Goal: Information Seeking & Learning: Learn about a topic

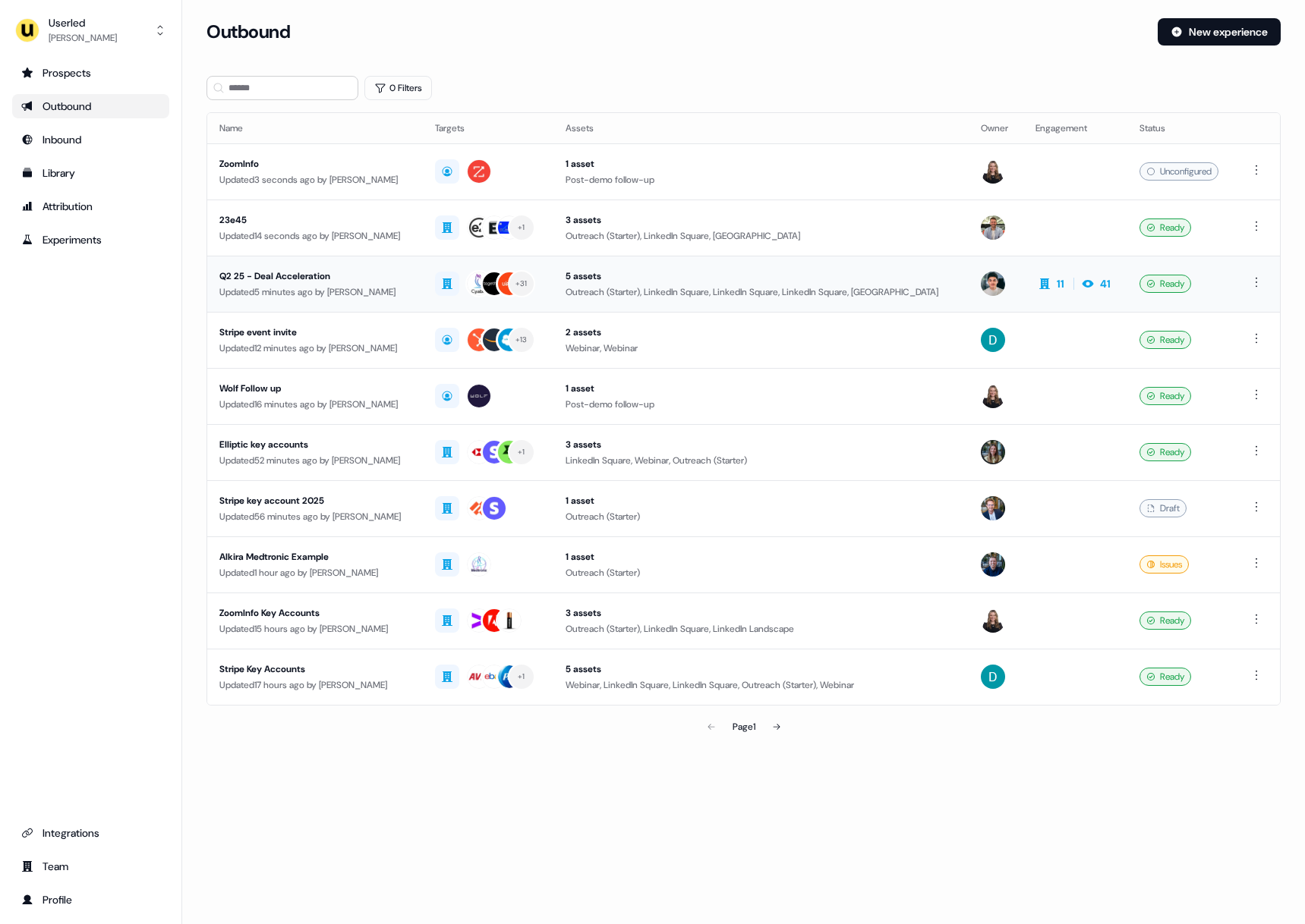
click at [860, 287] on div "Outreach (Starter), LinkedIn Square, LinkedIn Square, LinkedIn Square, LinkedIn…" at bounding box center [761, 292] width 392 height 15
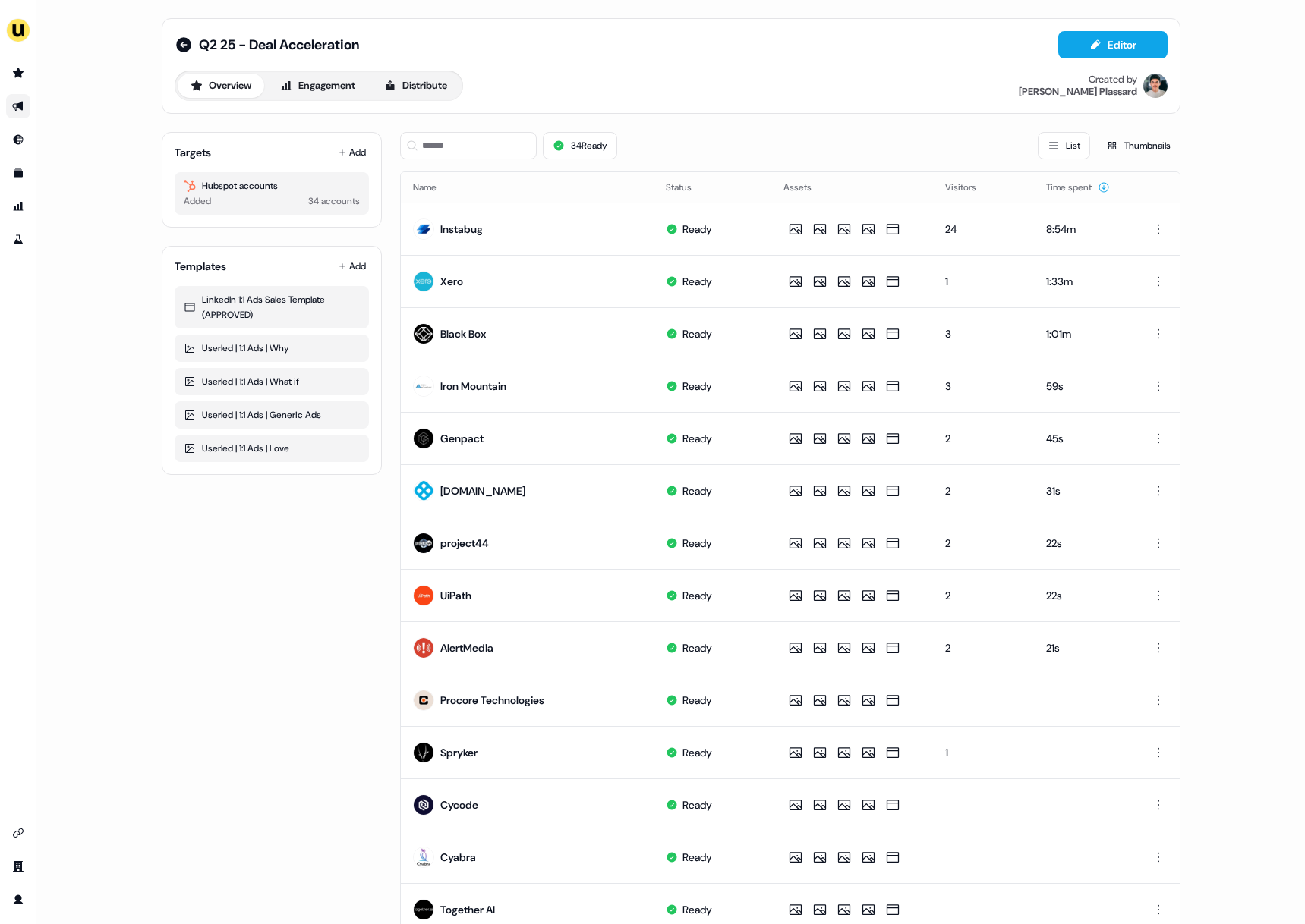
click at [728, 97] on div "Overview Engagement Distribute Created by Vincent Plassard" at bounding box center [670, 86] width 993 height 30
click at [79, 394] on div "Q2 25 - Deal Acceleration Editor Overview Engagement Distribute Created by Vinc…" at bounding box center [670, 462] width 1268 height 924
click at [340, 90] on button "Engagement" at bounding box center [318, 86] width 101 height 24
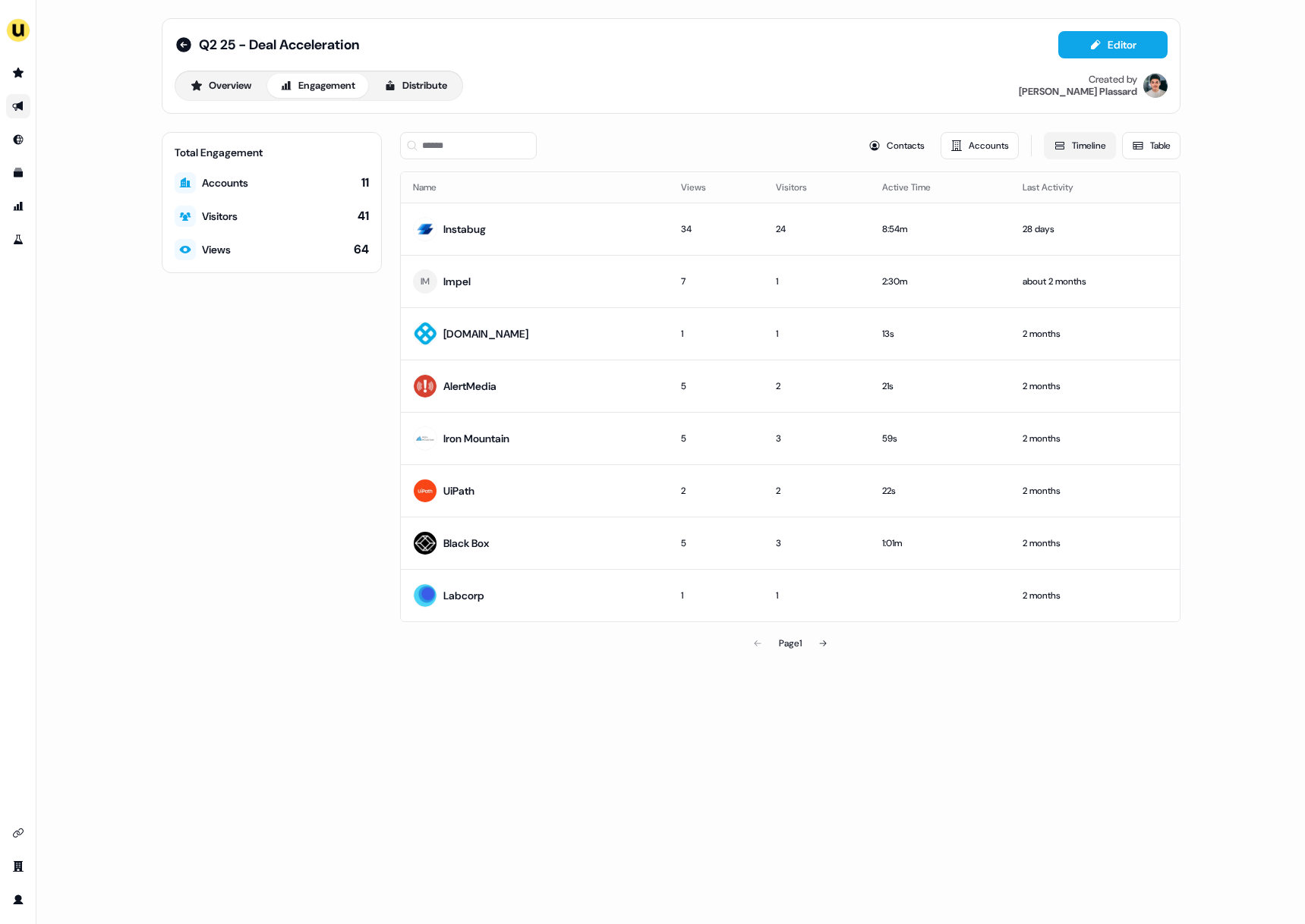
click at [1053, 141] on icon at bounding box center [1060, 146] width 12 height 12
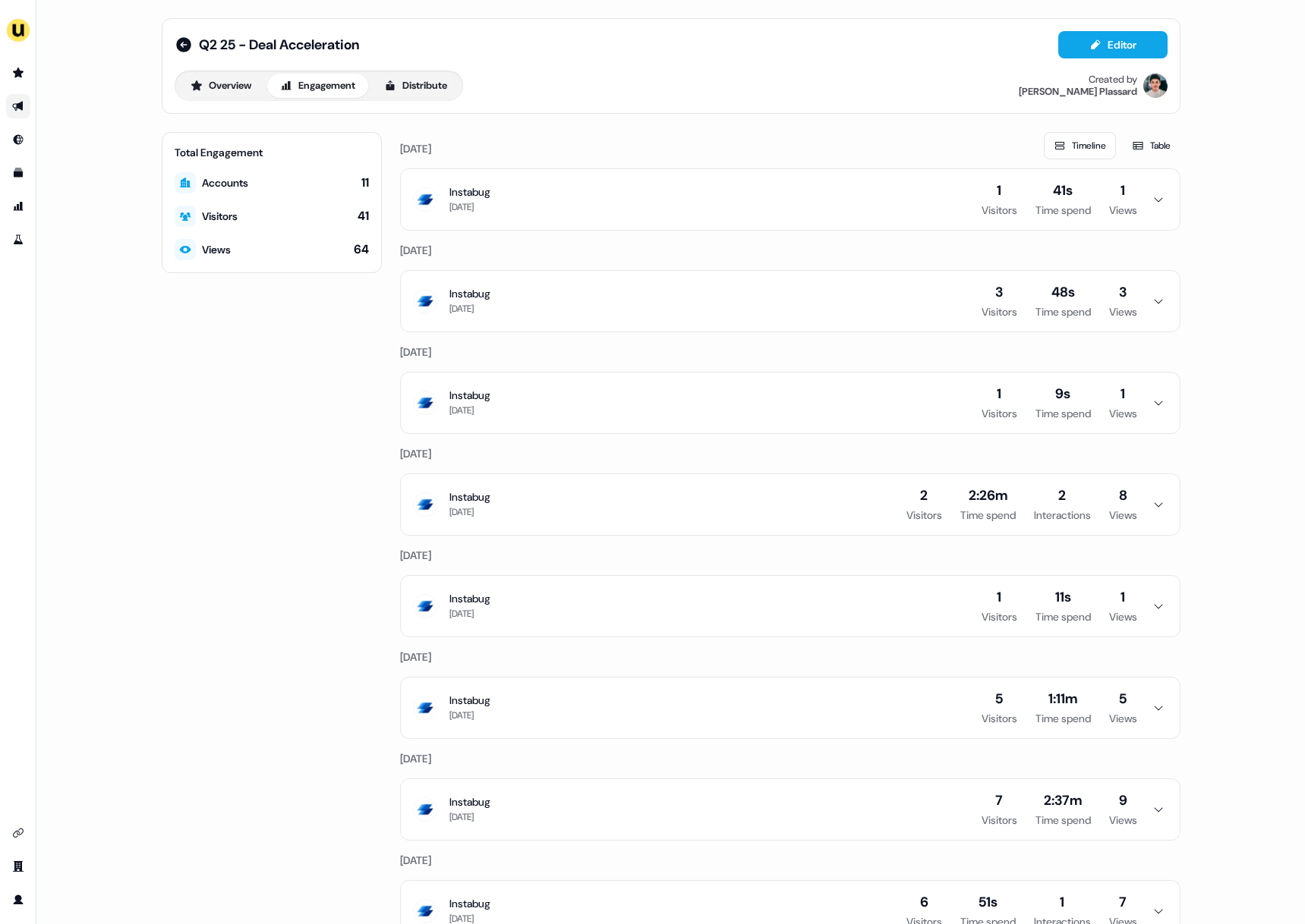
click at [1082, 501] on div "2 Visitors 2:26m Time spend 2 Interactions 8 Views" at bounding box center [1022, 504] width 230 height 37
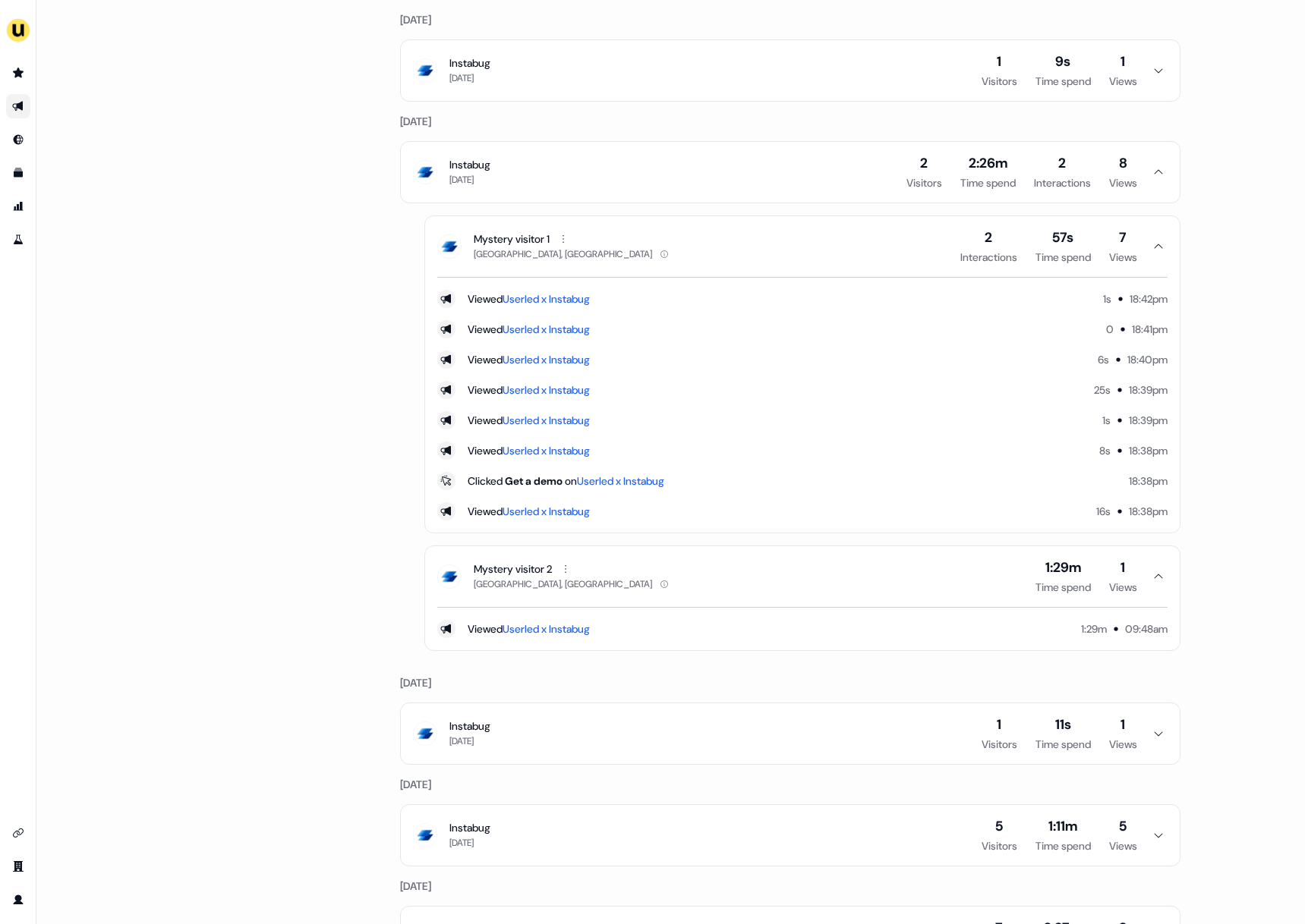
scroll to position [351, 0]
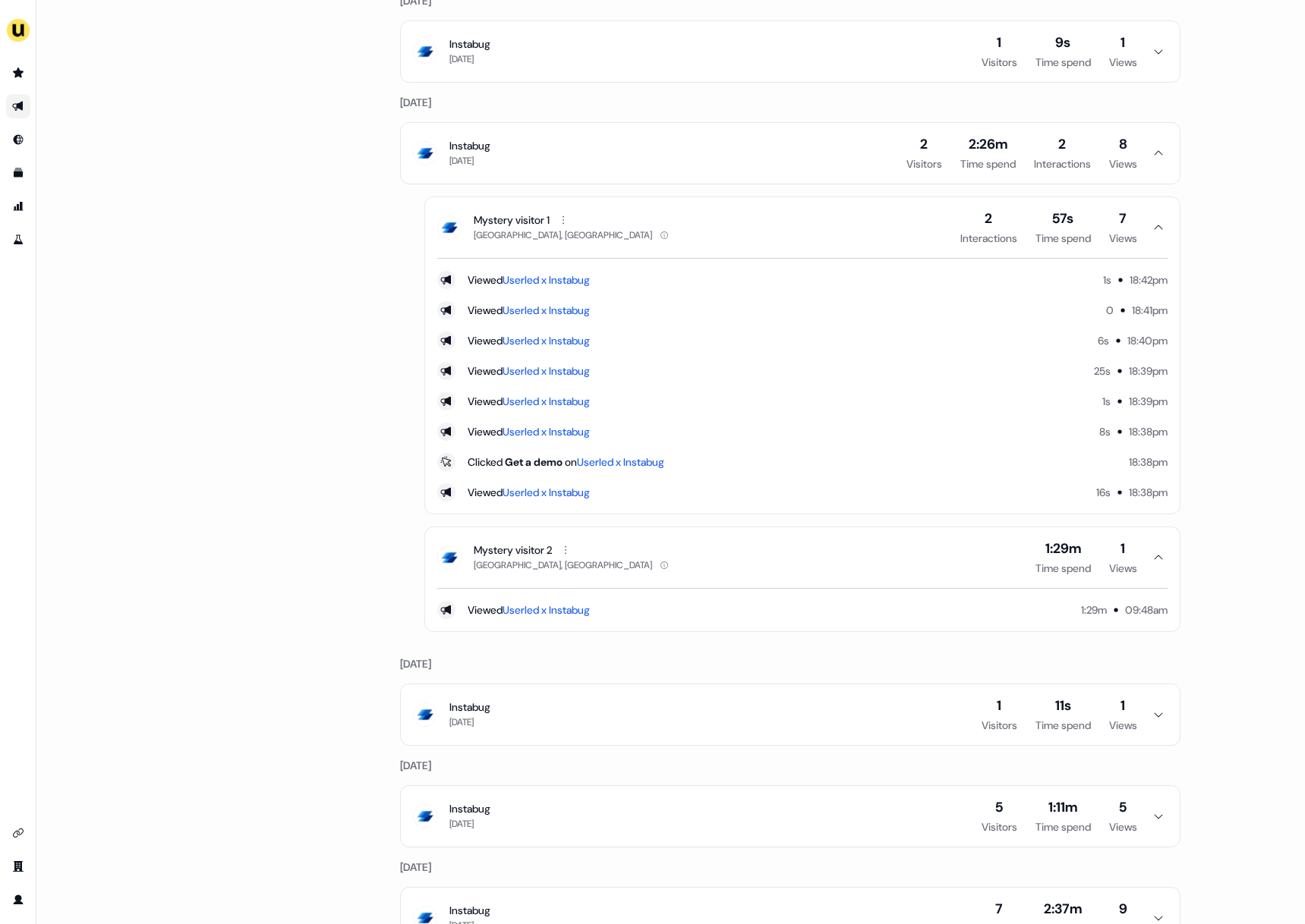
click at [1149, 717] on icon "button" at bounding box center [1158, 715] width 18 height 12
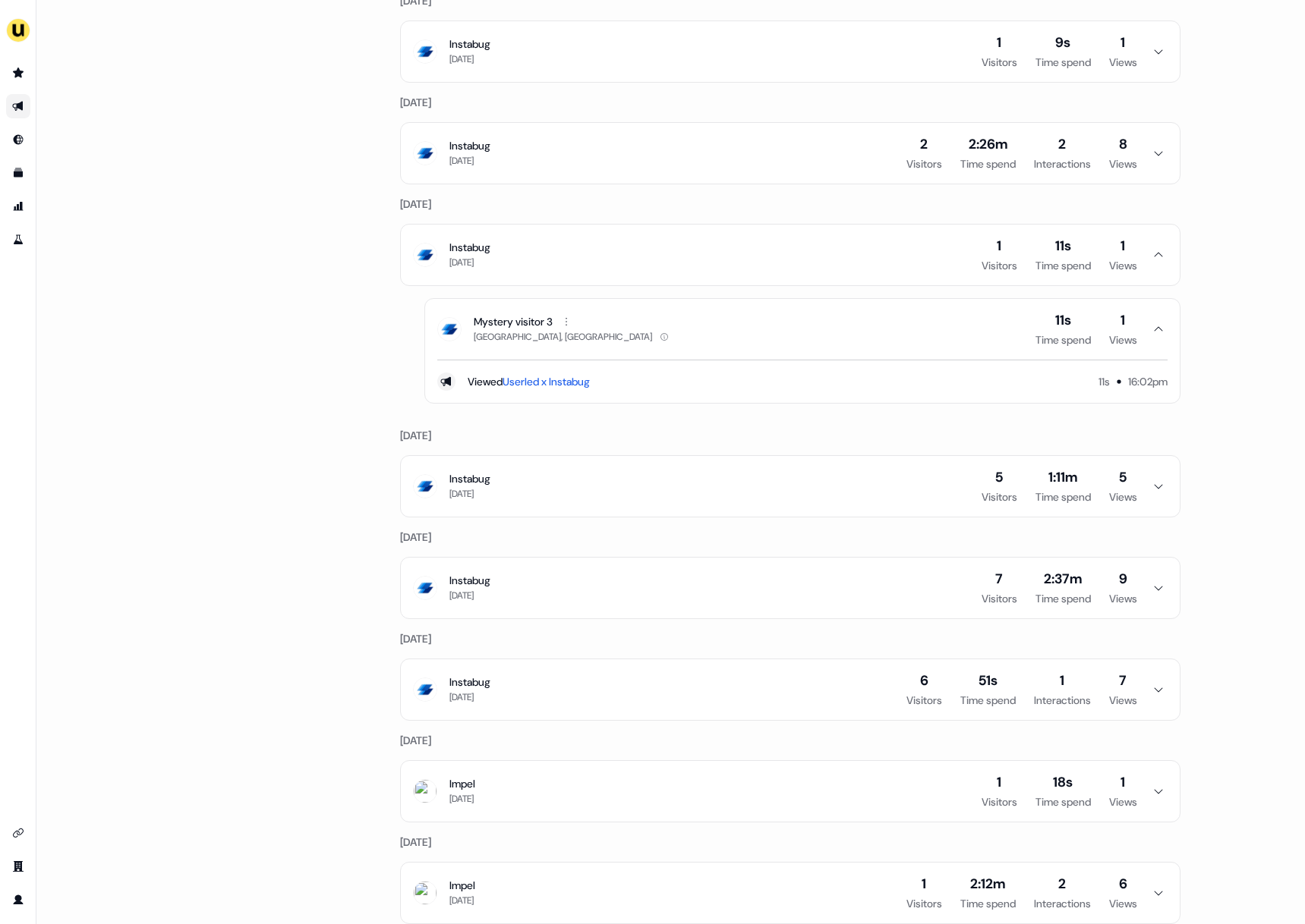
click at [1119, 473] on div "5" at bounding box center [1123, 477] width 8 height 18
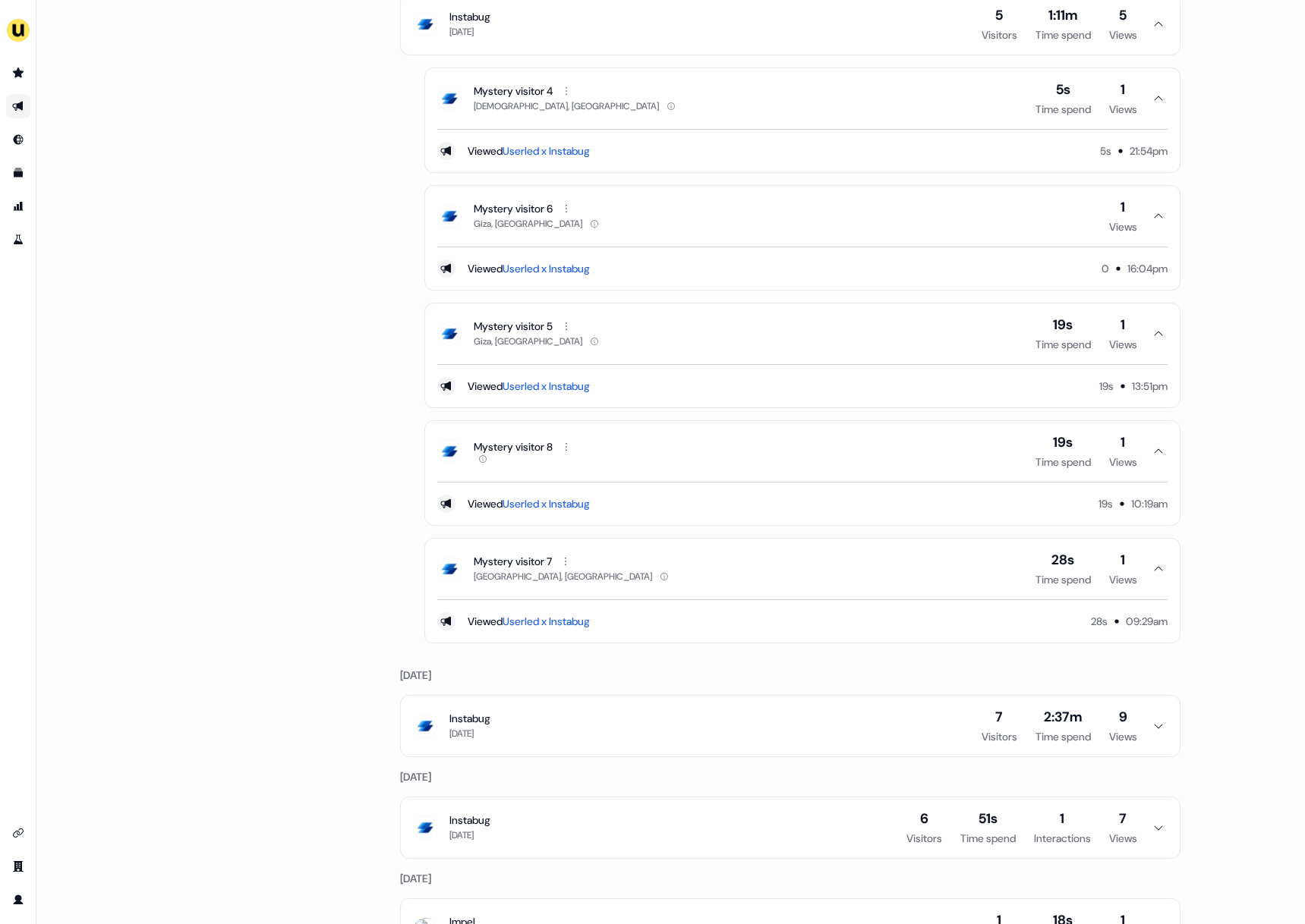
scroll to position [707, 0]
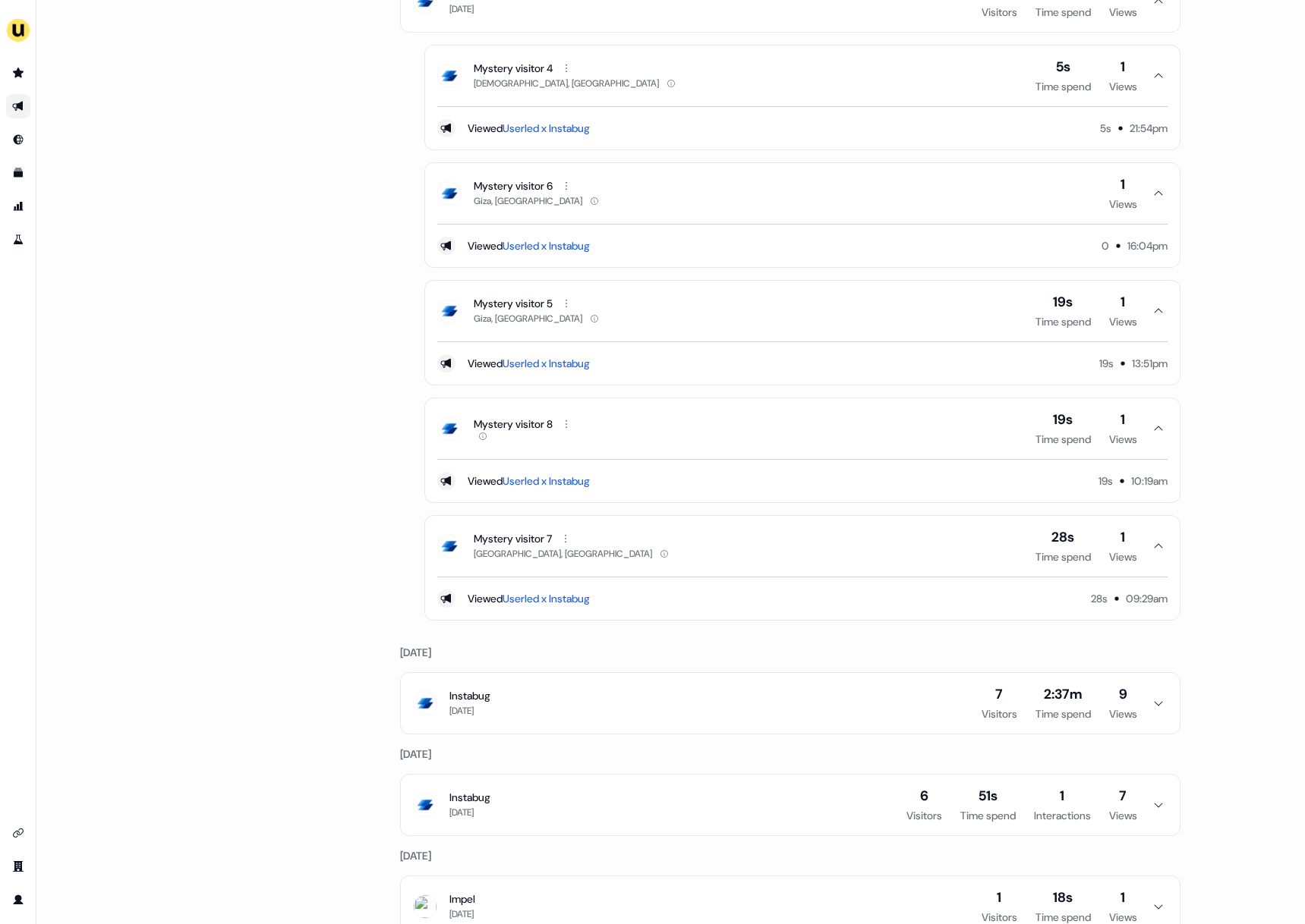
click at [1134, 700] on button "Instabug 1 month ago 7 Visitors 2:37m Time spend 9 Views" at bounding box center [790, 704] width 779 height 61
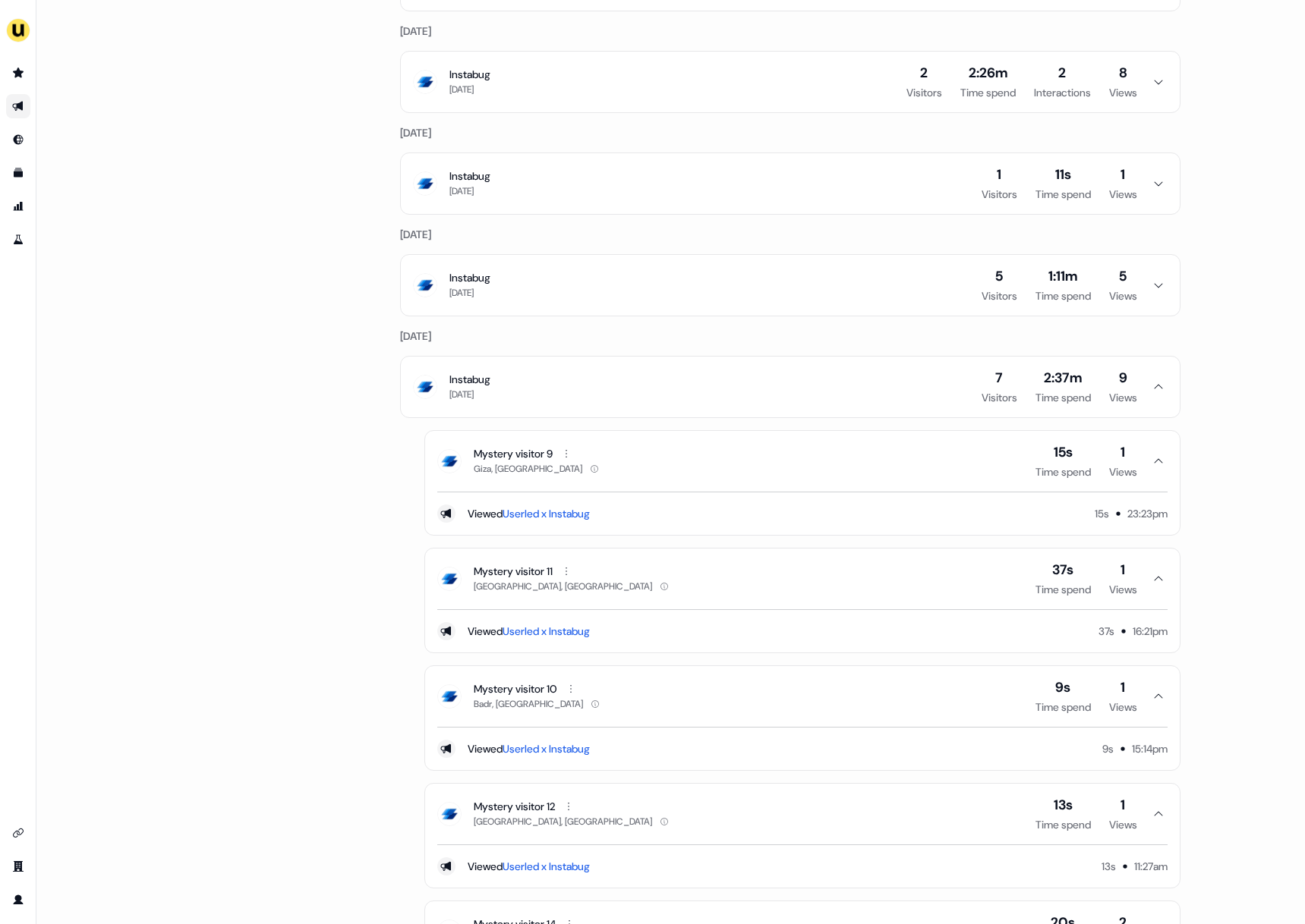
scroll to position [413, 0]
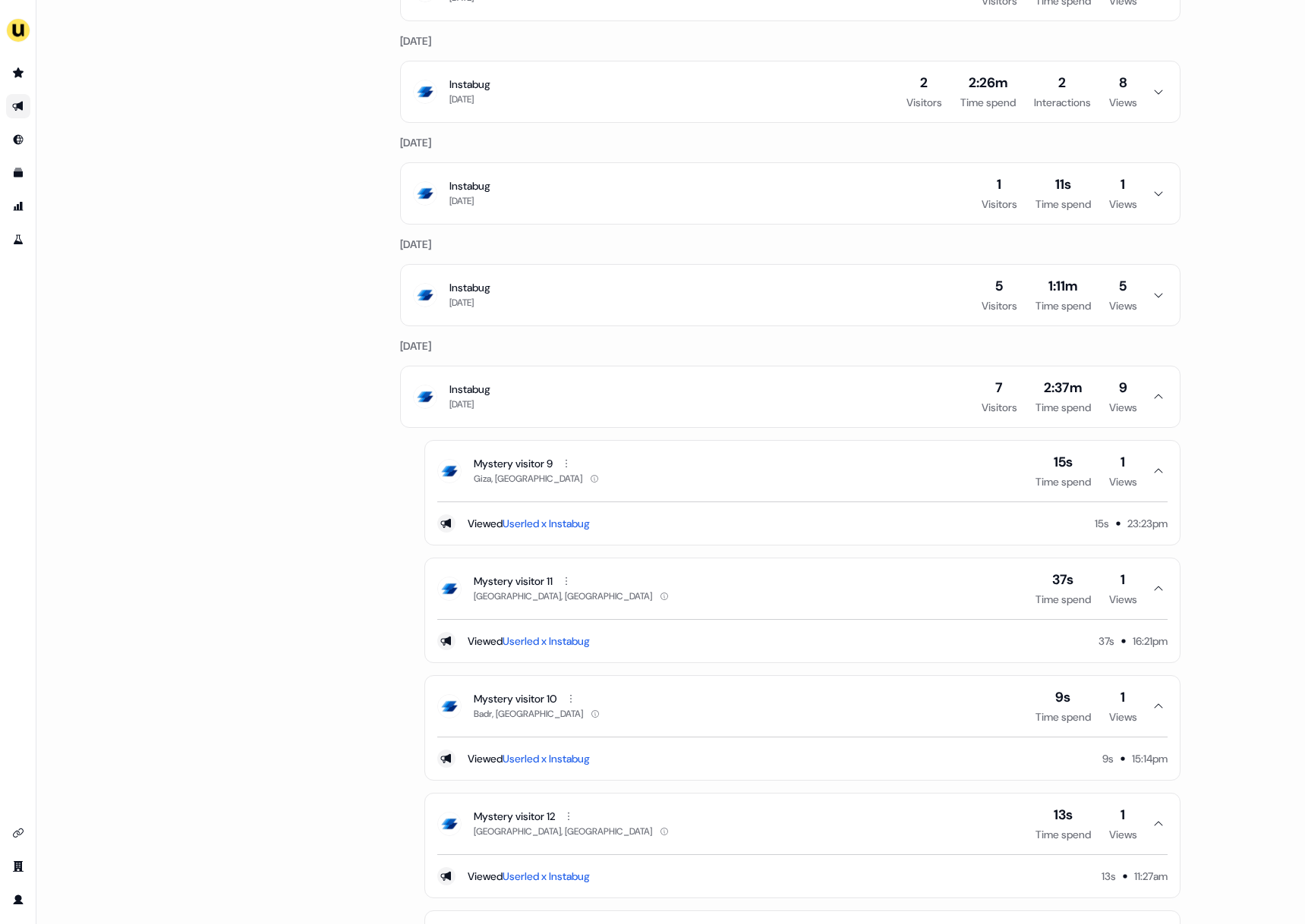
drag, startPoint x: 1132, startPoint y: 403, endPoint x: 1124, endPoint y: 405, distance: 8.2
click at [1129, 402] on button "Instabug 1 month ago 7 Visitors 2:37m Time spend 9 Views" at bounding box center [790, 397] width 779 height 61
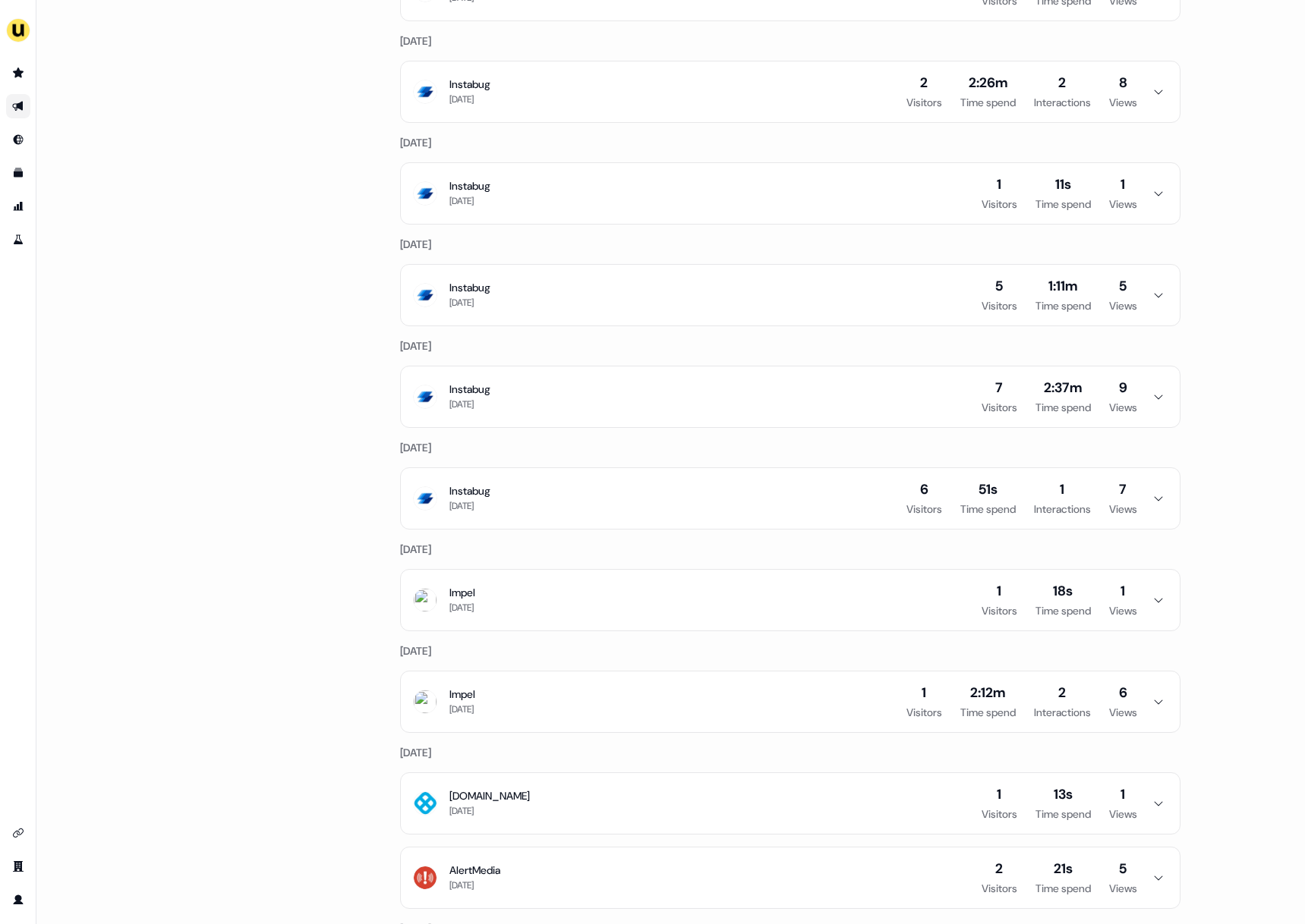
click at [1132, 504] on button "Instabug 1 month ago 6 Visitors 51s Time spend 1 Interactions 7 Views" at bounding box center [790, 499] width 779 height 61
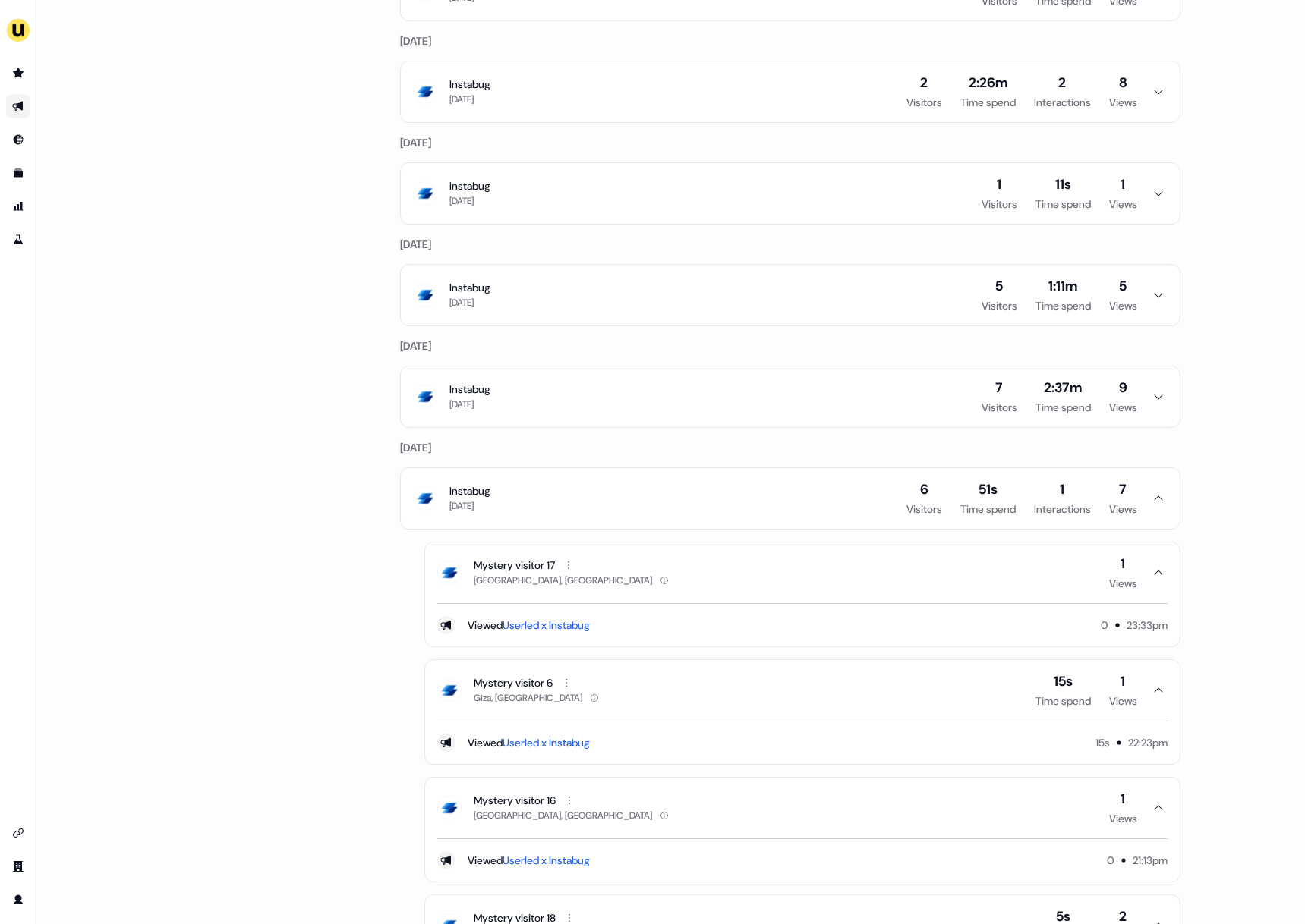
scroll to position [468, 0]
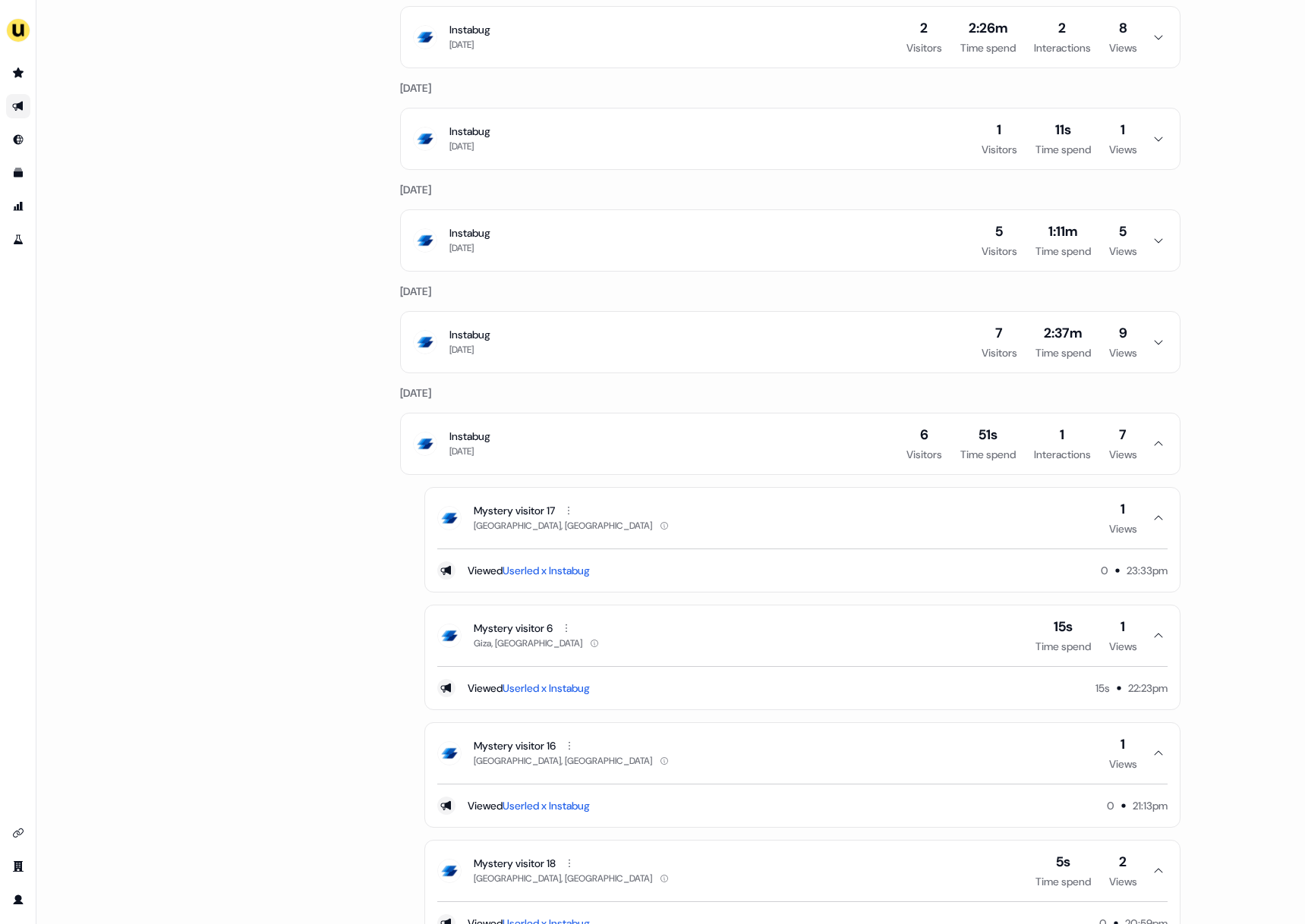
click at [1119, 437] on div "7" at bounding box center [1123, 434] width 8 height 18
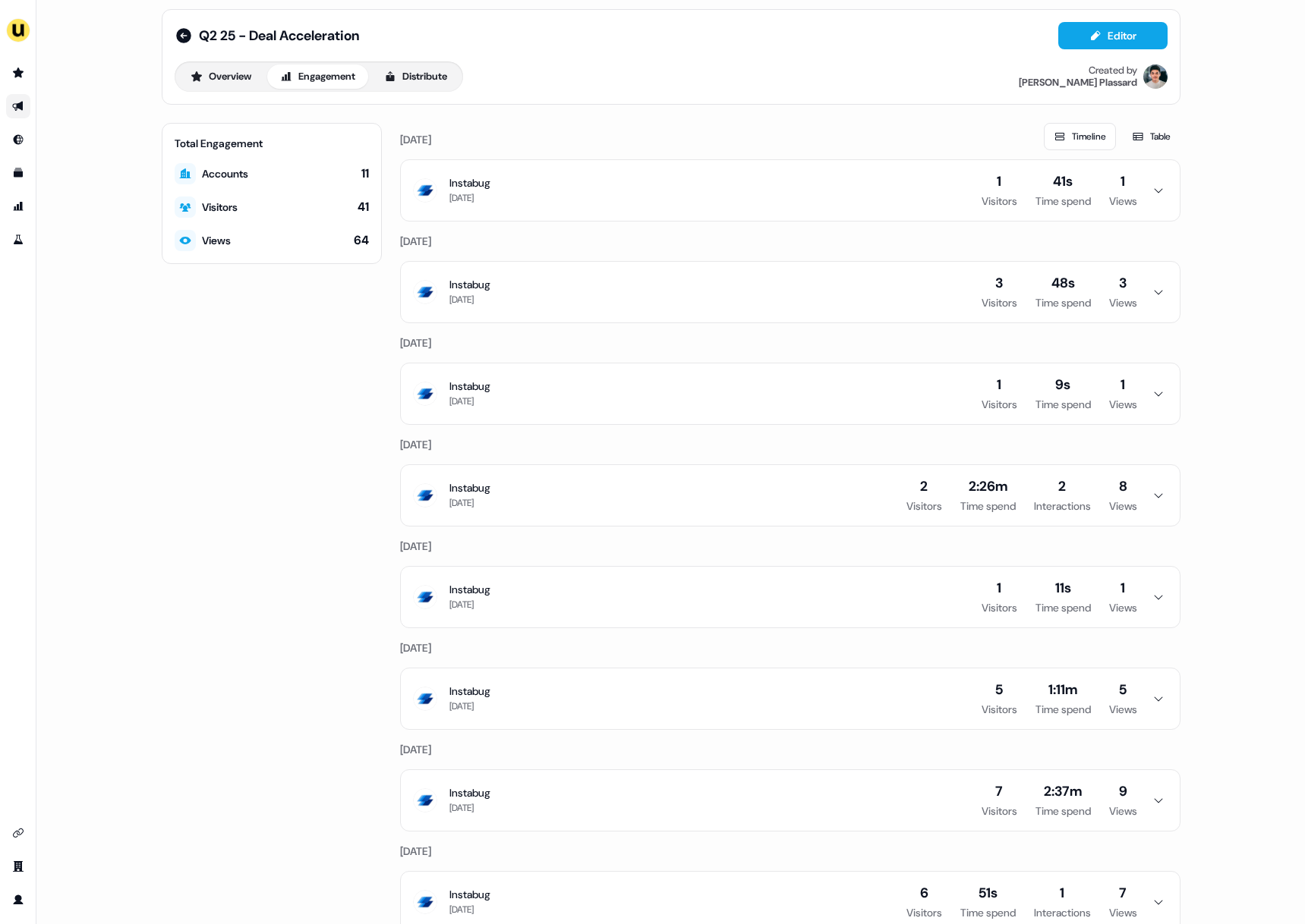
scroll to position [0, 0]
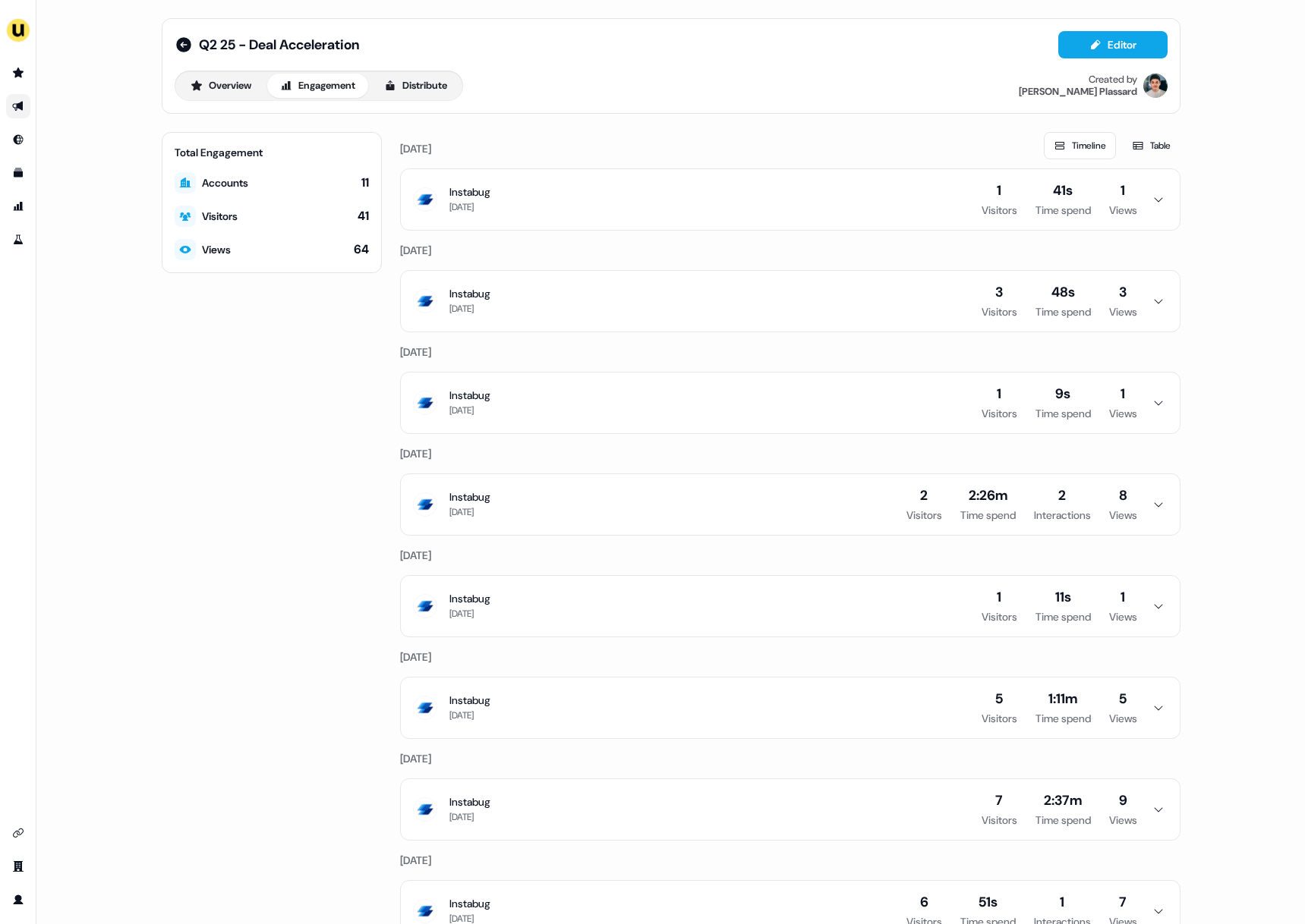
click at [1225, 316] on div "Q2 25 - Deal Acceleration Editor Overview Engagement Distribute Created by Vinc…" at bounding box center [670, 462] width 1268 height 924
click at [1144, 150] on button "Table" at bounding box center [1151, 146] width 58 height 27
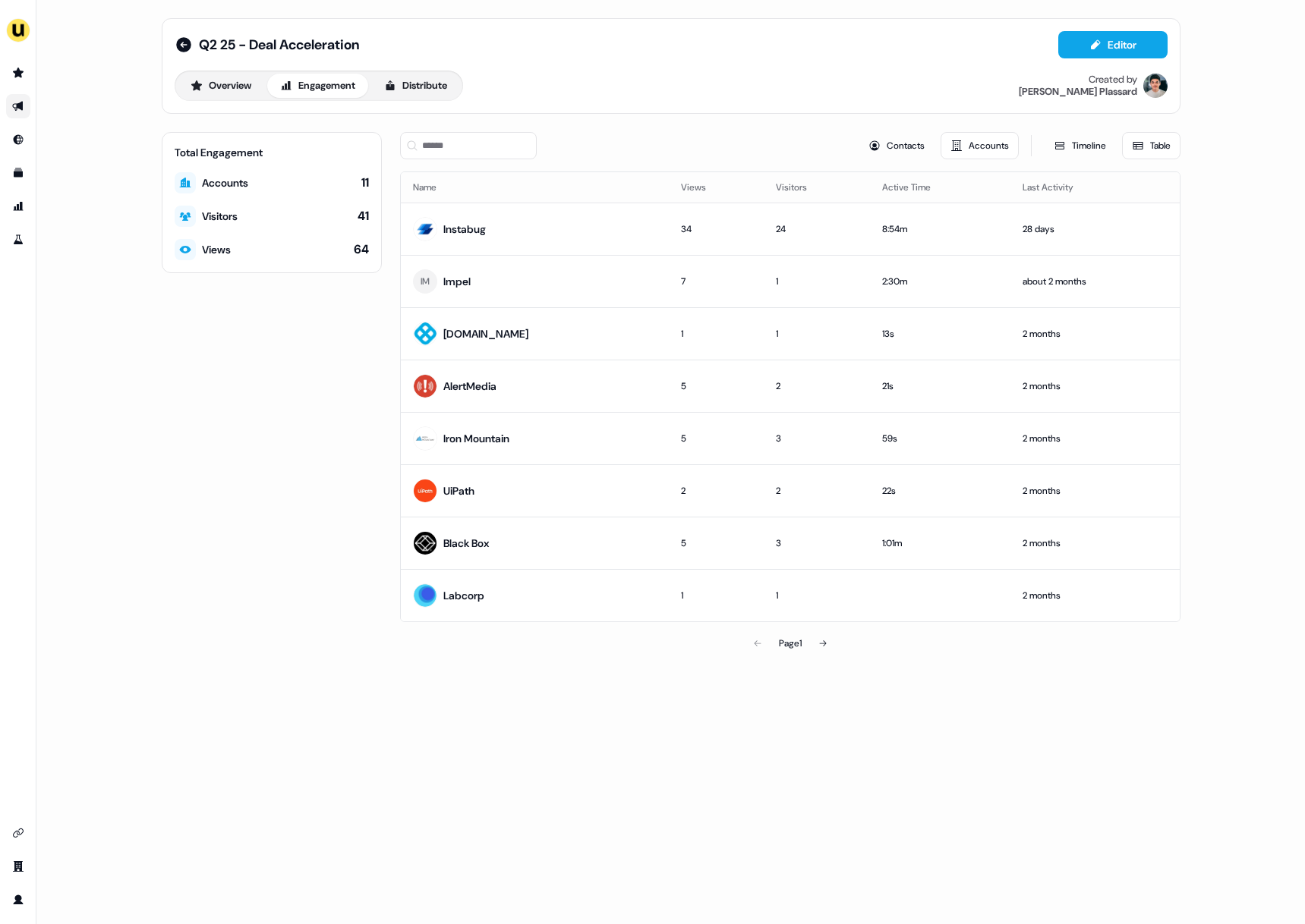
click at [270, 441] on div "Total Engagement Accounts 11 Visitors 41 Views 64" at bounding box center [272, 395] width 220 height 527
click at [1015, 141] on div "Contacts Accounts Timeline Table" at bounding box center [1019, 146] width 322 height 27
click at [1069, 142] on button "Timeline" at bounding box center [1079, 146] width 72 height 27
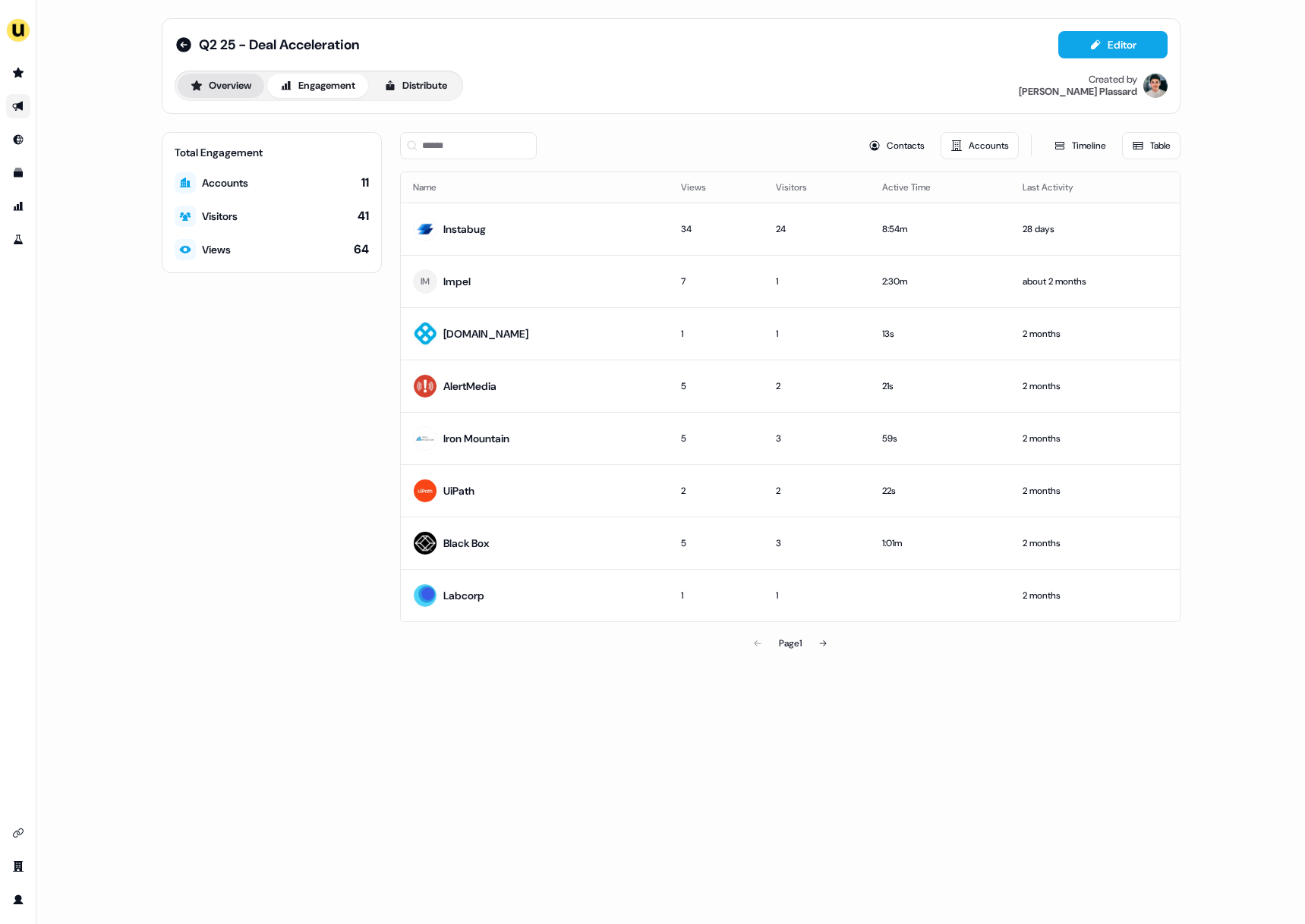
click at [222, 88] on button "Overview" at bounding box center [220, 86] width 86 height 24
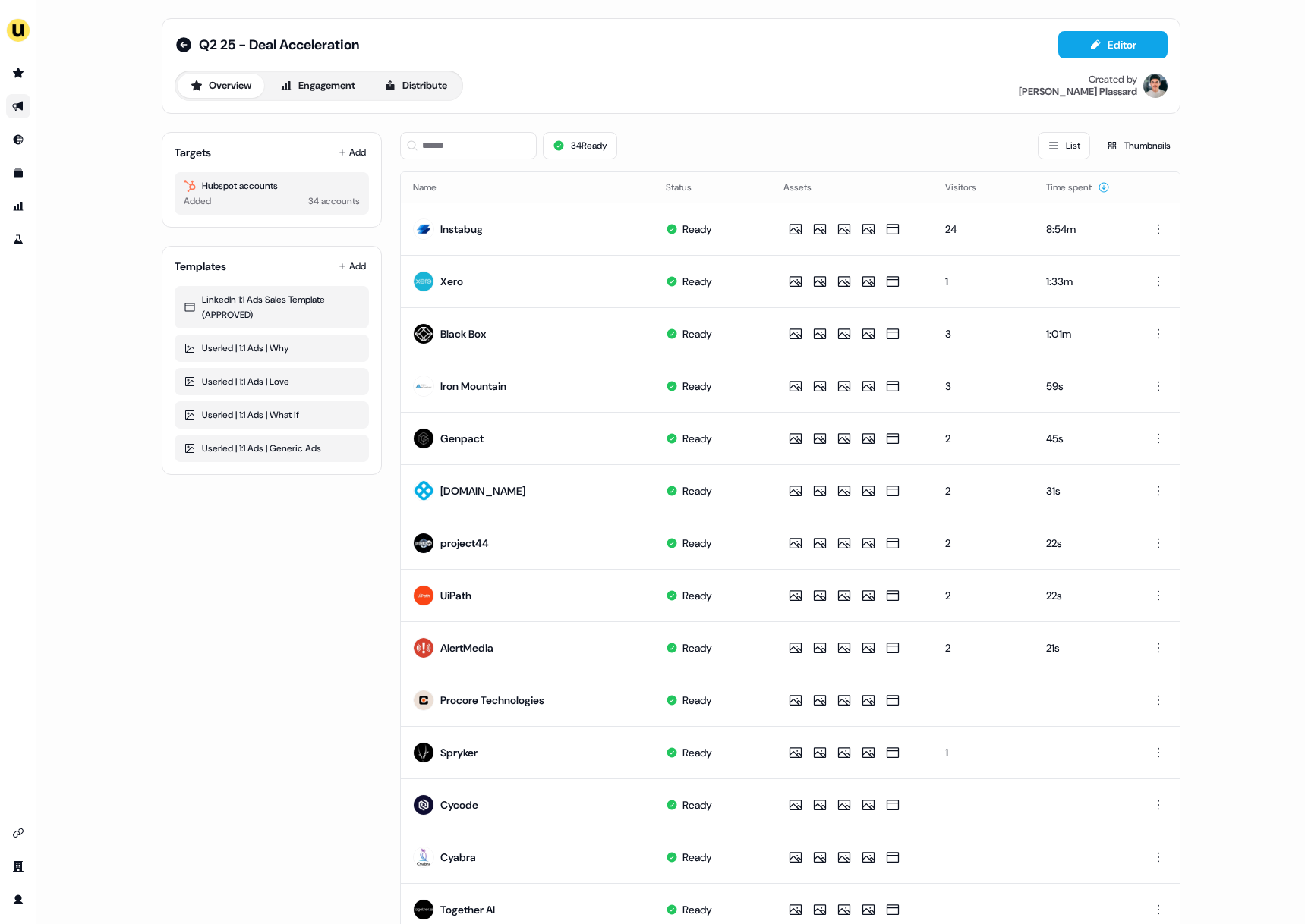
click at [1221, 385] on div "Q2 25 - Deal Acceleration Editor Overview Engagement Distribute Created by Vinc…" at bounding box center [670, 462] width 1268 height 924
drag, startPoint x: 339, startPoint y: 87, endPoint x: 348, endPoint y: 95, distance: 12.0
click at [339, 86] on button "Engagement" at bounding box center [318, 86] width 101 height 24
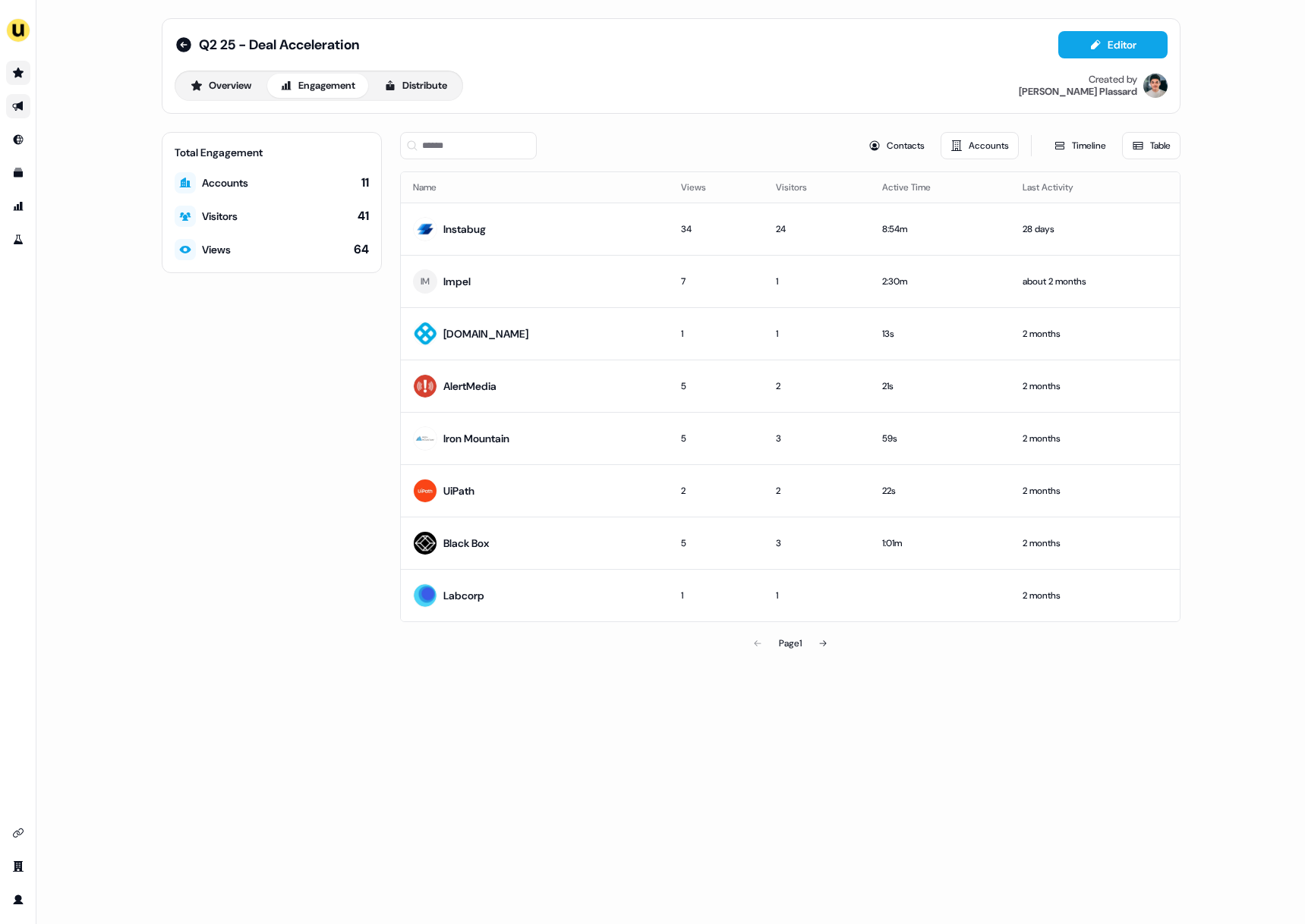
click at [15, 76] on icon "Go to prospects" at bounding box center [19, 72] width 11 height 10
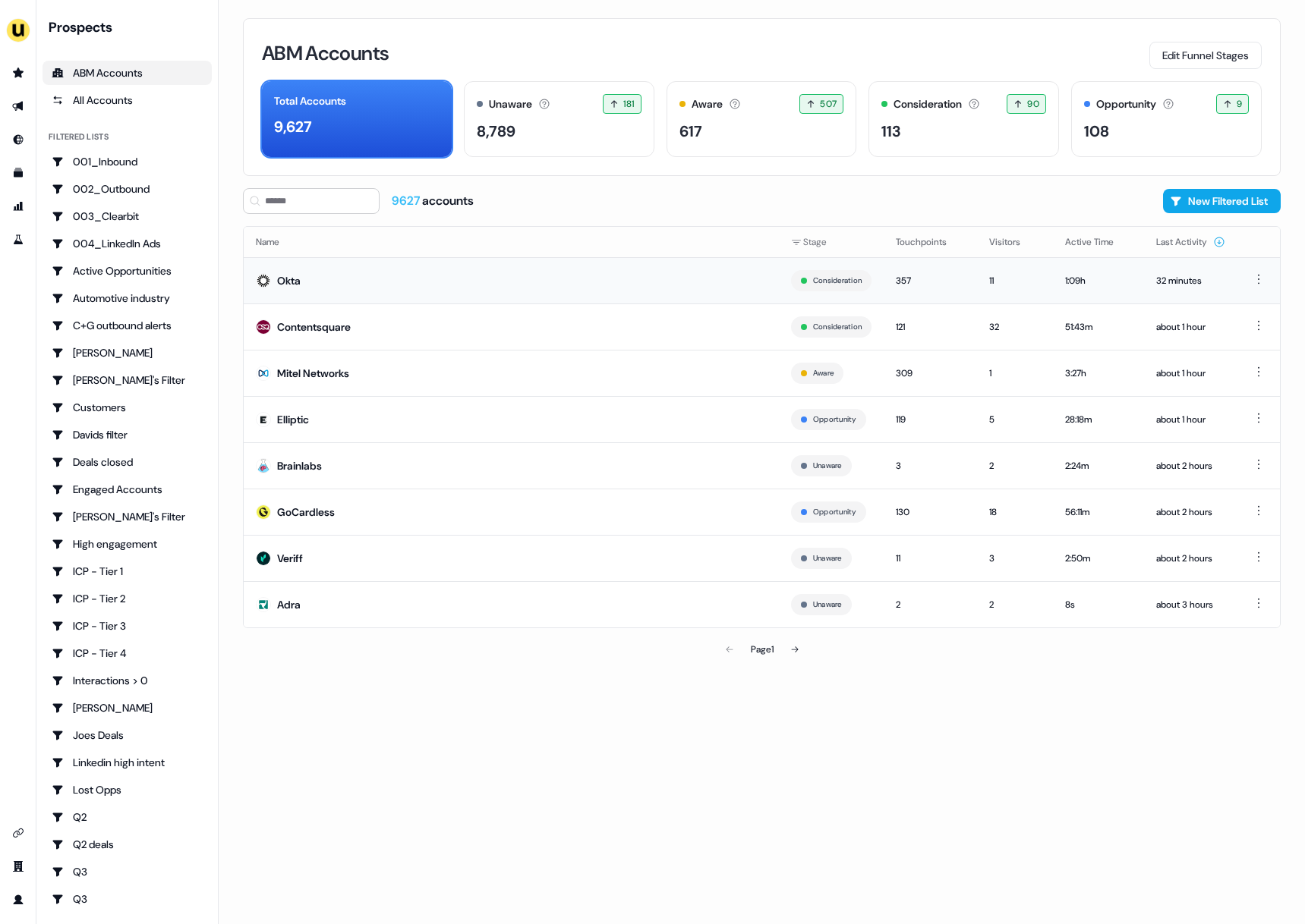
click at [522, 282] on td "Okta" at bounding box center [511, 279] width 535 height 46
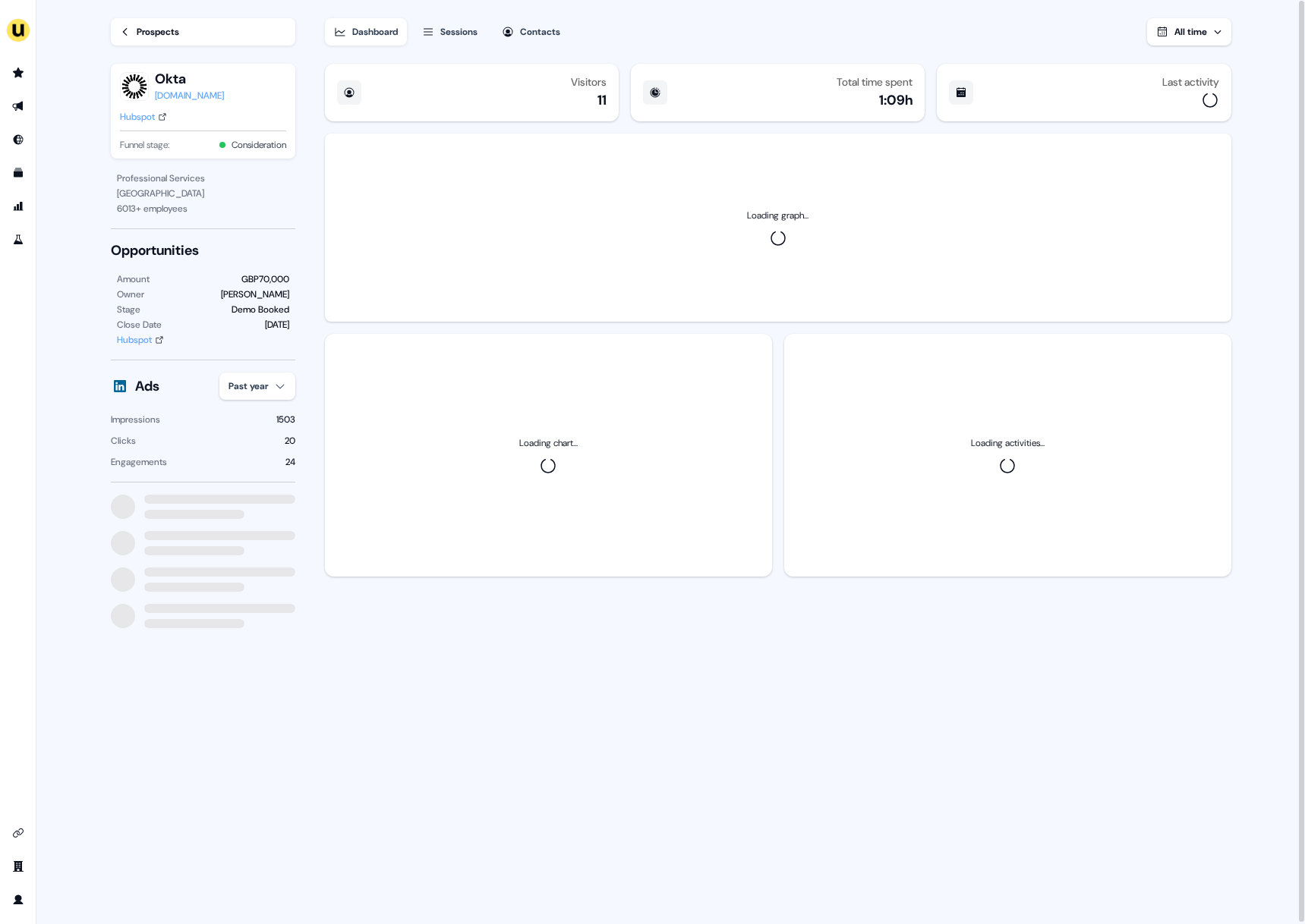
click at [470, 28] on div "Sessions" at bounding box center [459, 31] width 37 height 15
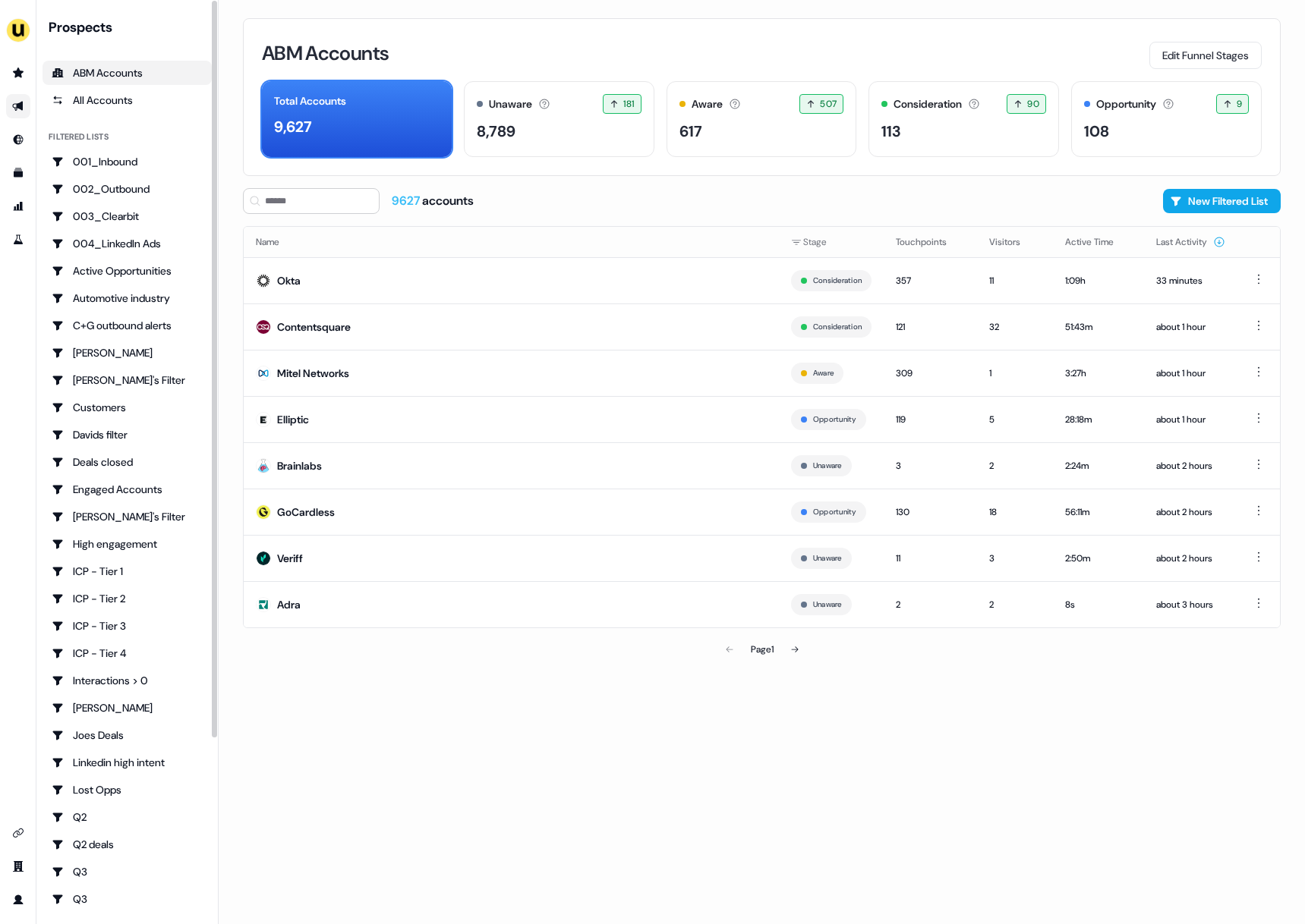
click at [19, 101] on link "Go to outbound experience" at bounding box center [18, 106] width 24 height 24
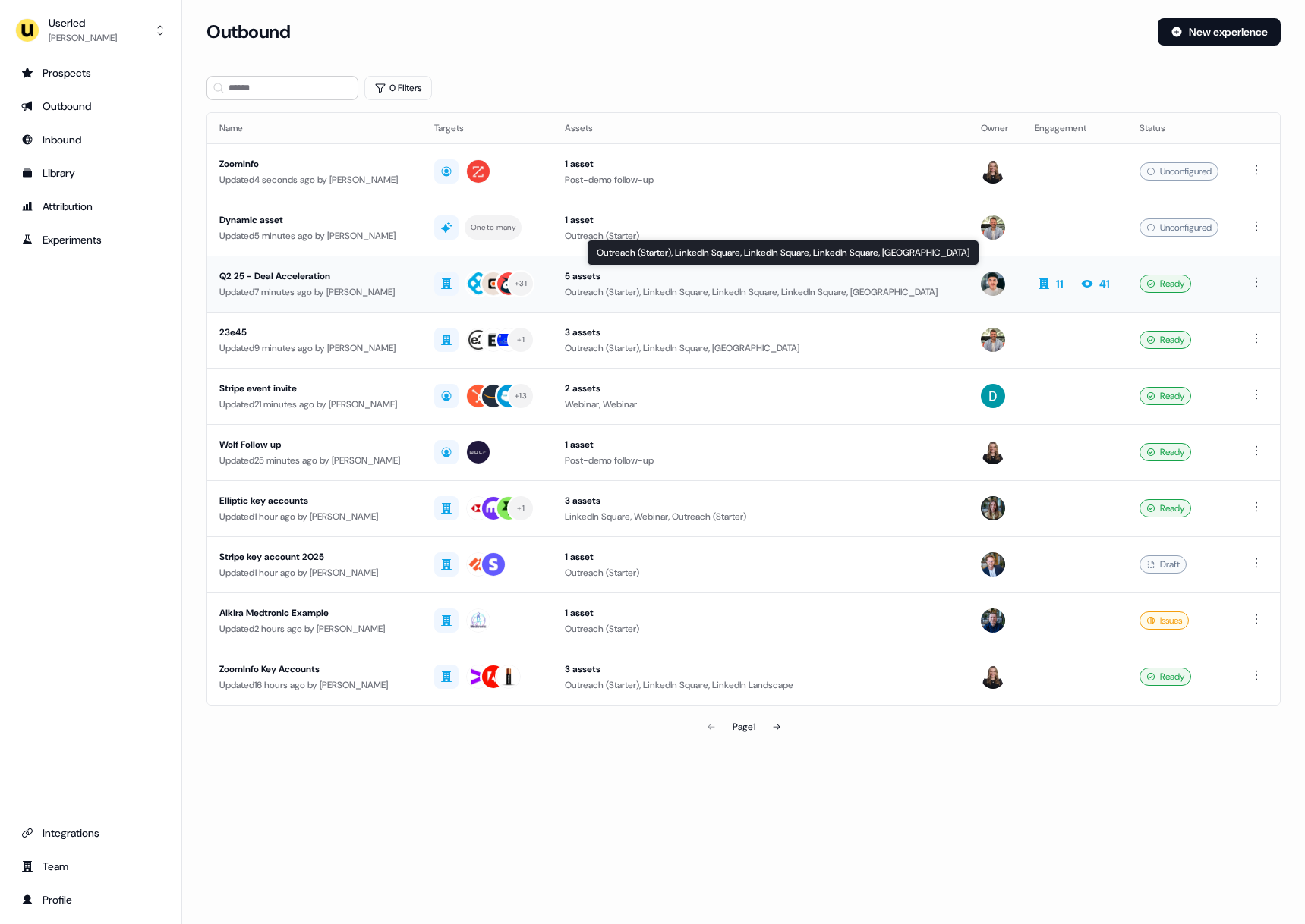
click at [930, 272] on div "5 assets" at bounding box center [760, 276] width 392 height 15
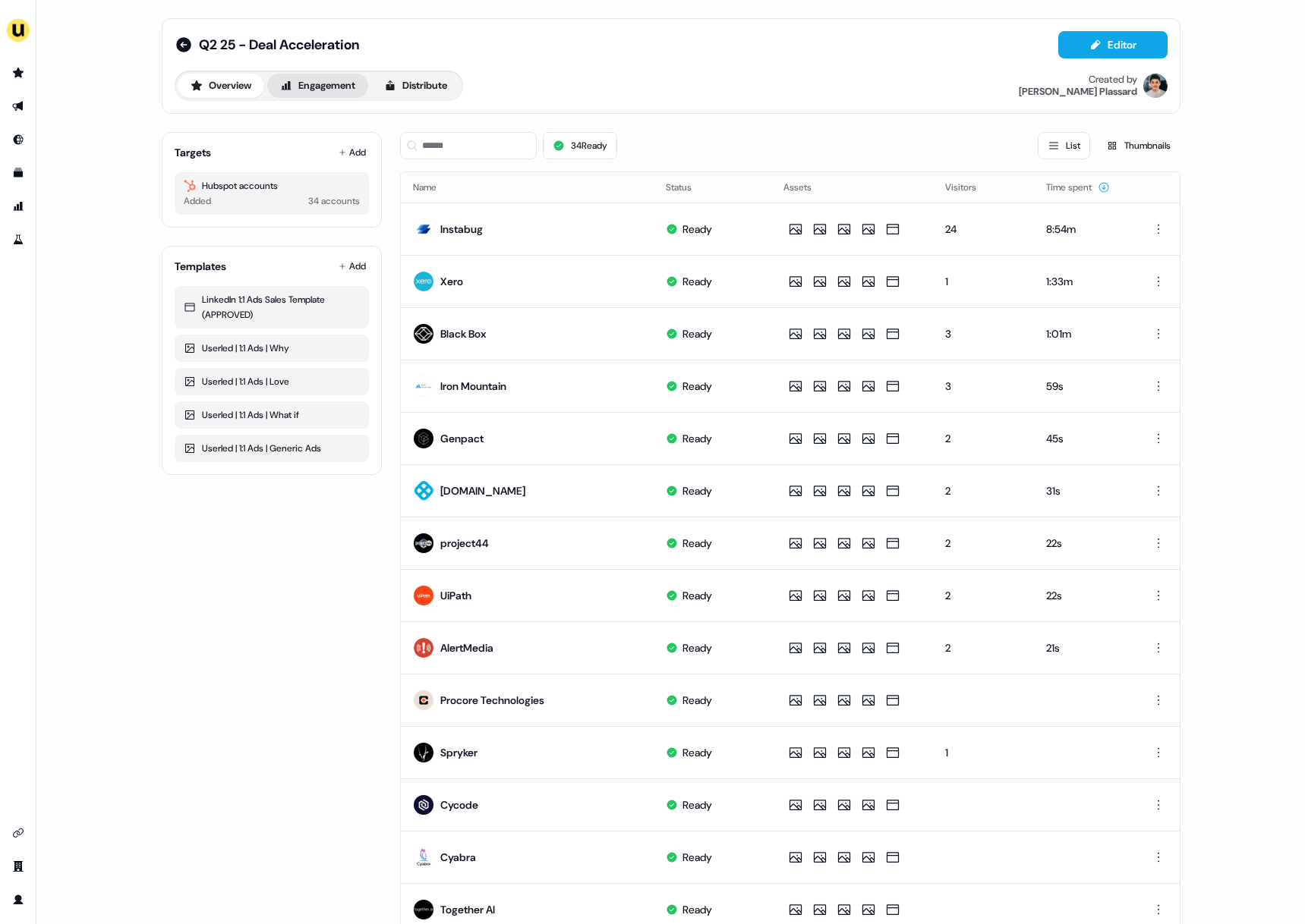
click at [356, 88] on button "Engagement" at bounding box center [318, 86] width 101 height 24
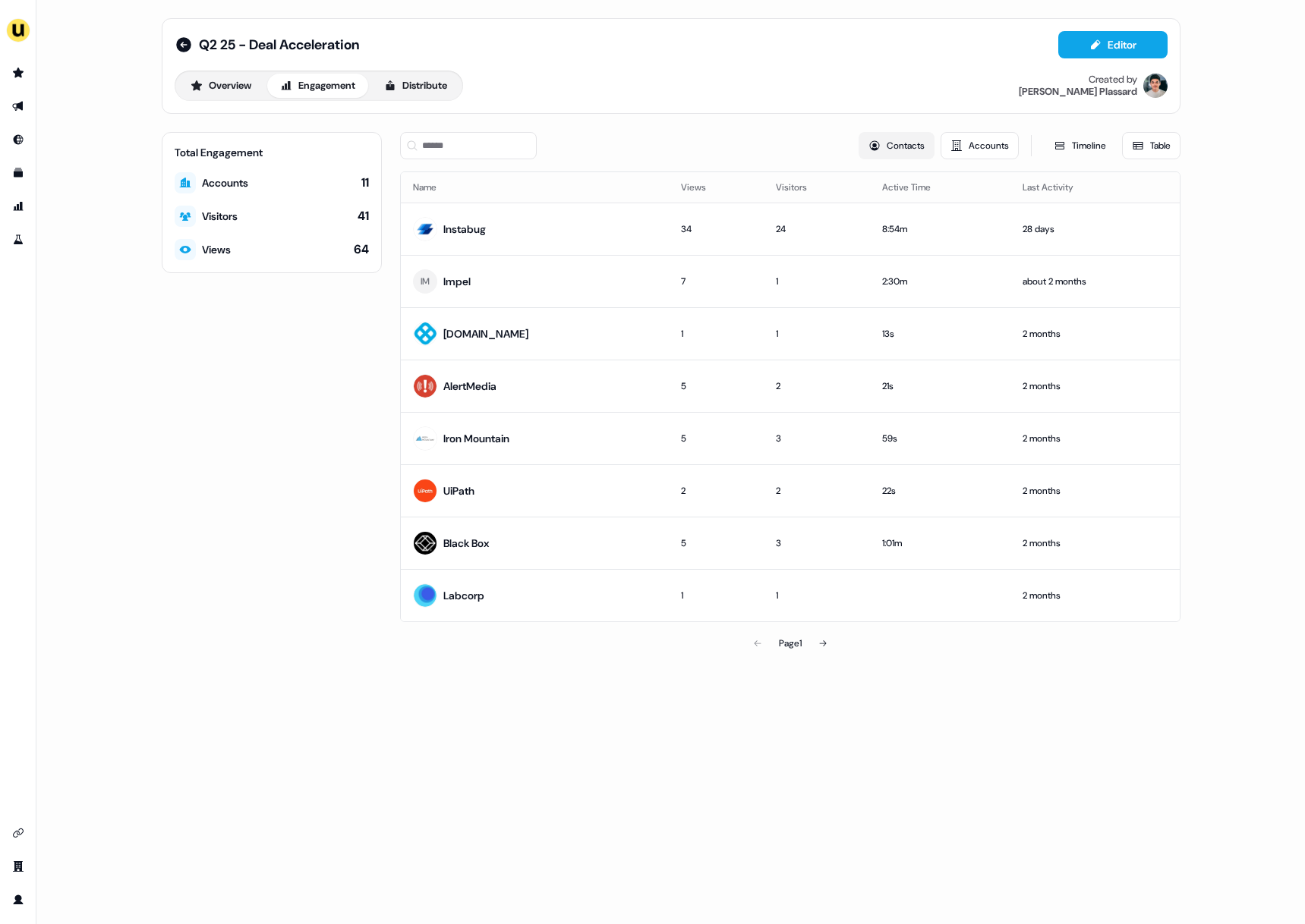
click at [870, 151] on icon at bounding box center [874, 146] width 12 height 12
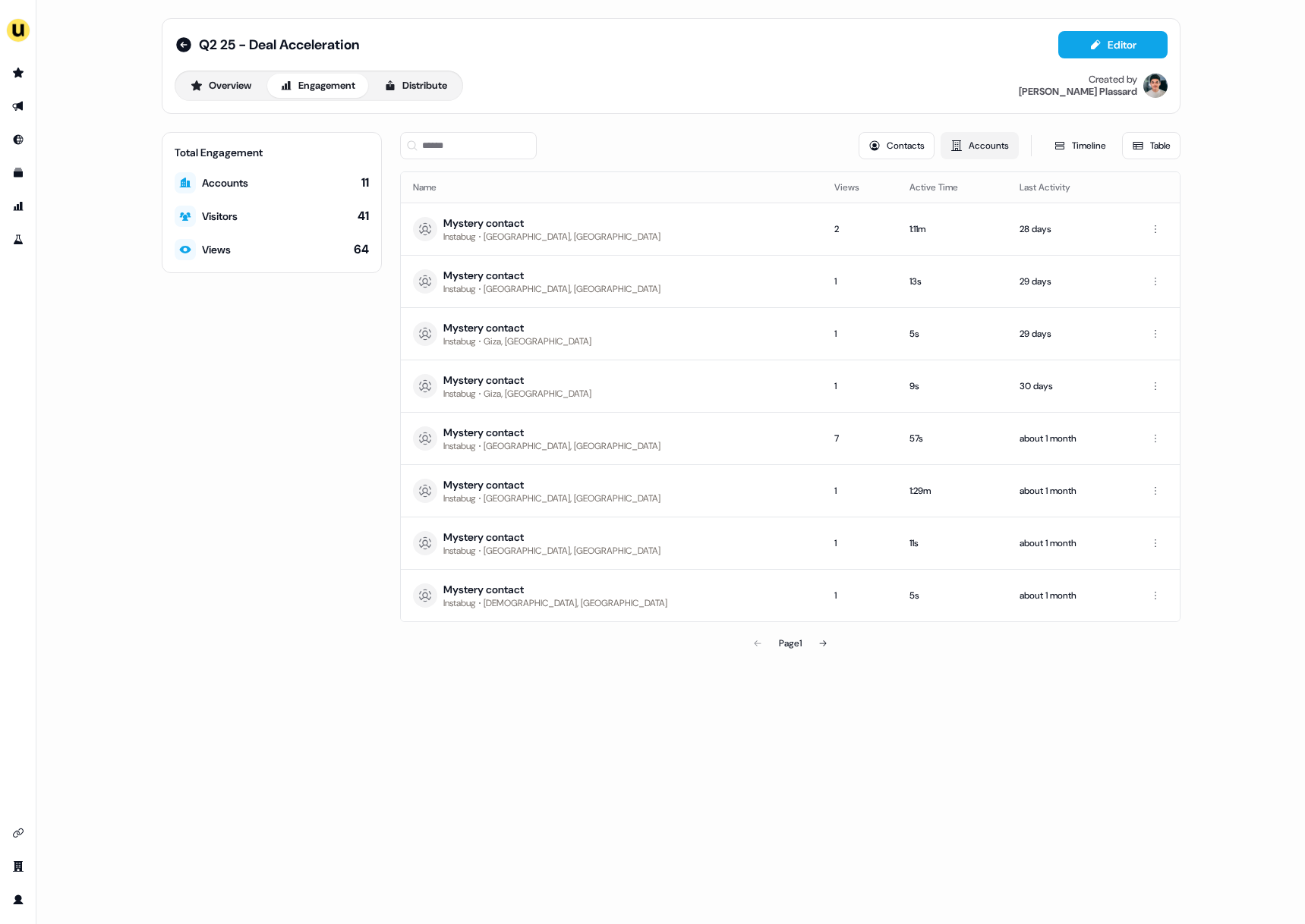
click at [970, 140] on button "Accounts" at bounding box center [980, 146] width 78 height 27
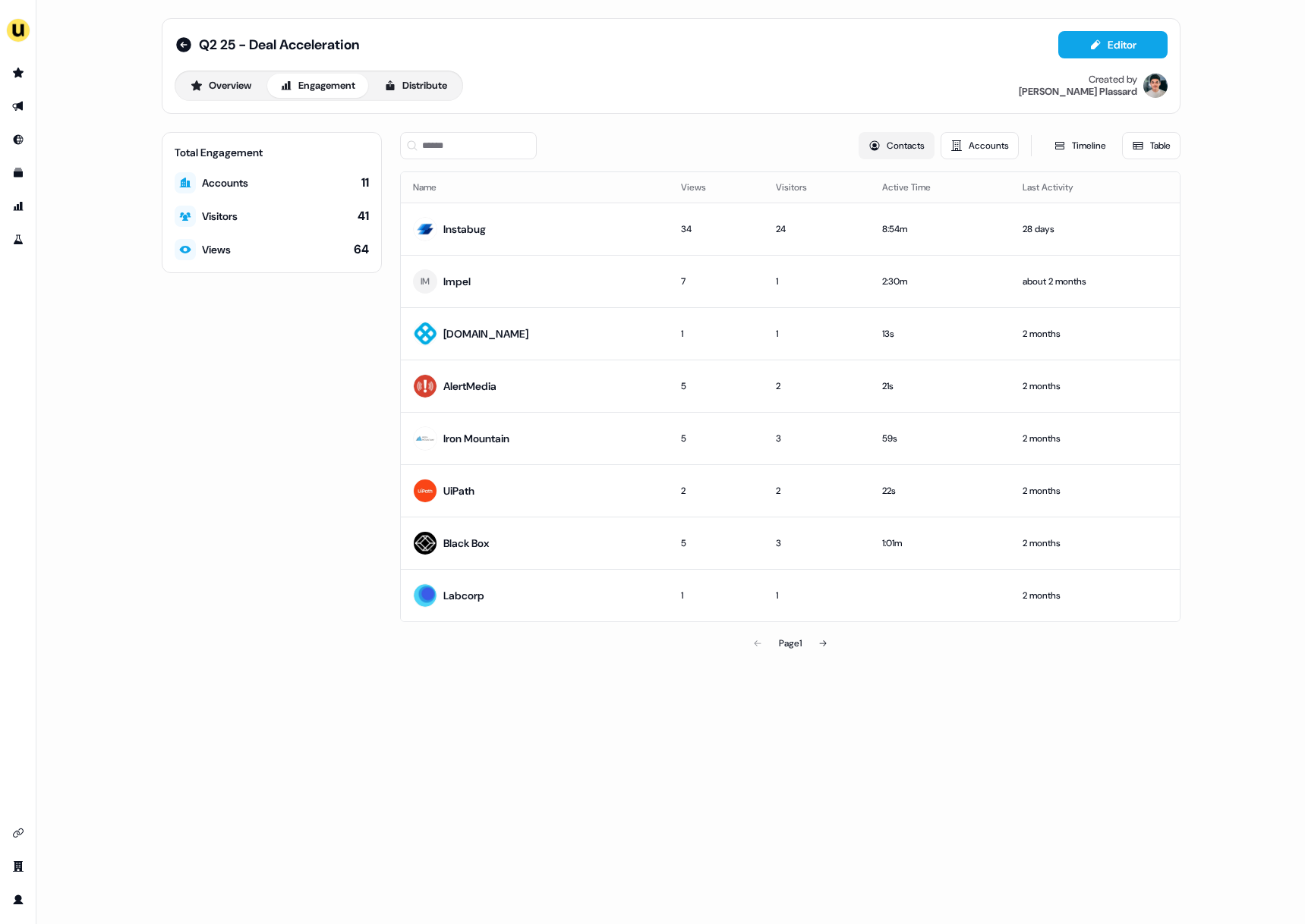
click at [906, 146] on button "Contacts" at bounding box center [896, 146] width 76 height 27
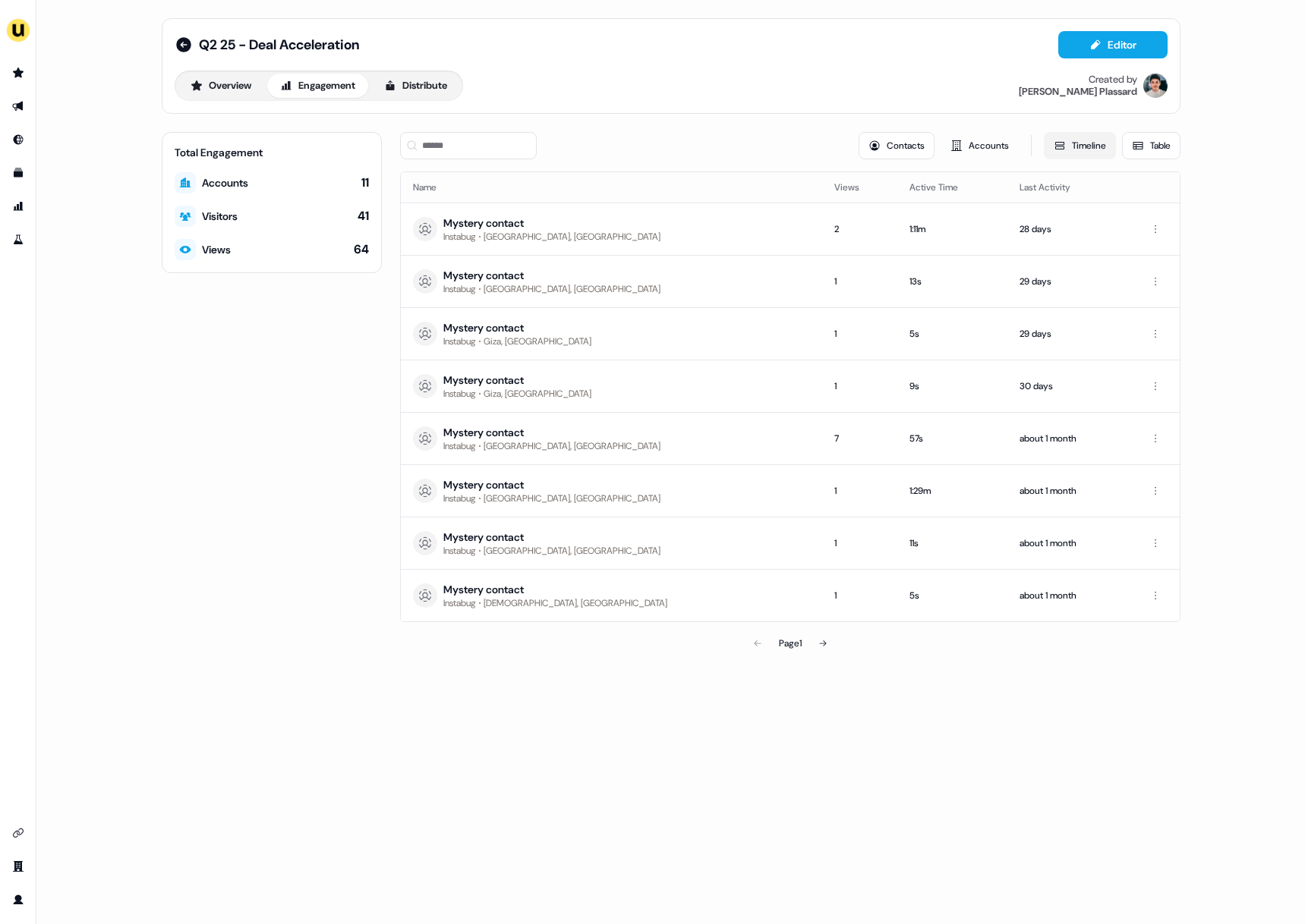
click at [1066, 141] on button "Timeline" at bounding box center [1079, 146] width 72 height 27
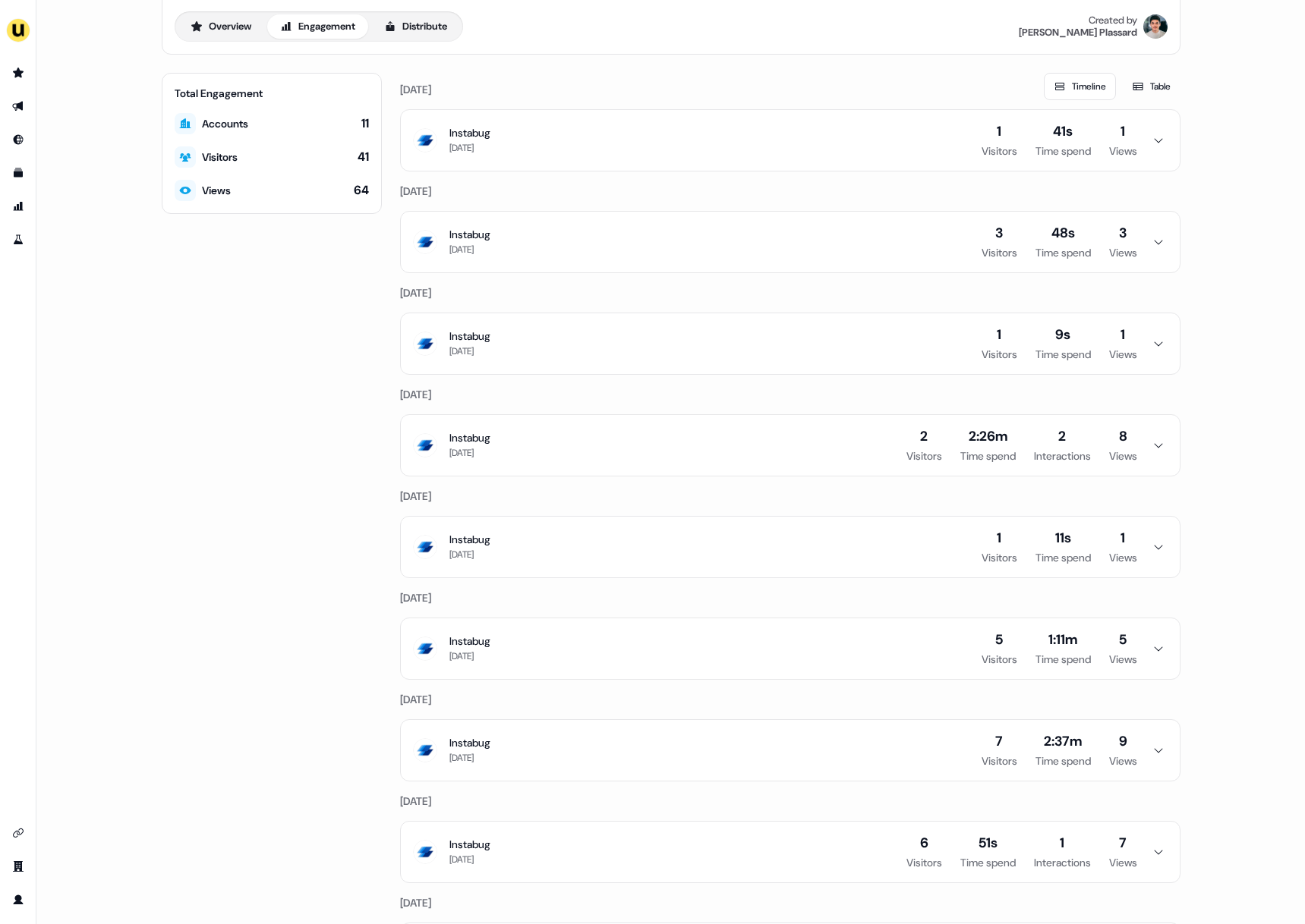
scroll to position [79, 0]
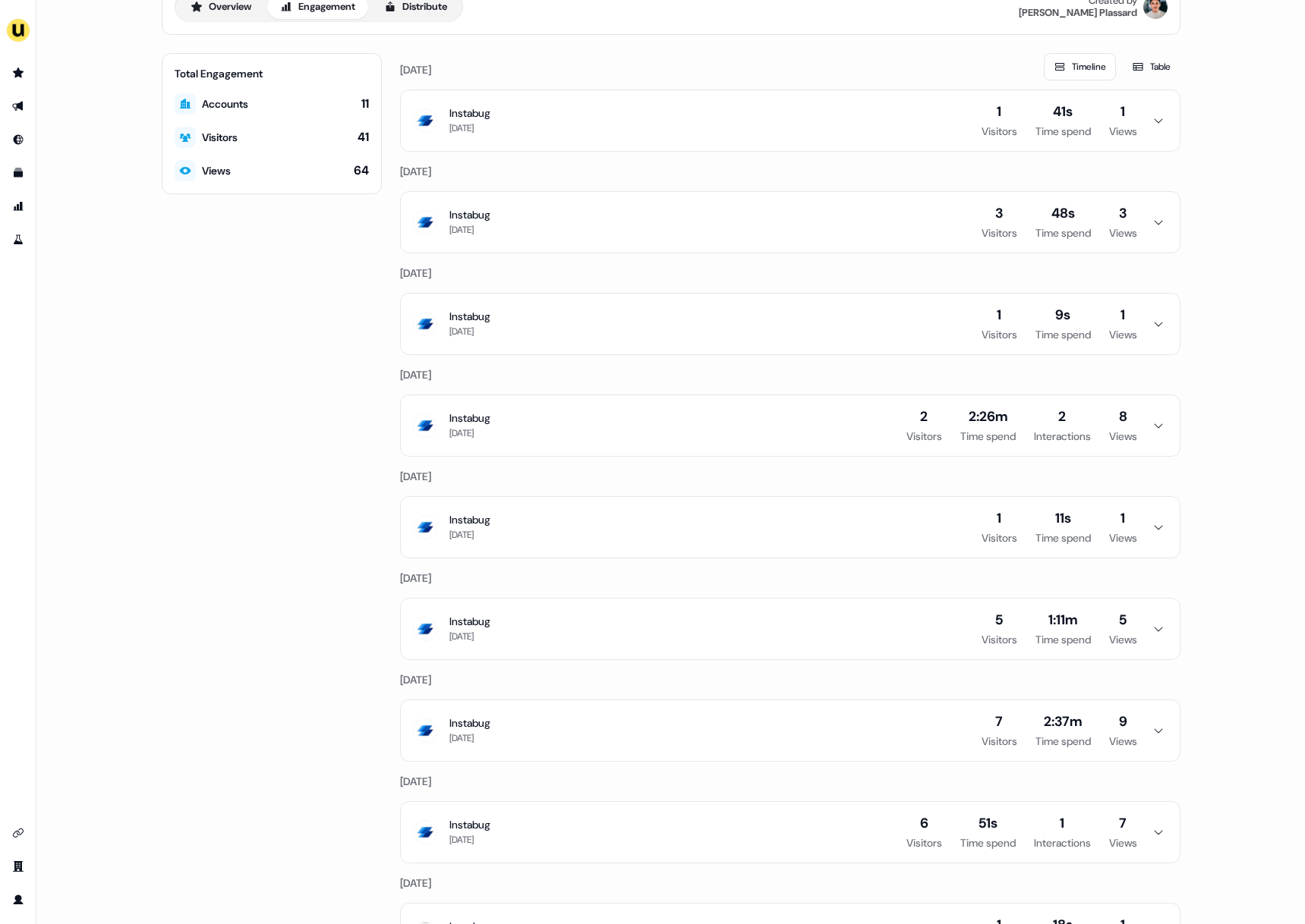
drag, startPoint x: 452, startPoint y: 69, endPoint x: 495, endPoint y: 69, distance: 43.0
click at [469, 69] on div "Timeline Table" at bounding box center [790, 66] width 780 height 27
click at [1136, 111] on button "Instabug [DATE] 1 Visitors 41s Time spend 1 Views" at bounding box center [790, 121] width 779 height 61
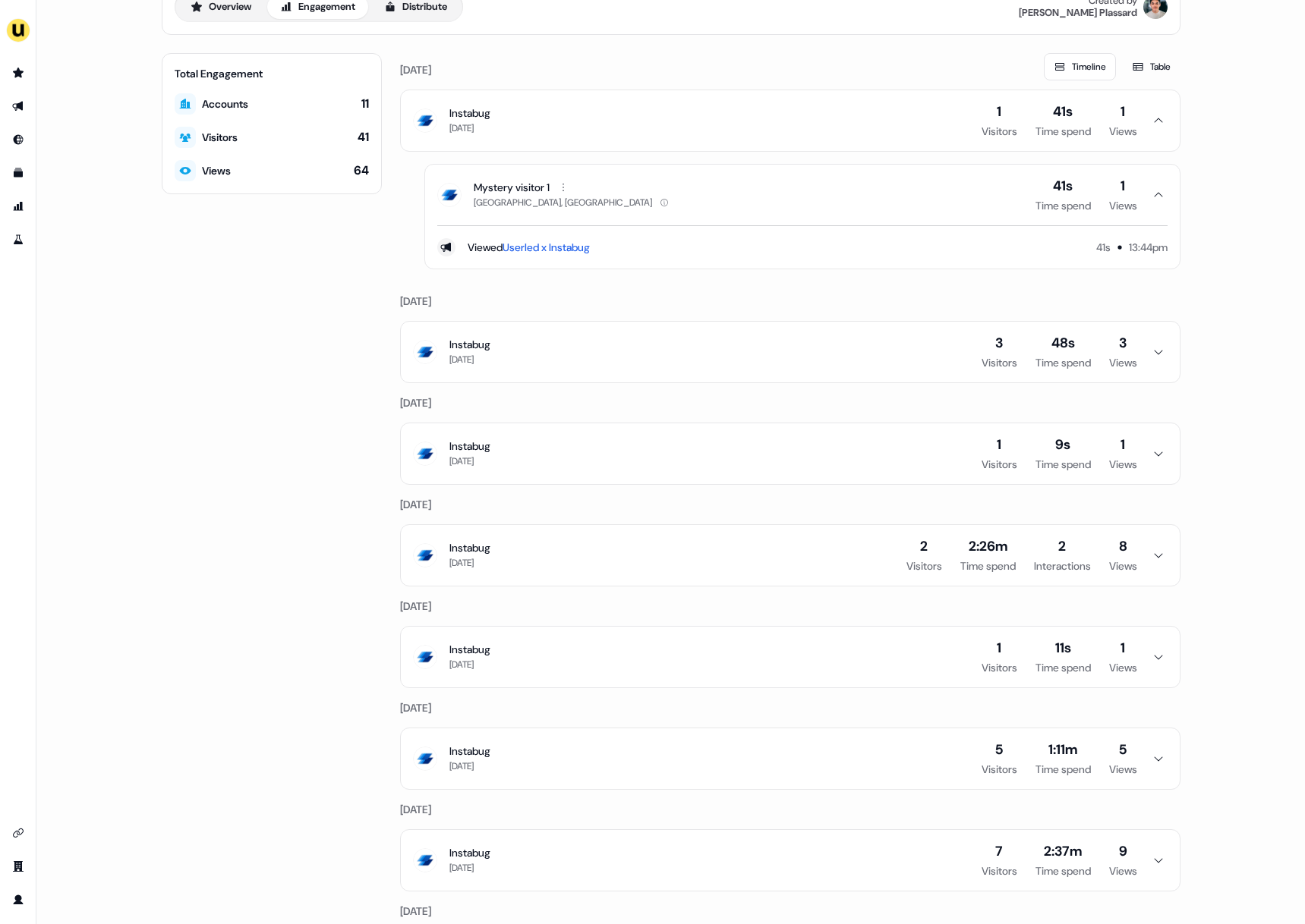
click at [1151, 354] on icon "button" at bounding box center [1158, 353] width 18 height 12
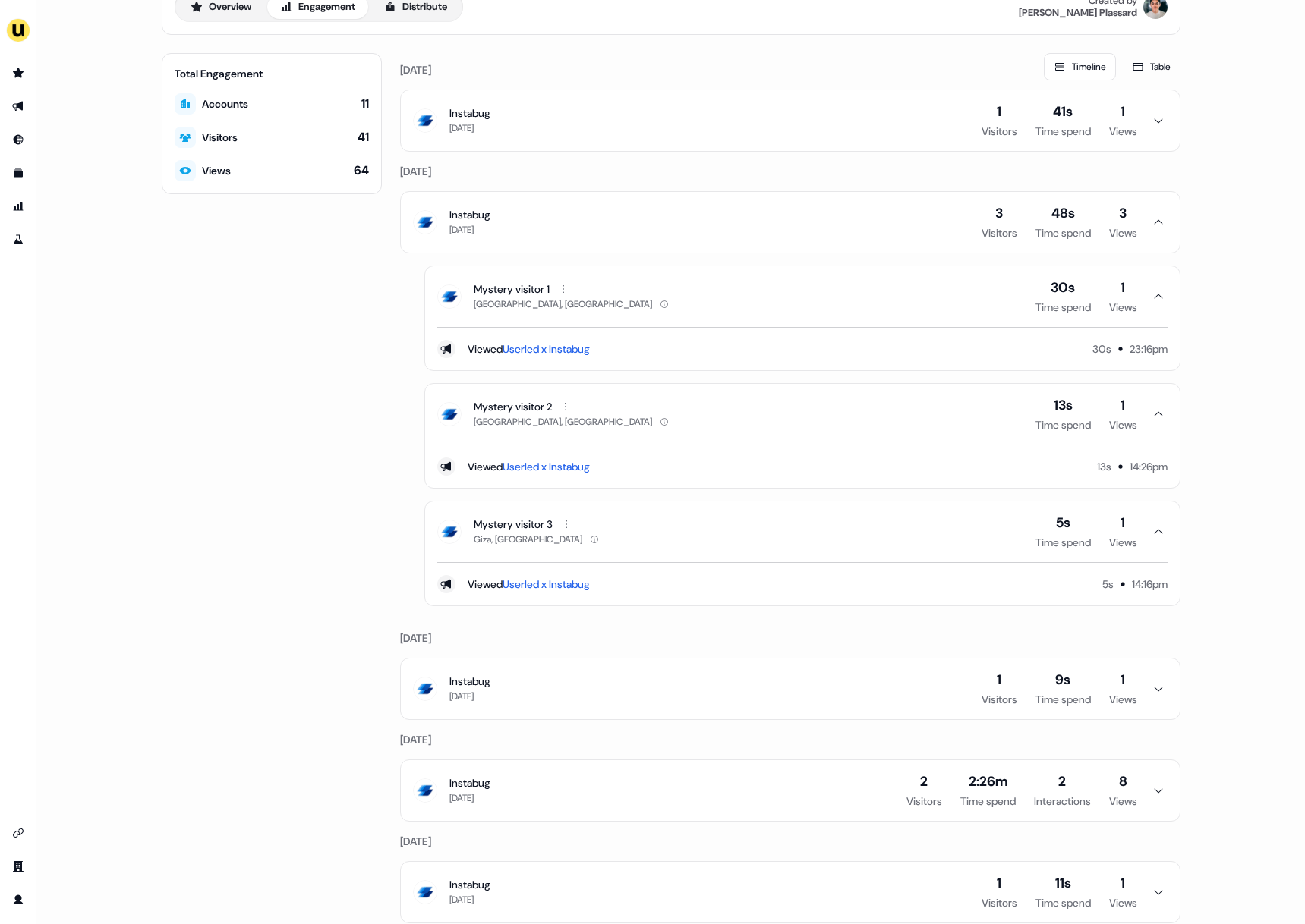
scroll to position [419, 0]
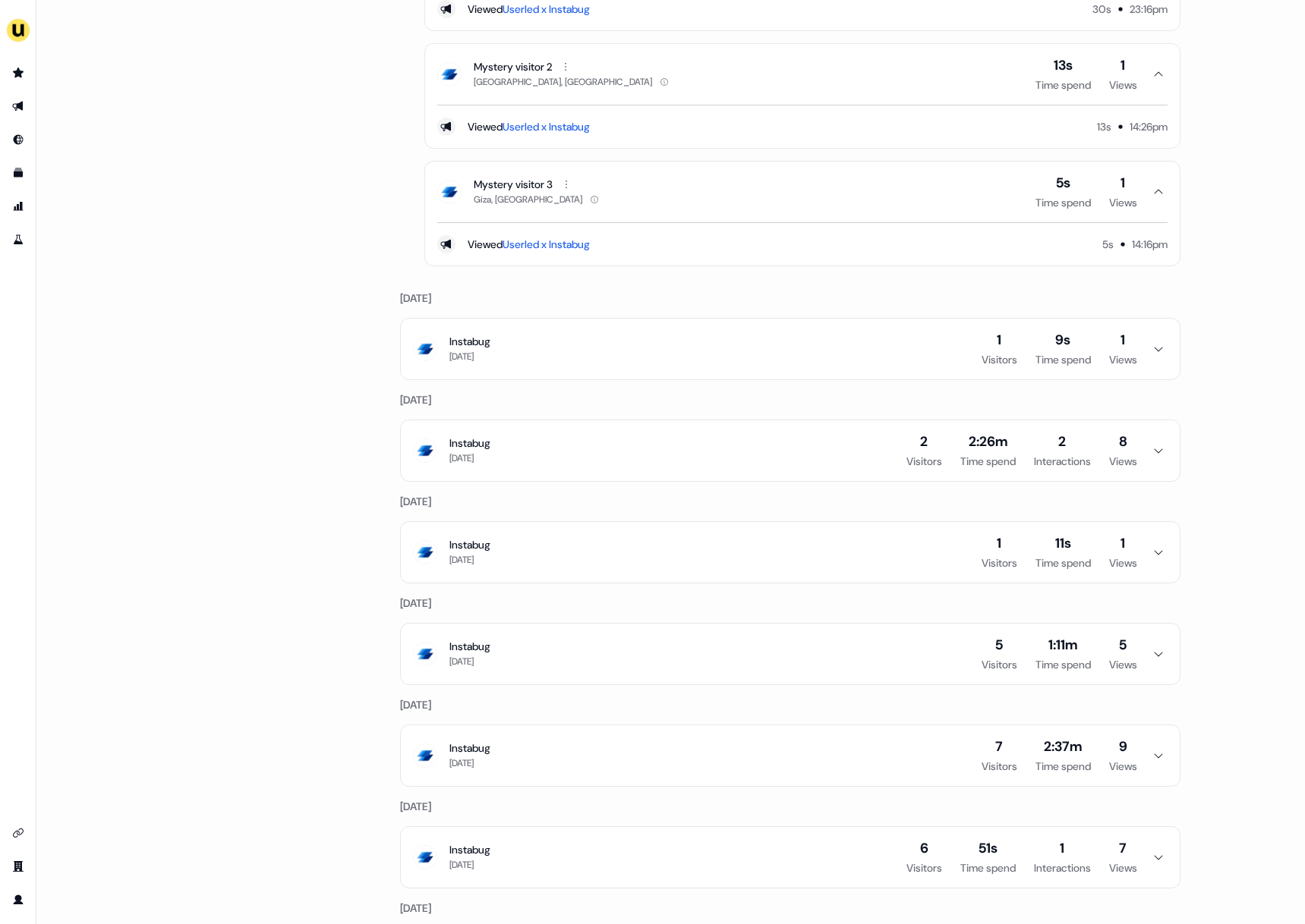
click at [1157, 350] on button "Instabug [DATE] 1 Visitors 9s Time spend 1 Views" at bounding box center [790, 349] width 779 height 61
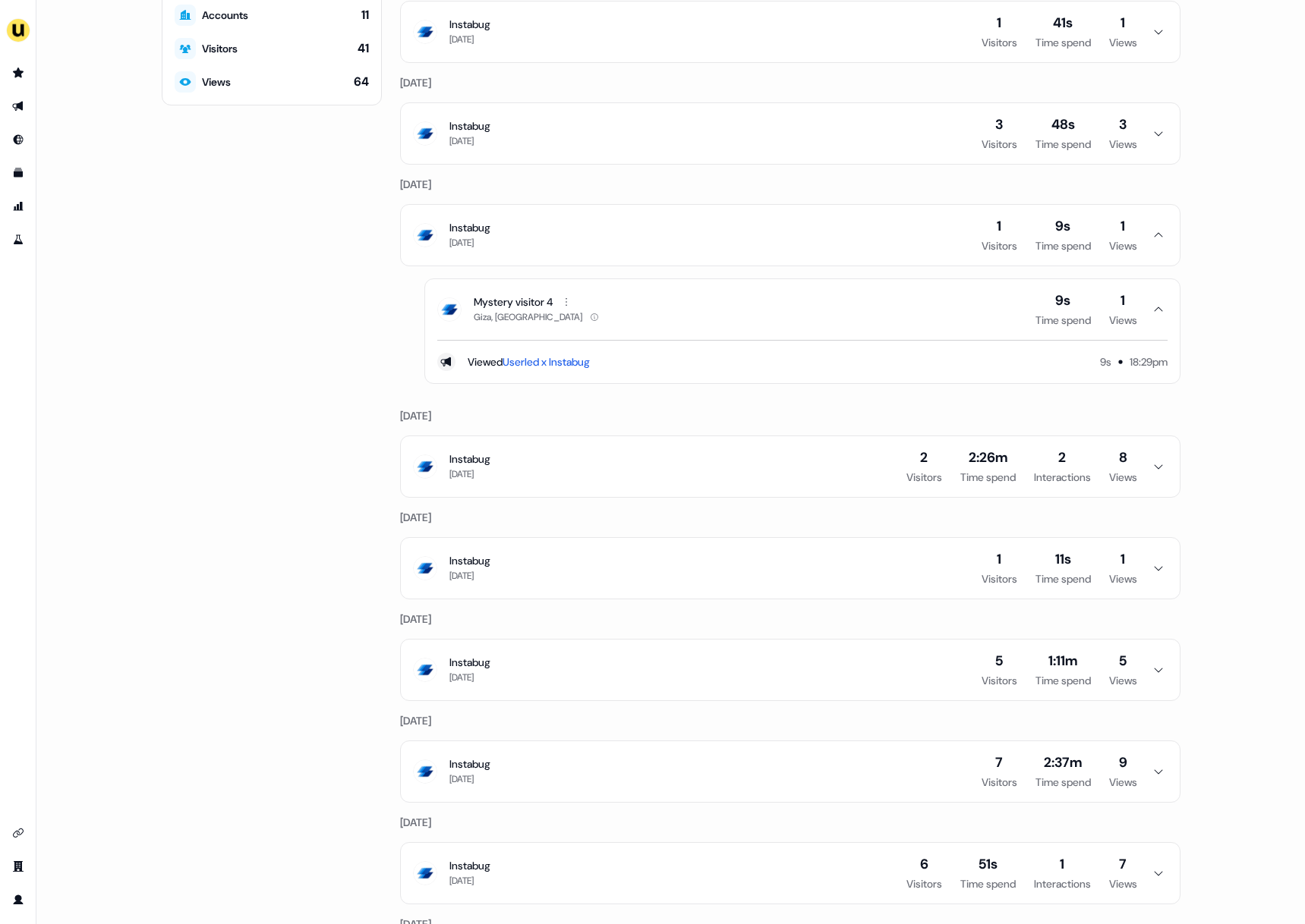
scroll to position [0, 0]
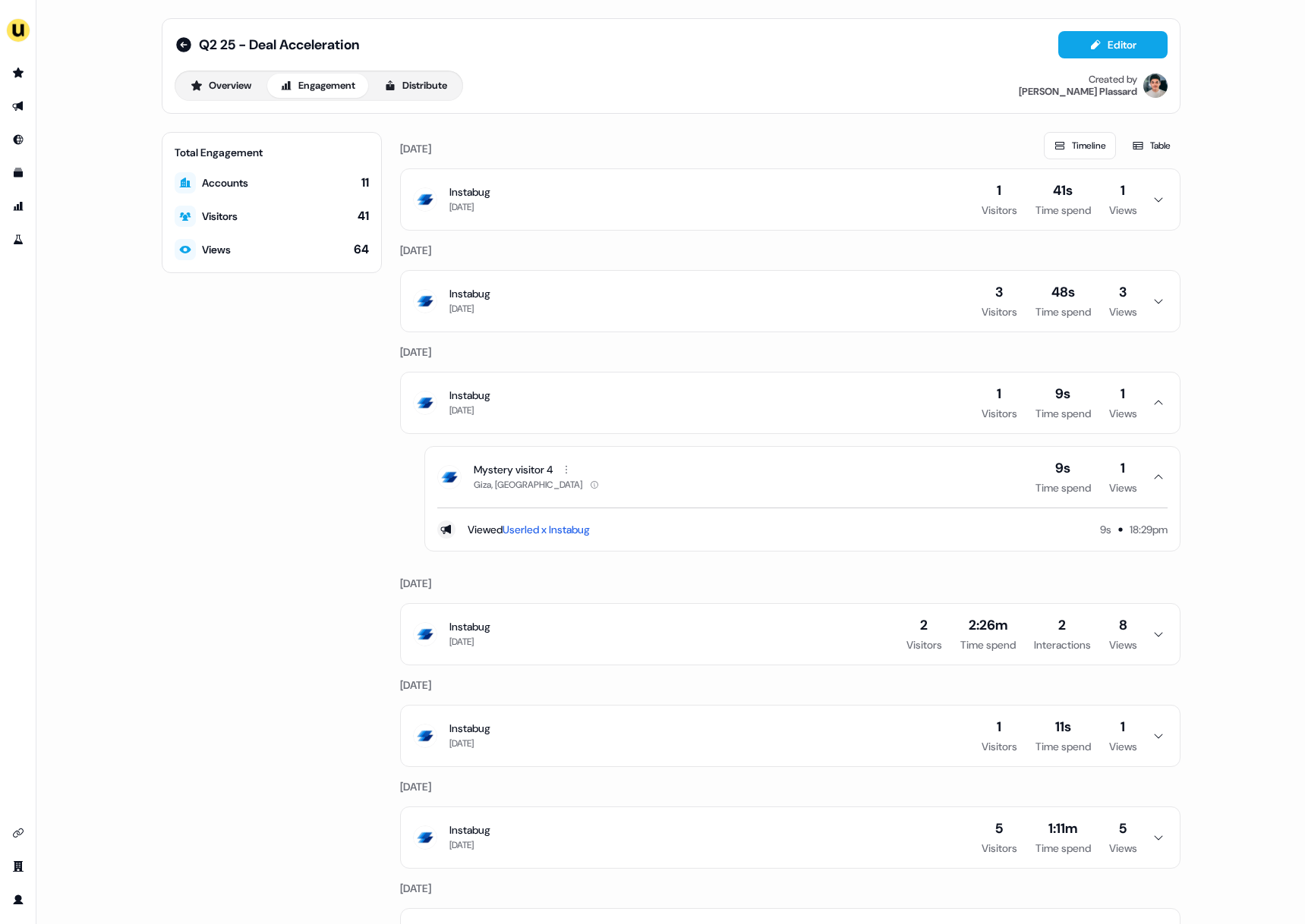
click at [688, 487] on button "Mystery visitor 4 Giza, [GEOGRAPHIC_DATA] 9s Time spend 1 Views" at bounding box center [802, 477] width 755 height 61
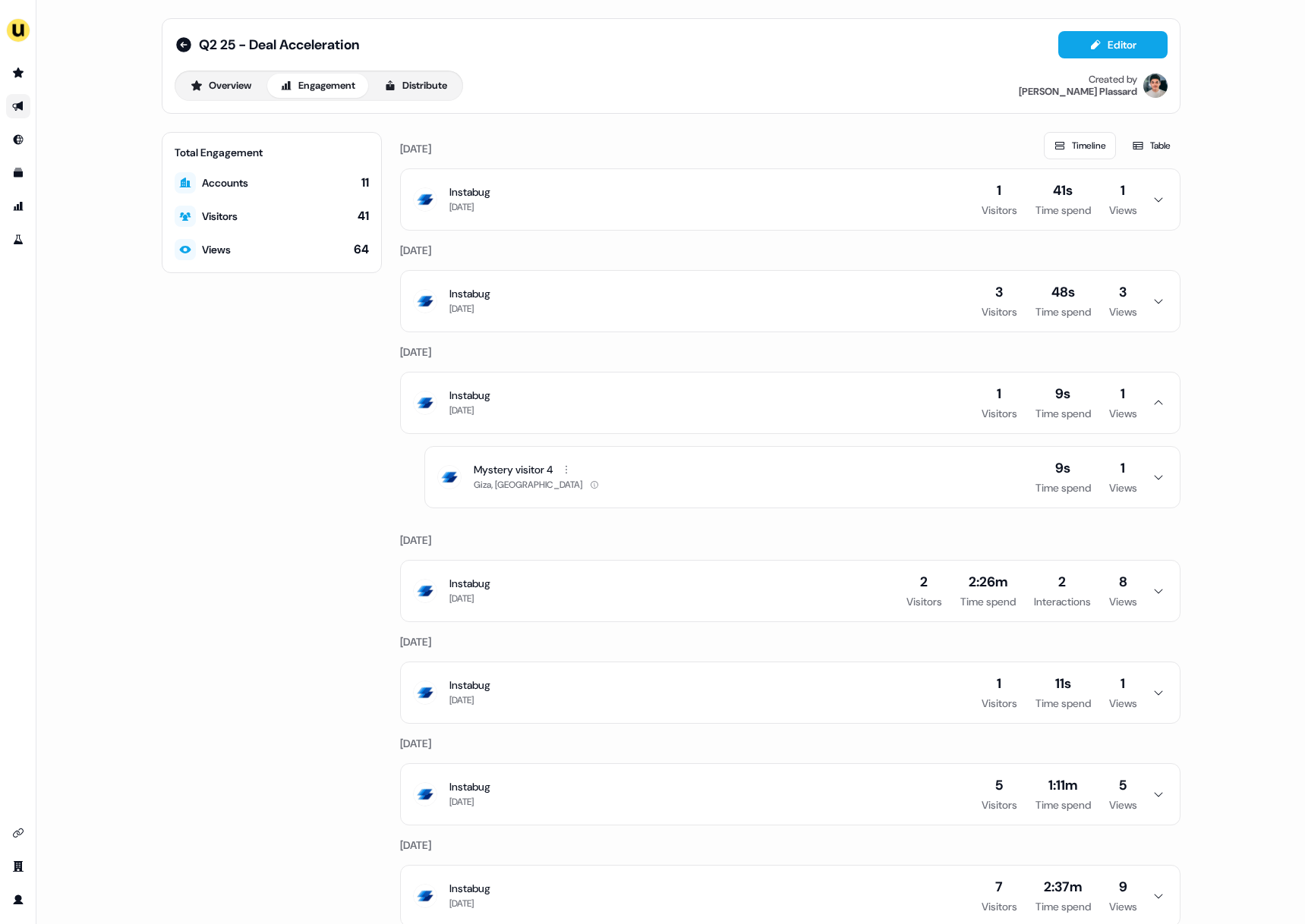
click at [765, 476] on button "Mystery visitor 4 Giza, [GEOGRAPHIC_DATA] 9s Time spend 1 Views" at bounding box center [802, 477] width 755 height 61
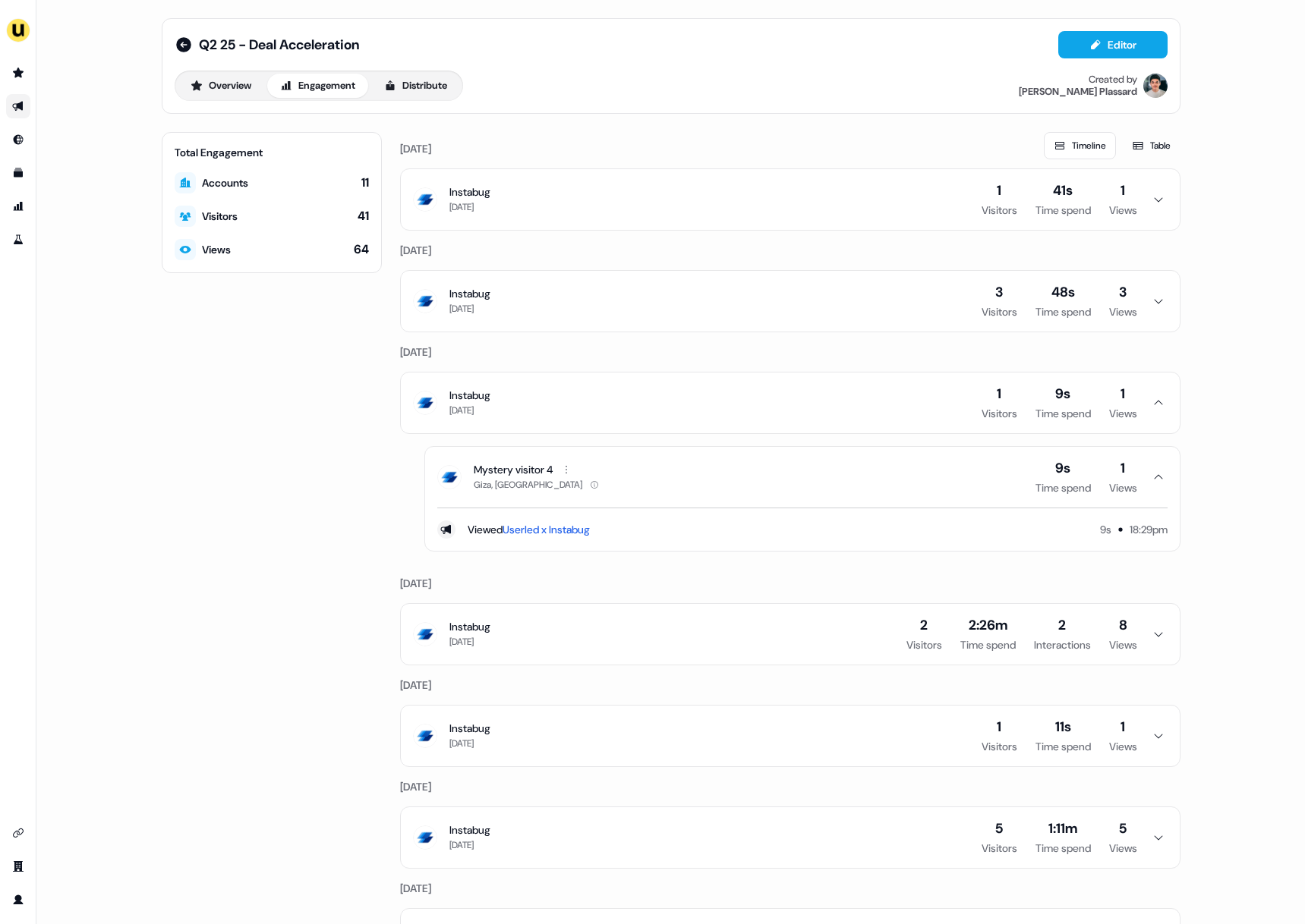
click at [1139, 470] on button "Mystery visitor 4 Giza, [GEOGRAPHIC_DATA] 9s Time spend 1 Views" at bounding box center [802, 477] width 755 height 61
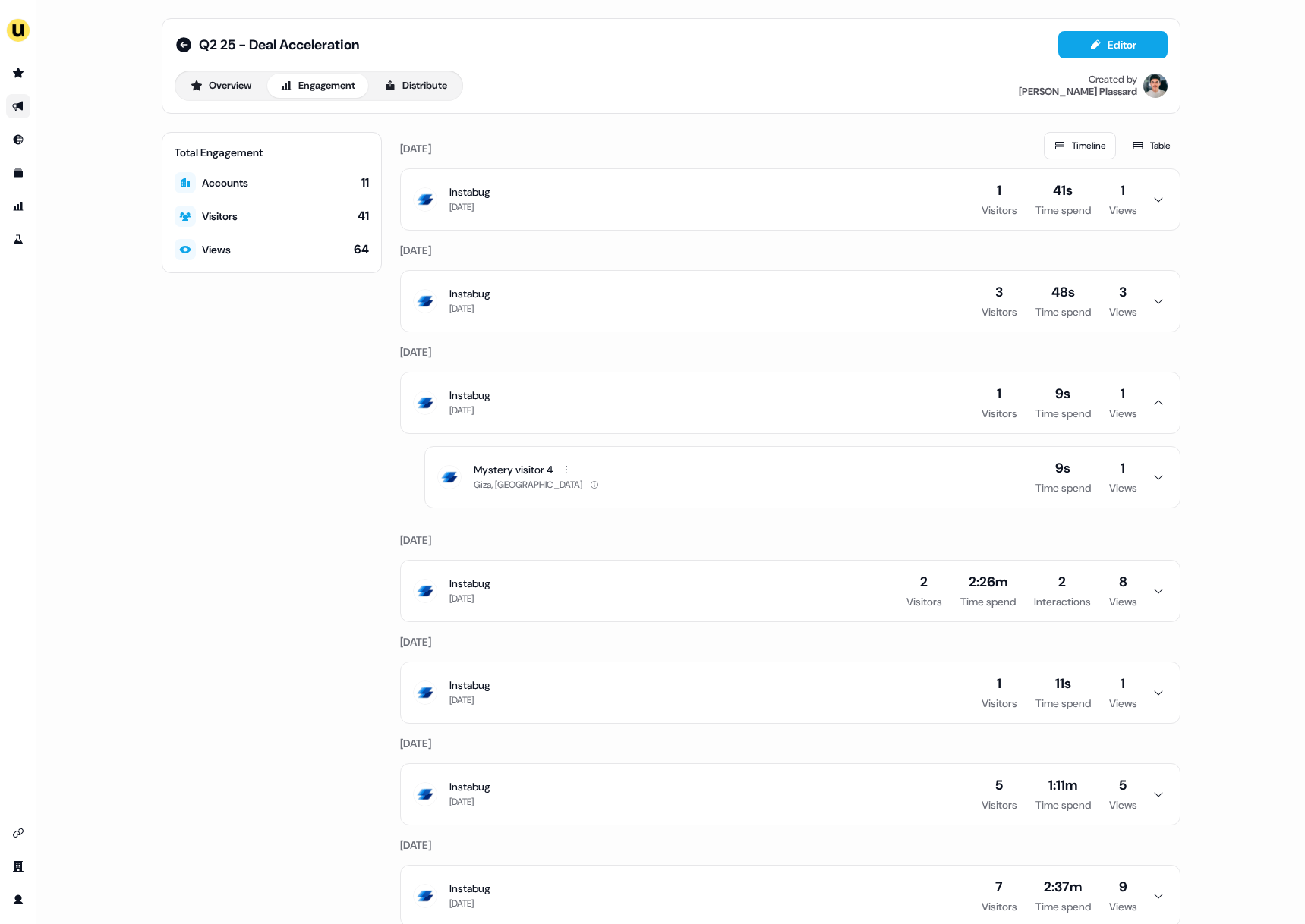
click at [456, 183] on button "Instabug [DATE] 1 Visitors 41s Time spend 1 Views" at bounding box center [790, 199] width 779 height 61
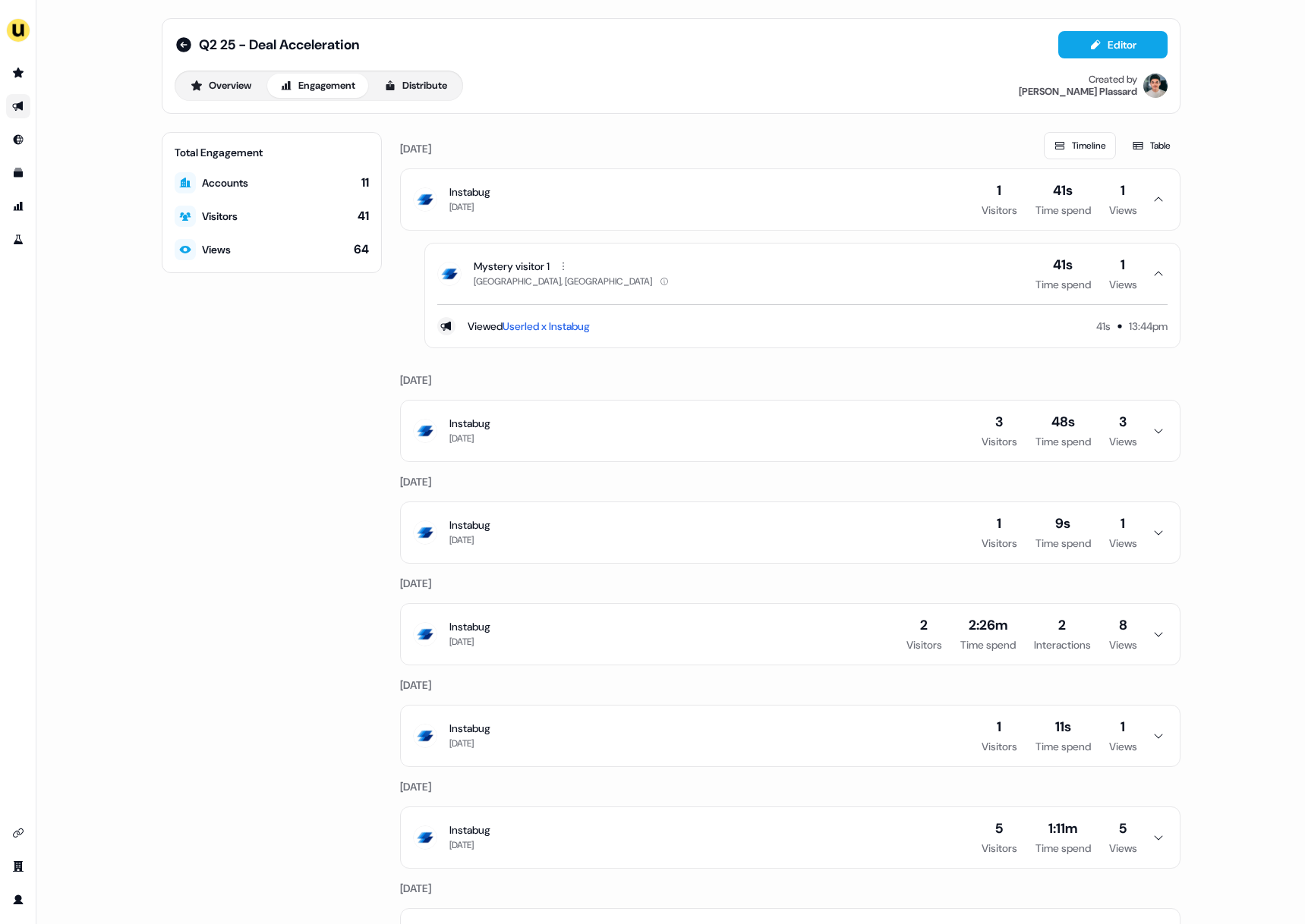
click at [789, 209] on button "Instabug [DATE] 1 Visitors 41s Time spend 1 Views" at bounding box center [790, 199] width 779 height 61
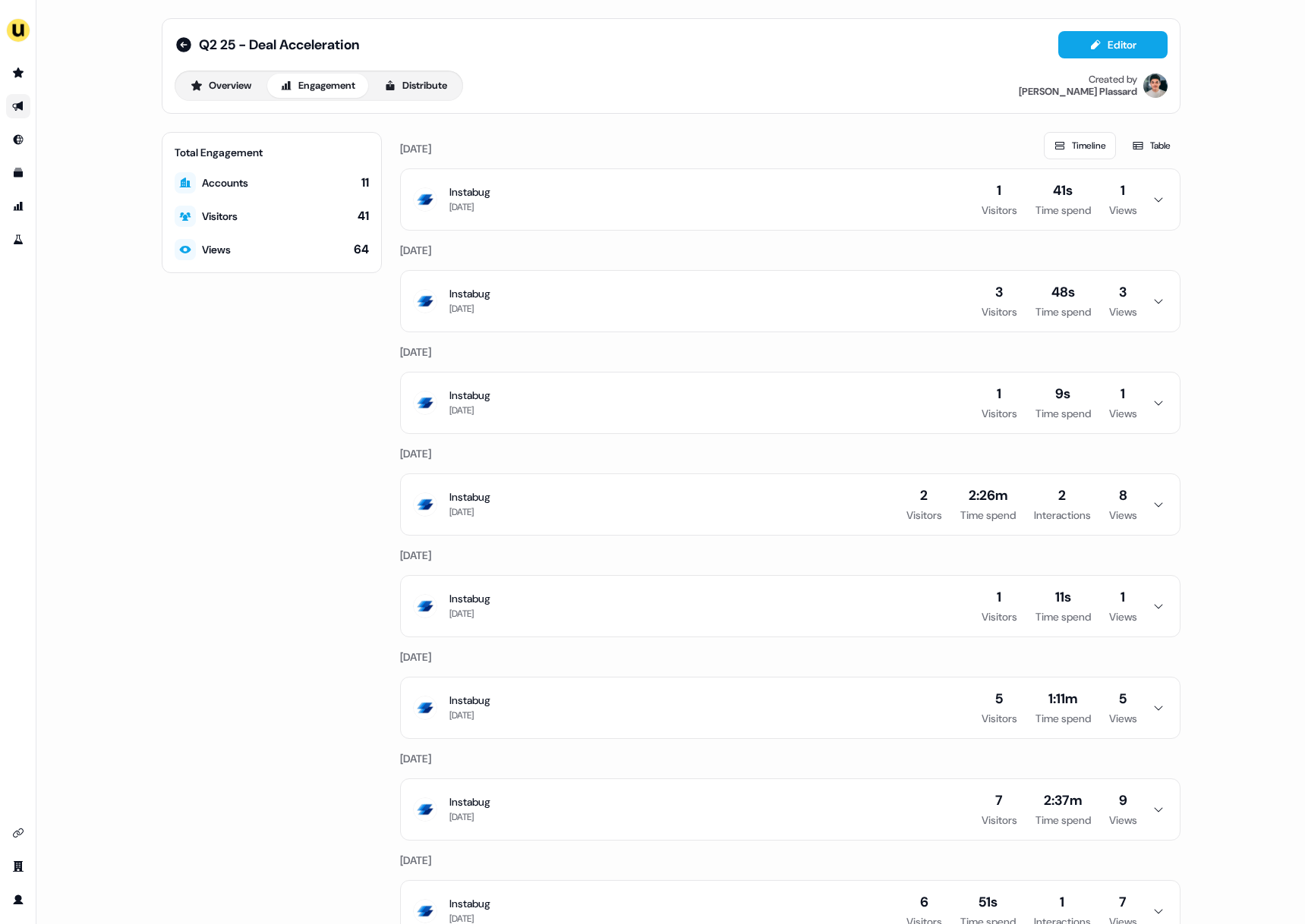
click at [657, 318] on button "Instabug [DATE] 3 Visitors 48s Time spend 3 Views" at bounding box center [790, 301] width 779 height 61
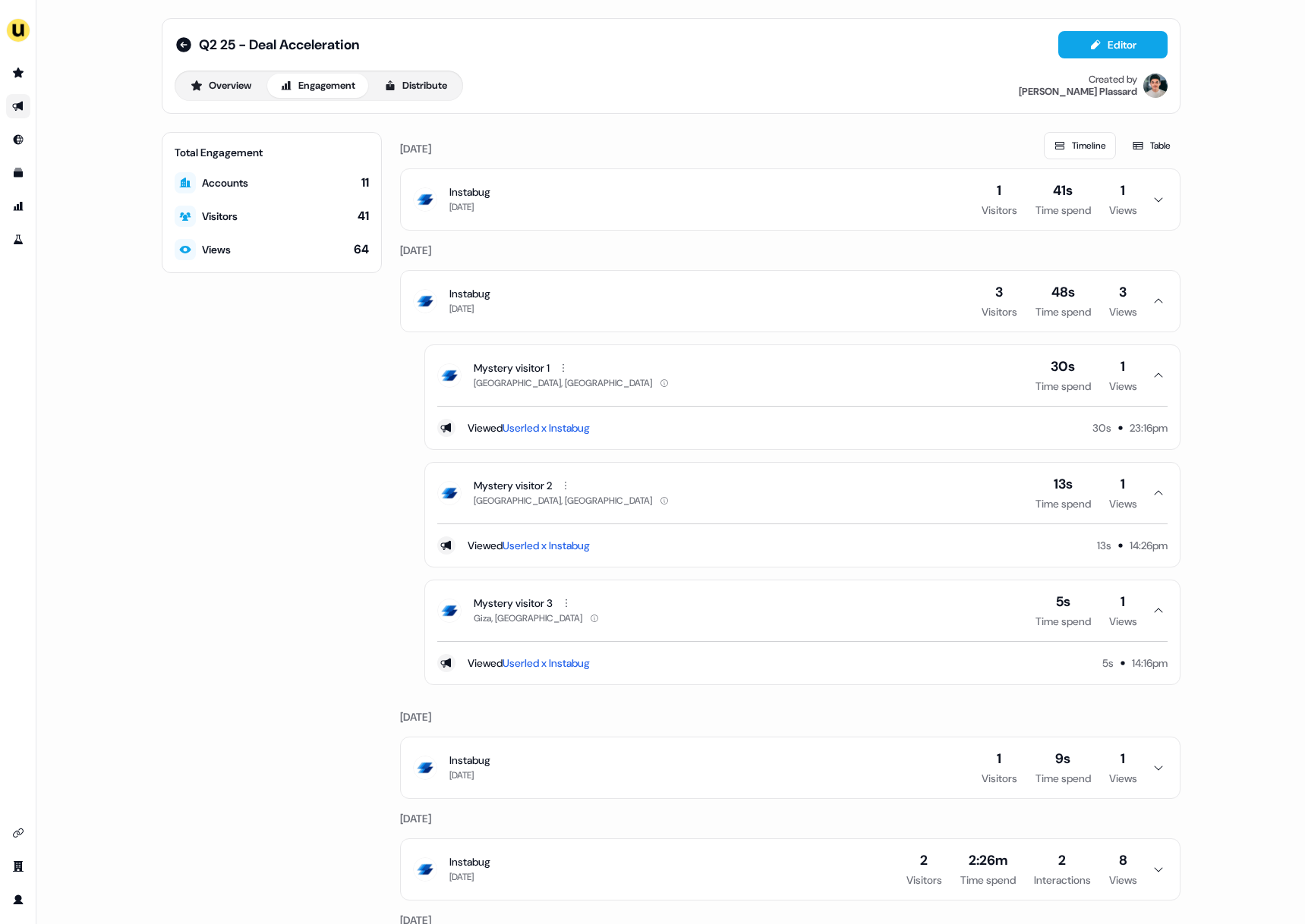
click at [770, 396] on button "Mystery visitor 1 [GEOGRAPHIC_DATA], [GEOGRAPHIC_DATA] 30s Time spend 1 Views" at bounding box center [802, 376] width 755 height 61
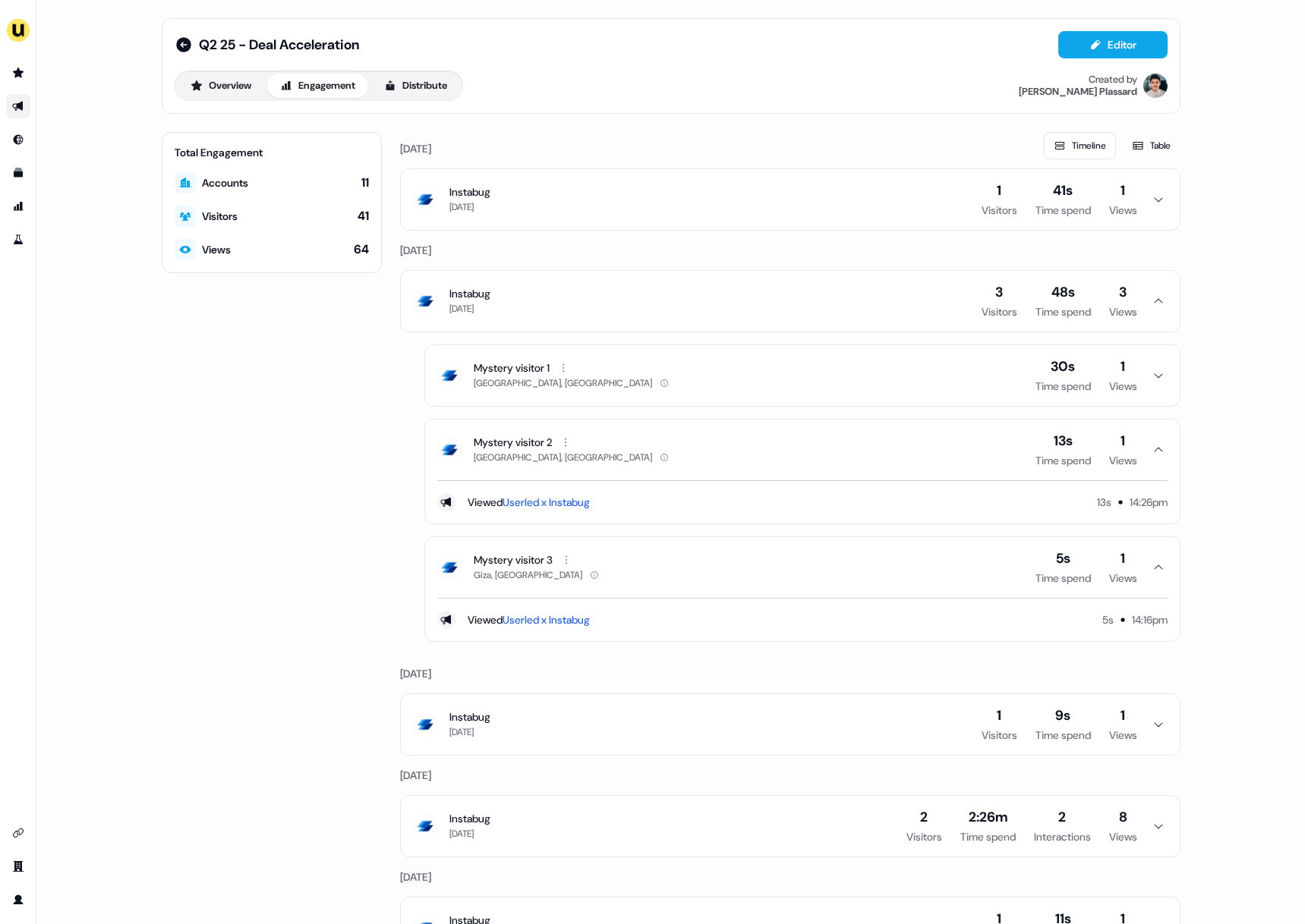
click at [1149, 199] on icon "button" at bounding box center [1158, 200] width 18 height 12
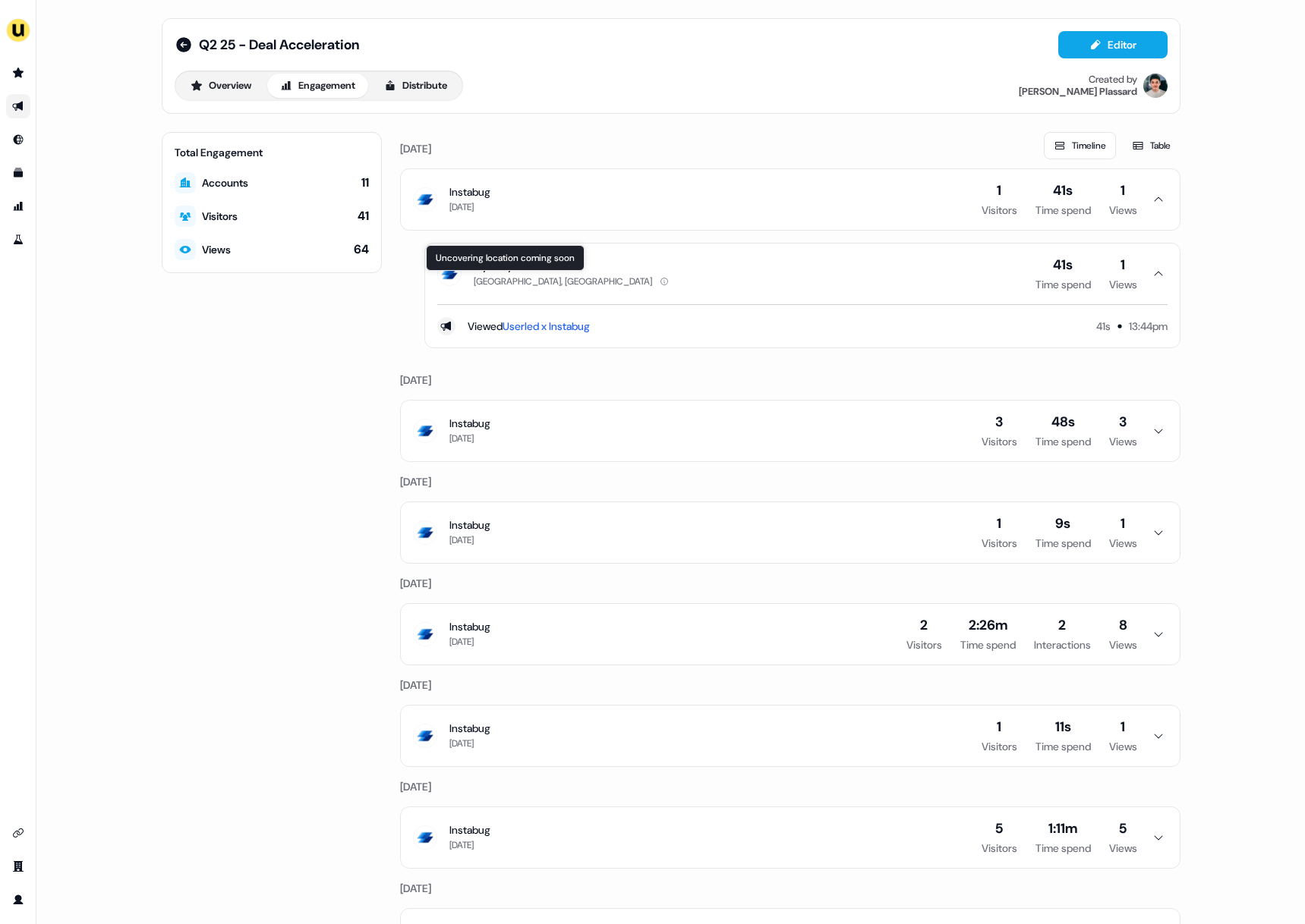
click at [510, 275] on div "[GEOGRAPHIC_DATA], [GEOGRAPHIC_DATA]" at bounding box center [573, 281] width 199 height 15
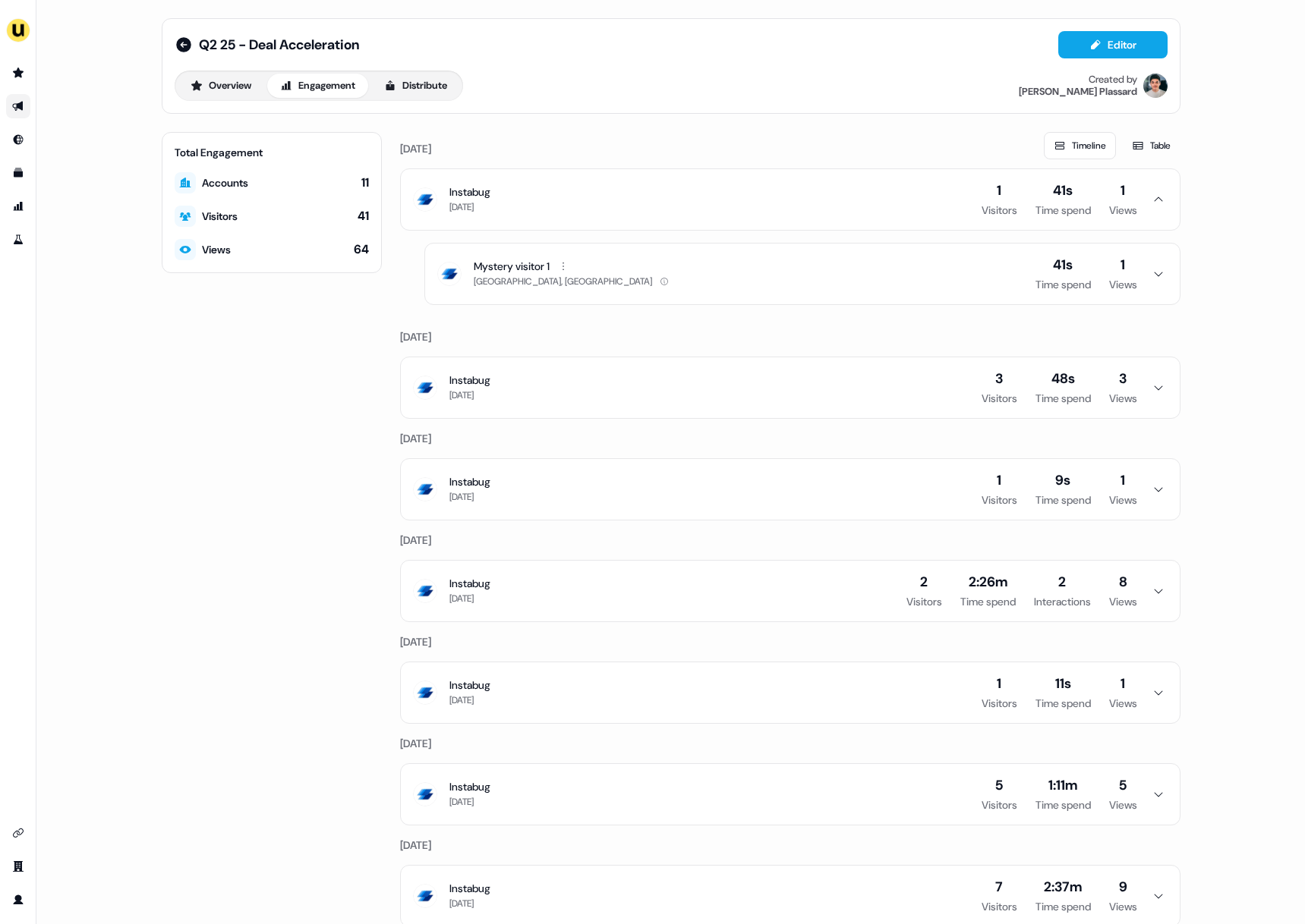
click at [1149, 593] on icon "button" at bounding box center [1158, 592] width 18 height 12
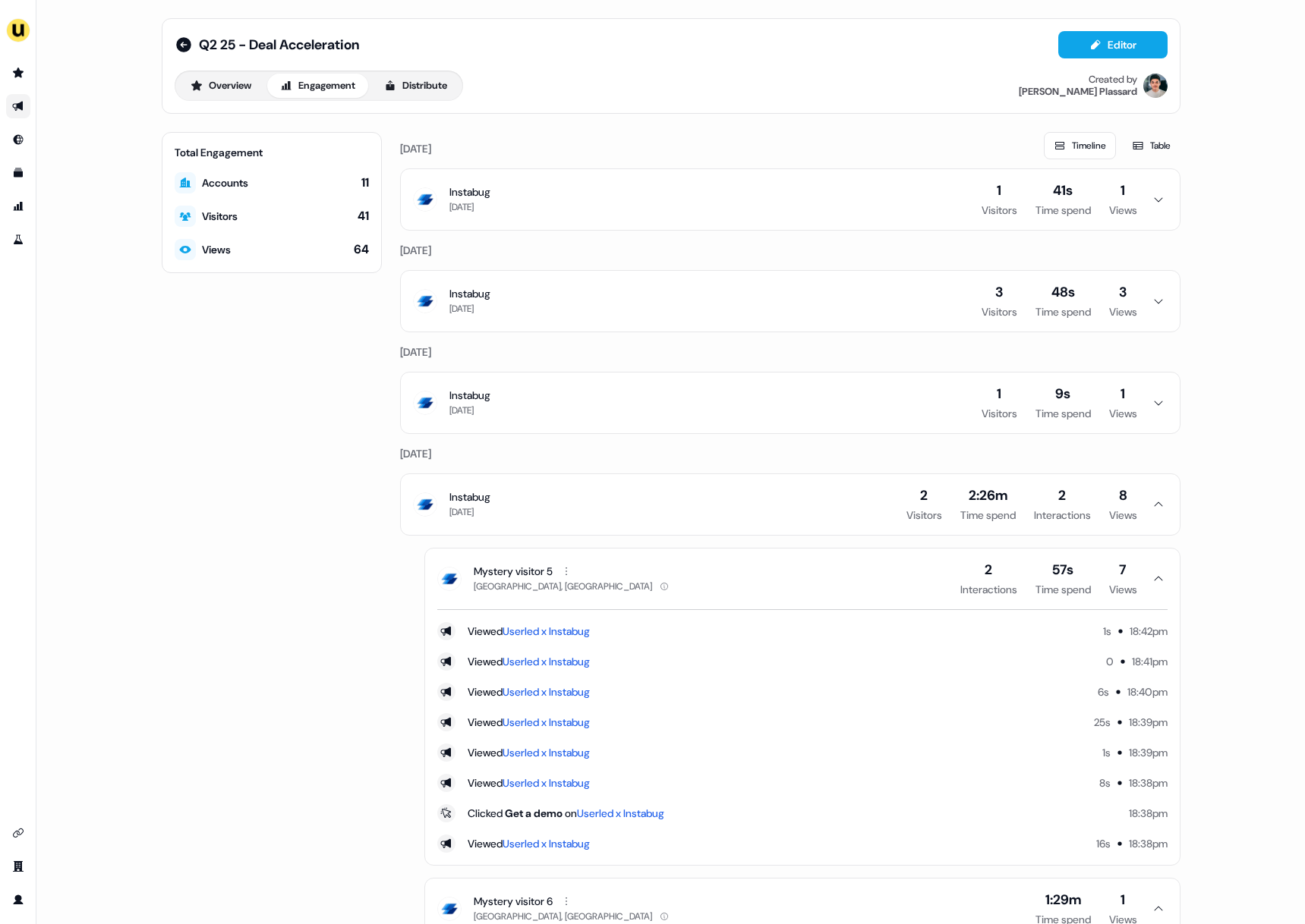
scroll to position [158, 0]
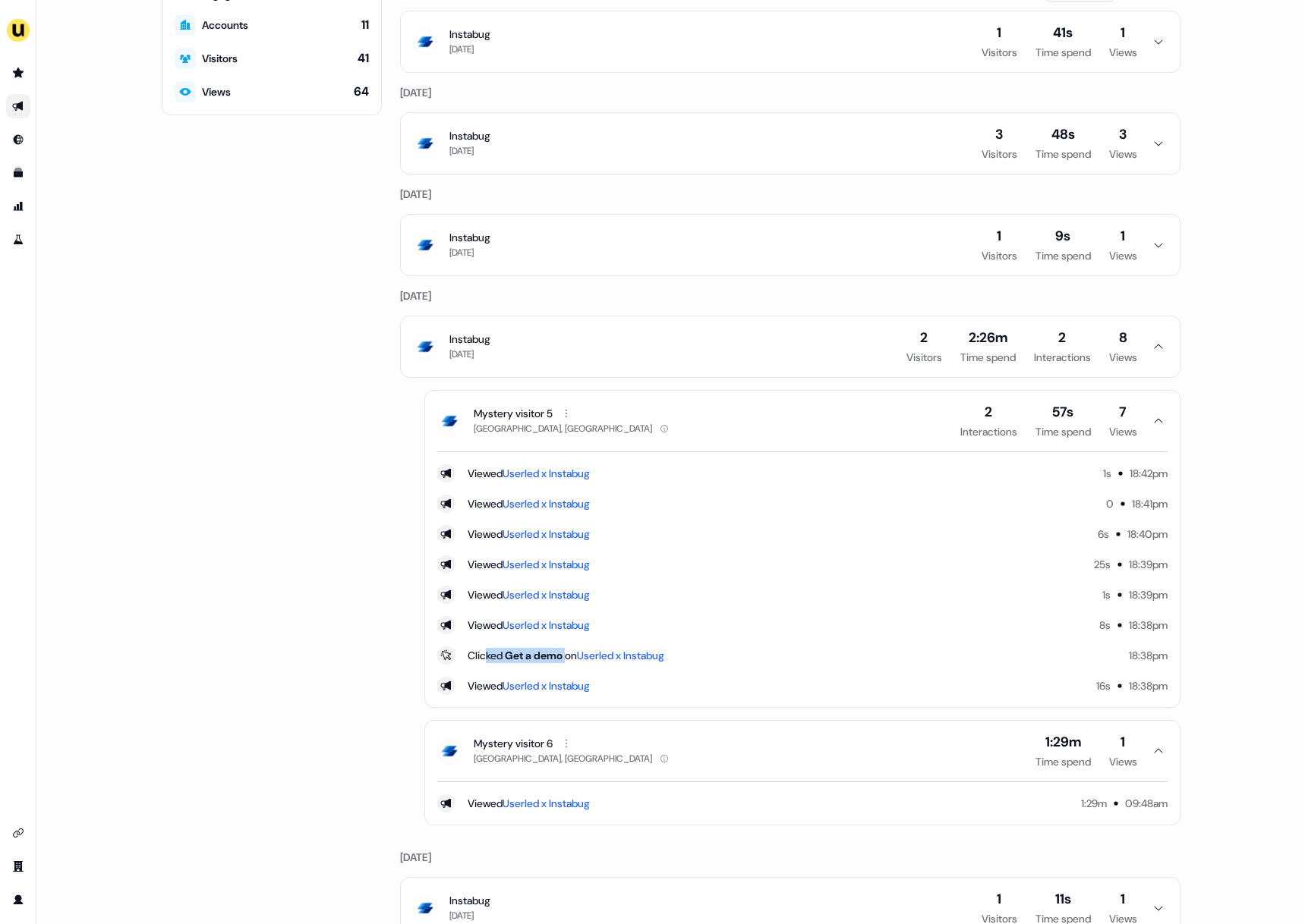
drag, startPoint x: 482, startPoint y: 657, endPoint x: 570, endPoint y: 655, distance: 88.0
click at [570, 655] on div "Clicked Get a demo on Userled x Instabug" at bounding box center [566, 655] width 196 height 15
click at [656, 565] on div "Viewed Userled x Instabug 25s 18:39pm" at bounding box center [803, 564] width 730 height 18
click at [1165, 415] on button "Mystery visitor 5 [GEOGRAPHIC_DATA], [GEOGRAPHIC_DATA] 2 Interactions 57s Time …" at bounding box center [802, 421] width 755 height 61
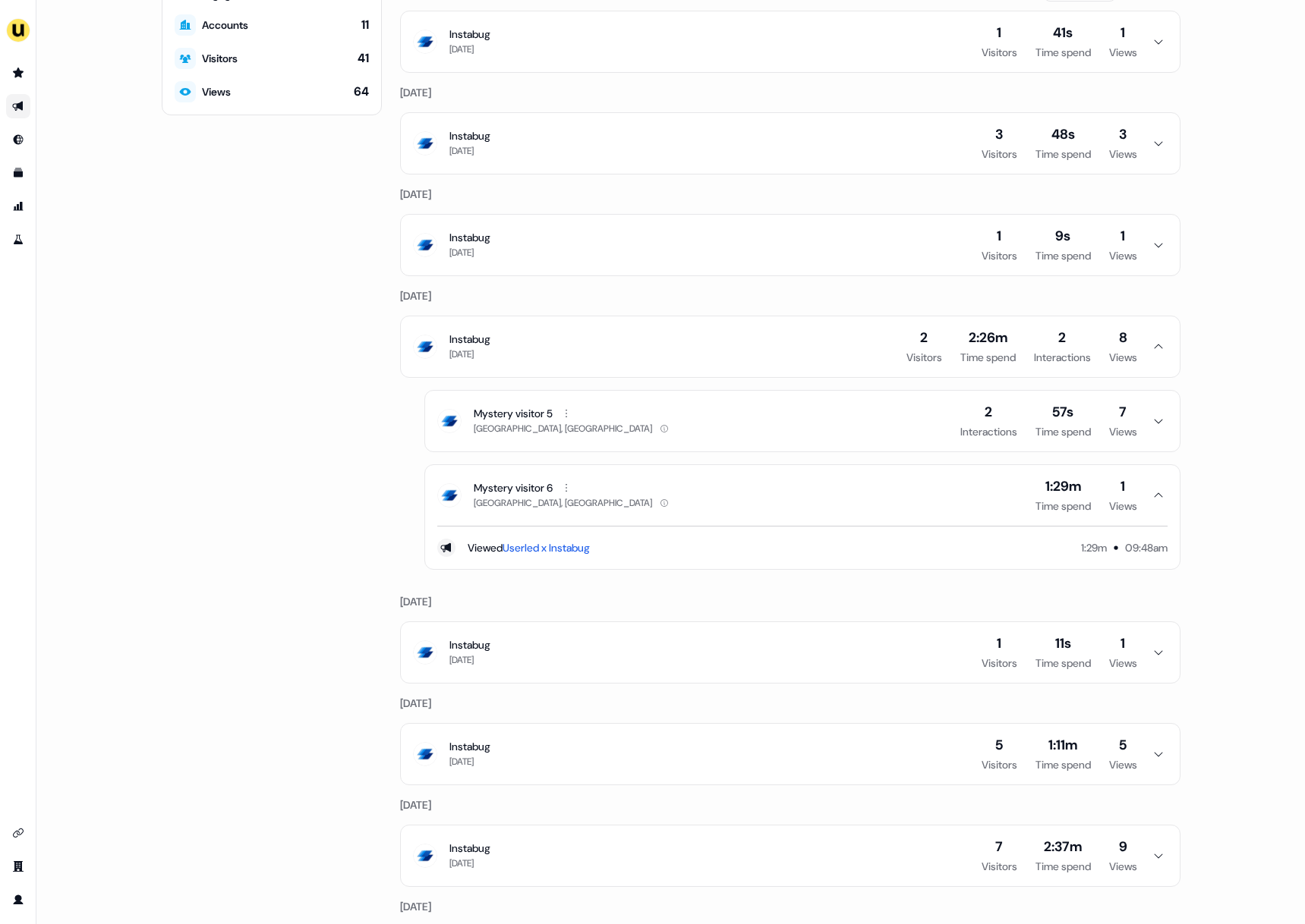
click at [1149, 415] on icon "button" at bounding box center [1158, 421] width 18 height 12
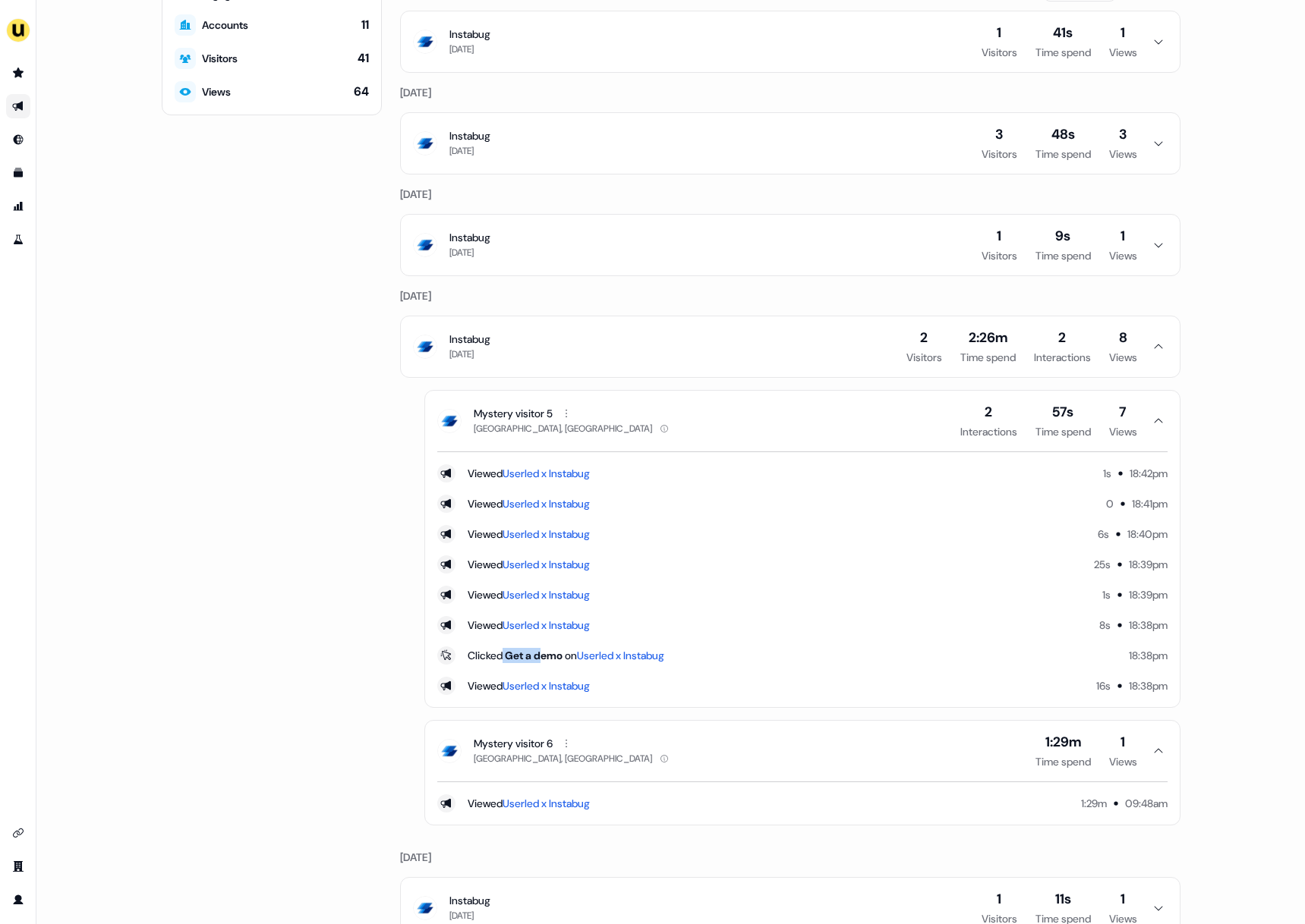
drag, startPoint x: 533, startPoint y: 655, endPoint x: 540, endPoint y: 655, distance: 7.0
click at [539, 655] on div "Clicked Get a demo on Userled x Instabug" at bounding box center [566, 655] width 196 height 15
drag, startPoint x: 1100, startPoint y: 507, endPoint x: 1072, endPoint y: 508, distance: 28.0
click at [1072, 508] on div "Viewed Userled x Instabug 0 18:41pm" at bounding box center [803, 504] width 730 height 18
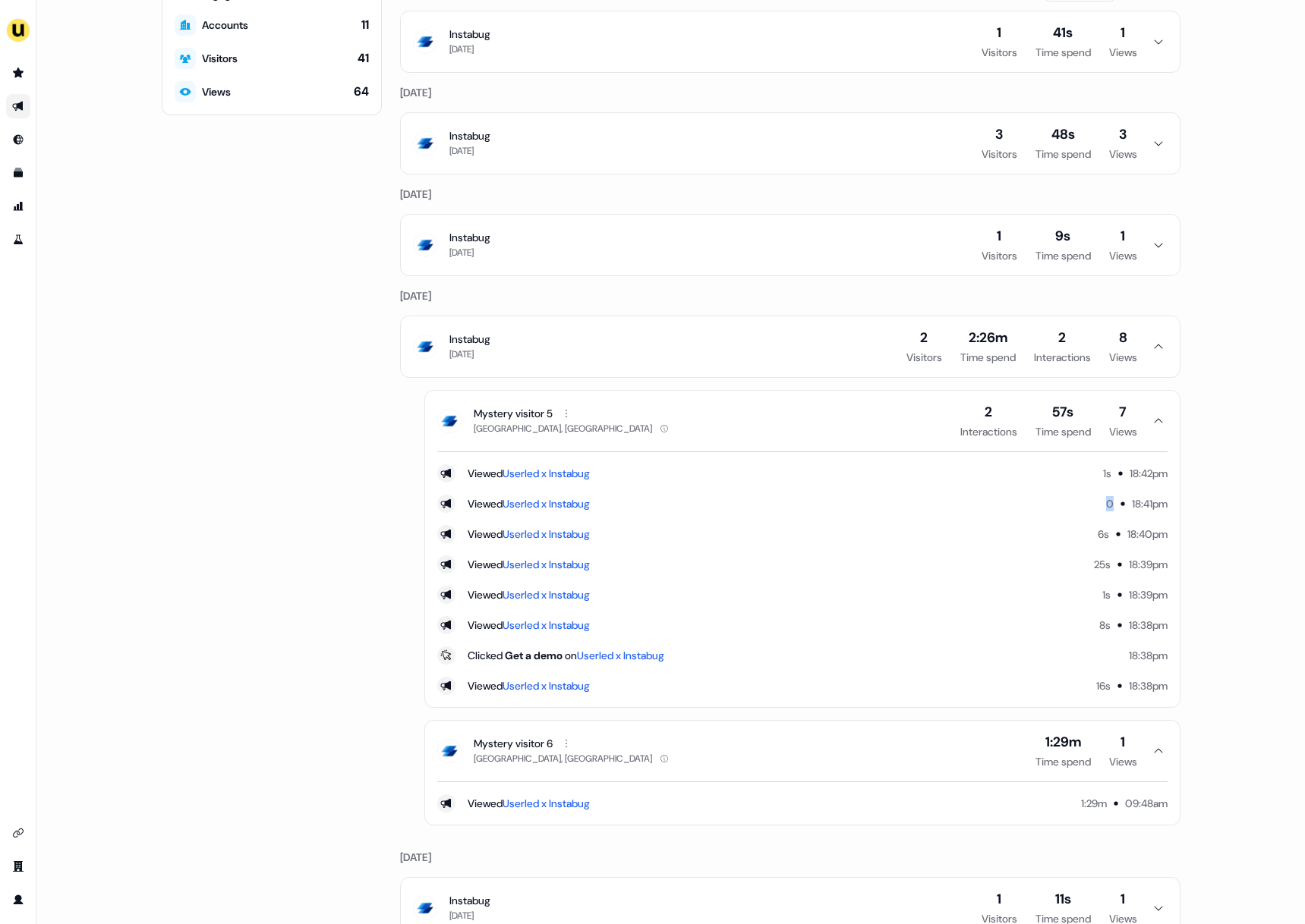
click at [1079, 504] on div "Viewed Userled x Instabug 0 18:41pm" at bounding box center [803, 504] width 730 height 18
drag, startPoint x: 1100, startPoint y: 500, endPoint x: 1114, endPoint y: 502, distance: 14.1
click at [1092, 500] on div "Viewed Userled x Instabug 0 18:41pm" at bounding box center [803, 504] width 730 height 18
click at [1290, 513] on div "Q2 25 - Deal Acceleration Editor Overview Engagement Distribute Created by [PER…" at bounding box center [670, 462] width 1268 height 924
drag, startPoint x: 1096, startPoint y: 662, endPoint x: 1079, endPoint y: 654, distance: 18.8
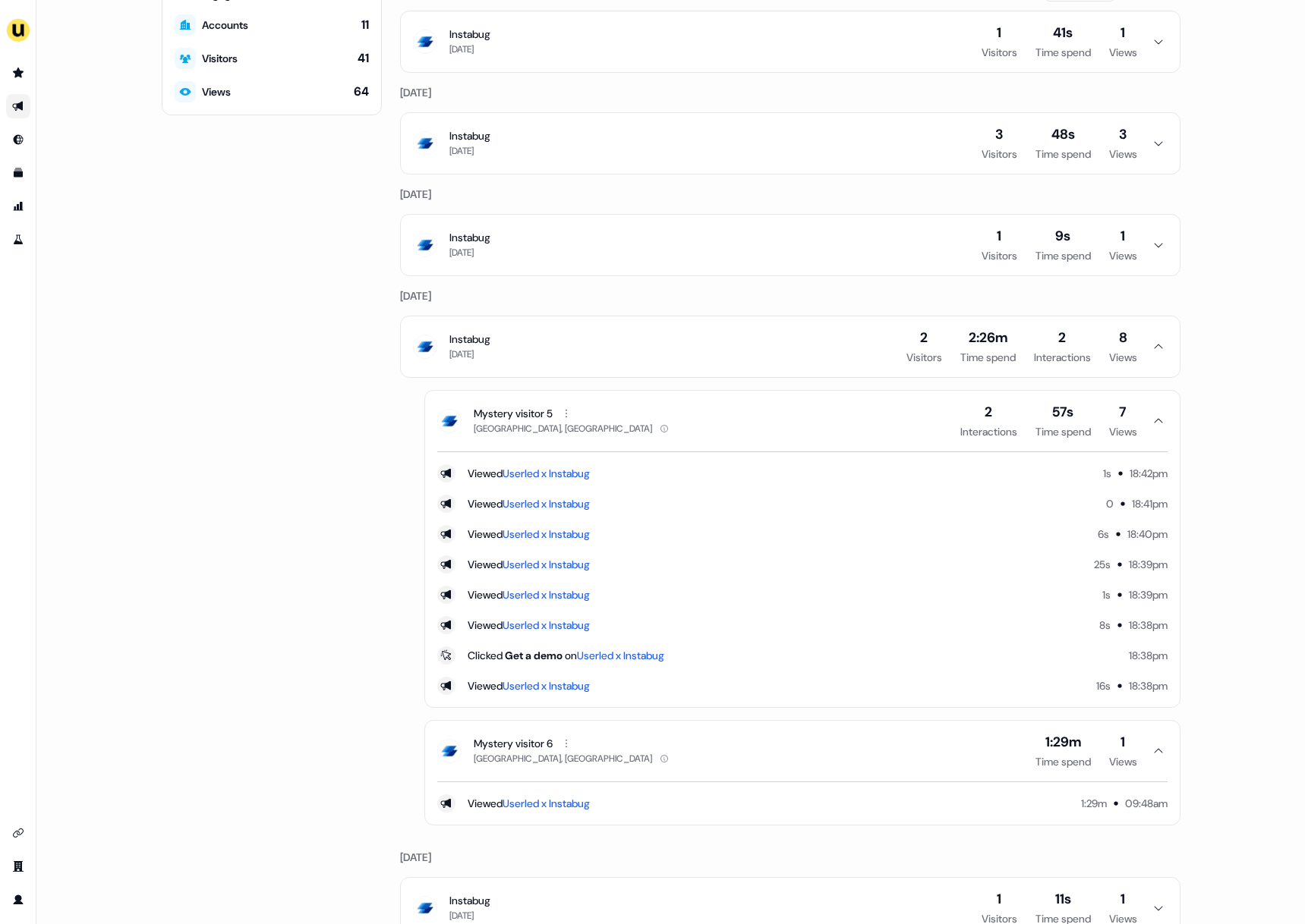
click at [1073, 655] on div "Clicked Get a demo on Userled x Instabug 18:38pm" at bounding box center [803, 655] width 730 height 18
click at [1096, 655] on div "Clicked Get a demo on Userled x Instabug 18:38pm" at bounding box center [803, 655] width 730 height 18
click at [1094, 655] on div "Clicked Get a demo on Userled x Instabug 18:38pm" at bounding box center [803, 655] width 730 height 18
drag, startPoint x: 1103, startPoint y: 504, endPoint x: 1090, endPoint y: 500, distance: 13.6
click at [1090, 500] on div "Viewed Userled x Instabug 0 18:41pm" at bounding box center [803, 504] width 730 height 18
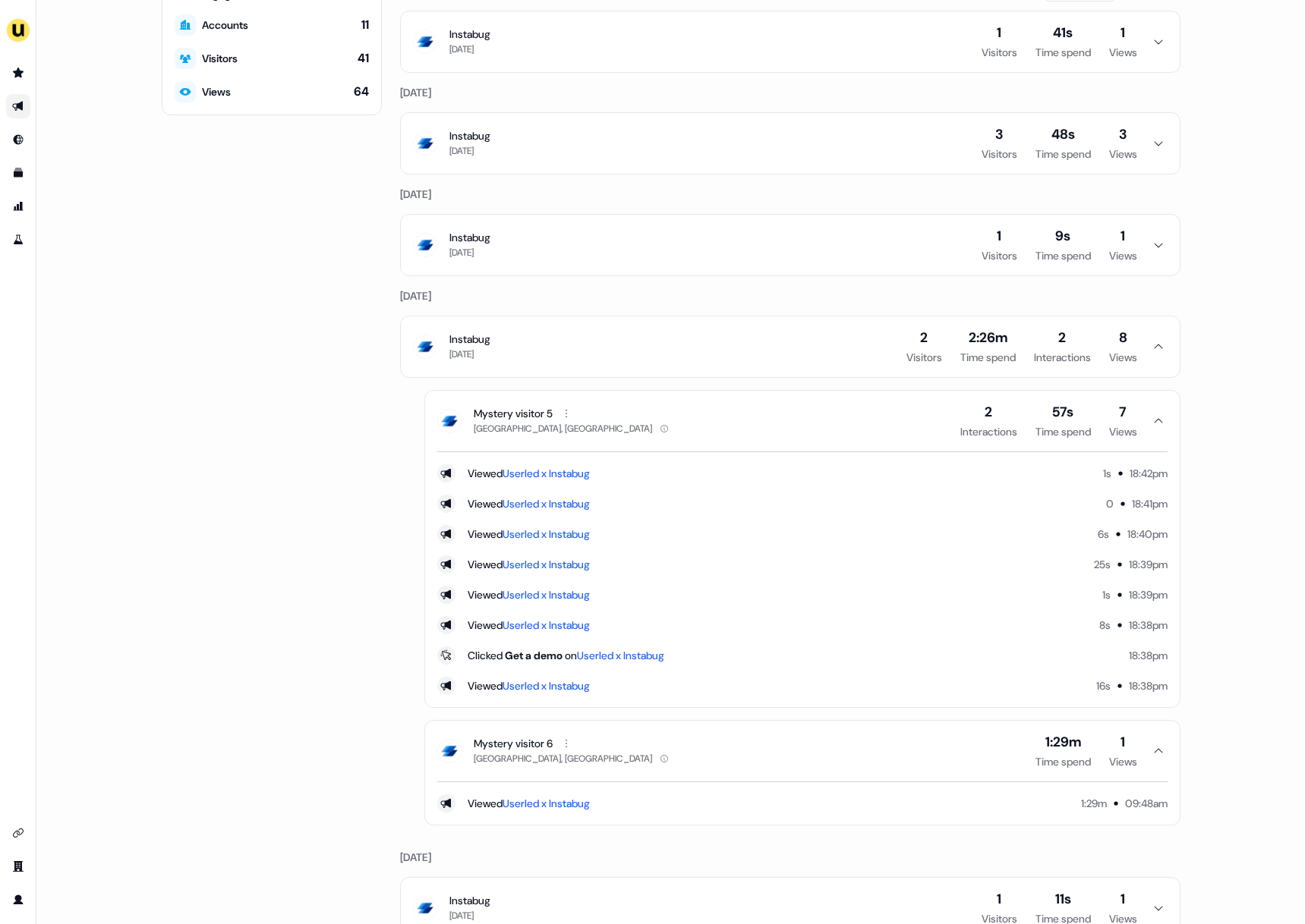
click at [1229, 500] on div "Q2 25 - Deal Acceleration Editor Overview Engagement Distribute Created by [PER…" at bounding box center [670, 462] width 1268 height 924
click at [1156, 428] on button "Mystery visitor 5 [GEOGRAPHIC_DATA], [GEOGRAPHIC_DATA] 2 Interactions 57s Time …" at bounding box center [802, 421] width 755 height 61
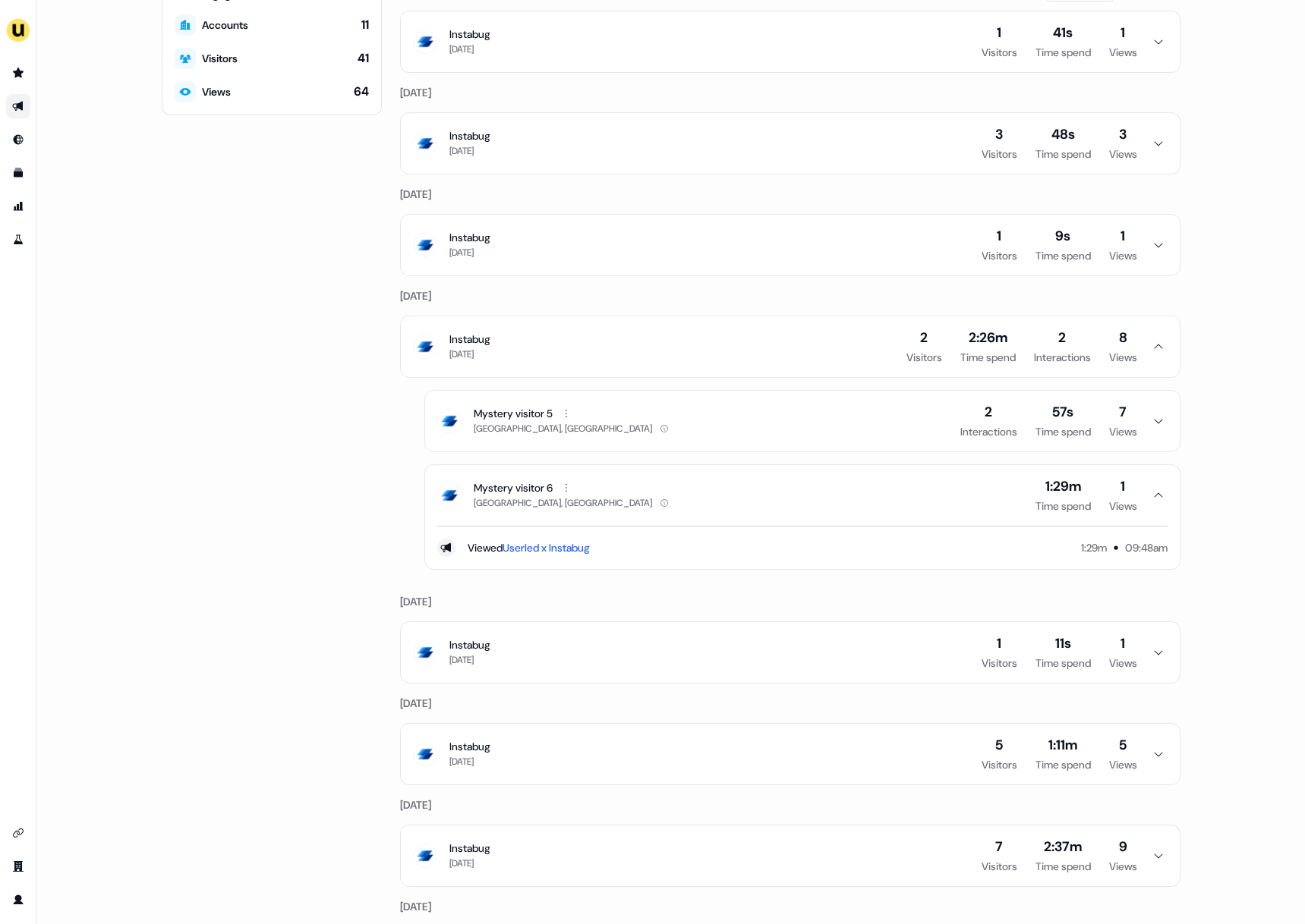
scroll to position [0, 0]
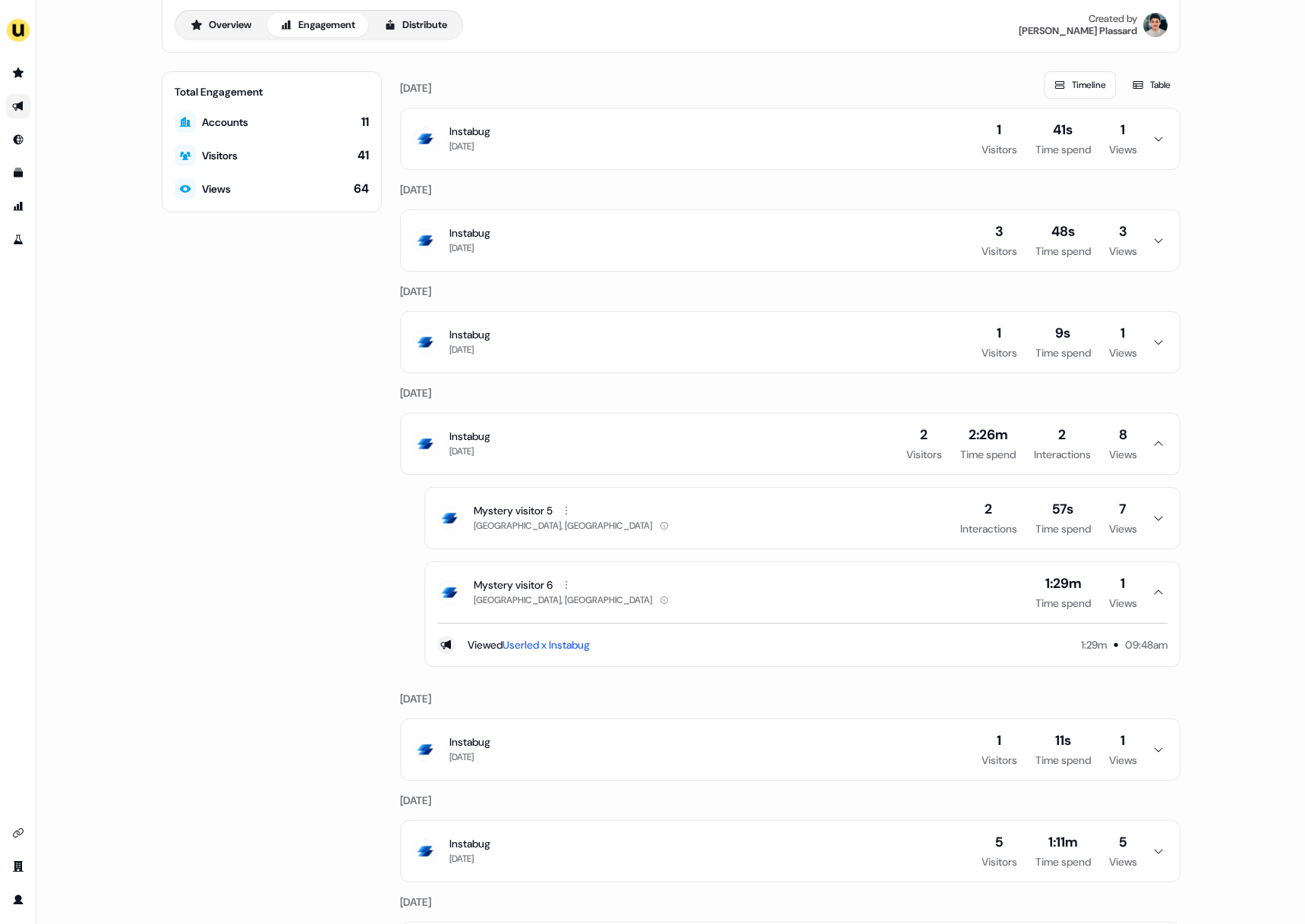
click at [626, 425] on button "Instabug [DATE] 2 Visitors 2:26m Time spend 2 Interactions 8 Views" at bounding box center [790, 444] width 779 height 61
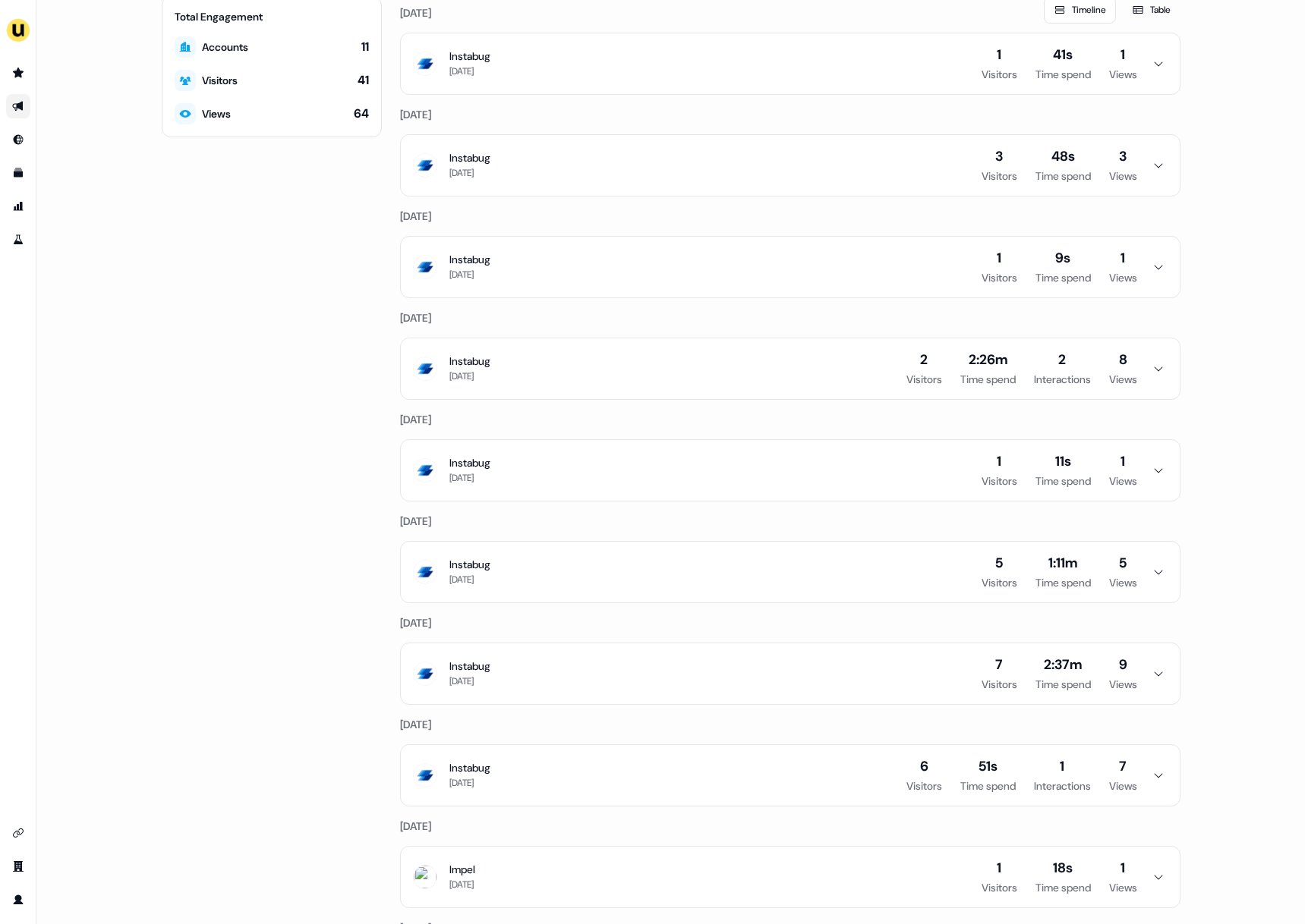
scroll to position [214, 0]
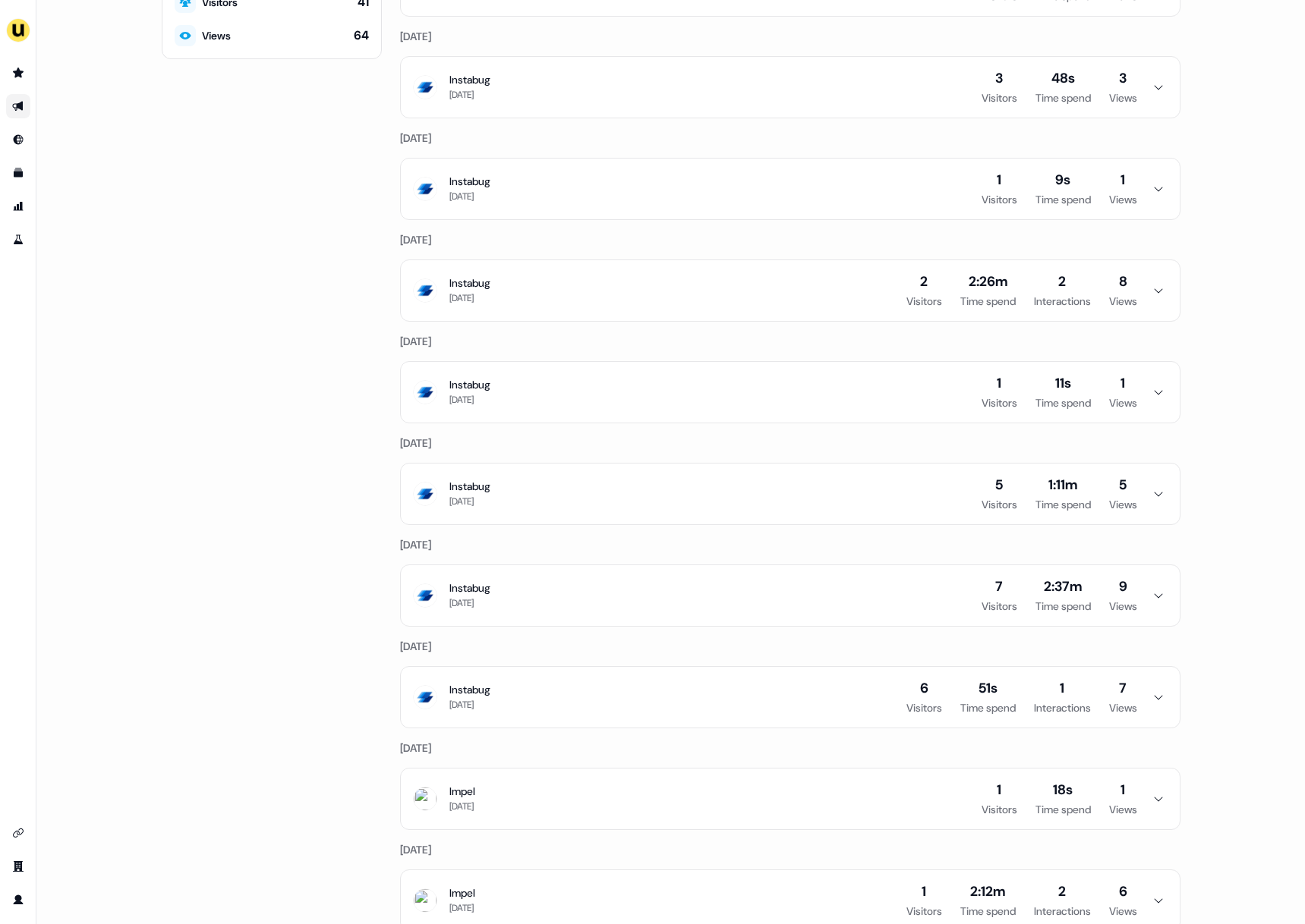
click at [588, 363] on button "Instabug [DATE] 1 Visitors 11s Time spend 1 Views" at bounding box center [790, 392] width 779 height 61
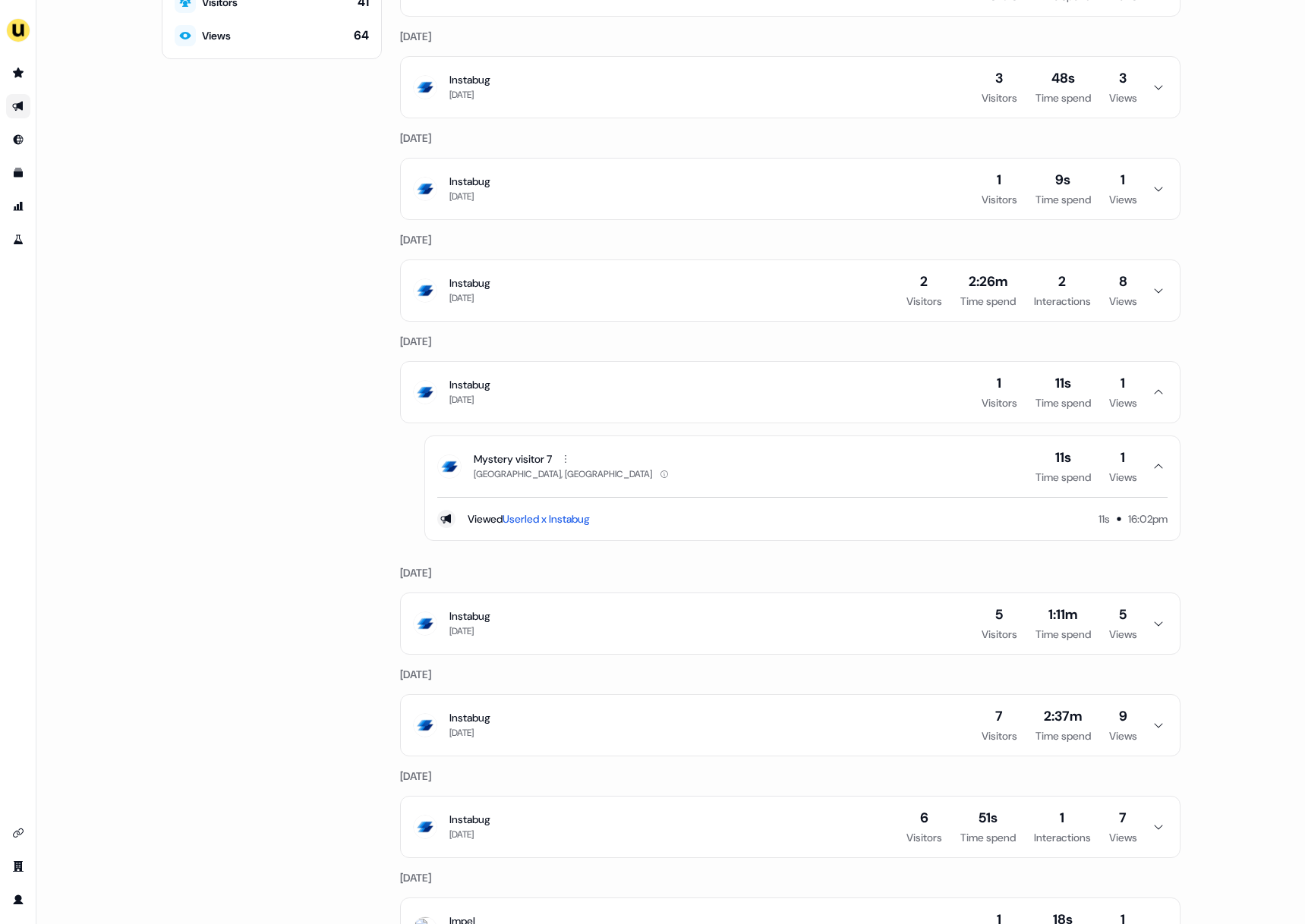
drag, startPoint x: 524, startPoint y: 396, endPoint x: 534, endPoint y: 376, distance: 22.4
click at [524, 396] on button "Instabug [DATE] 1 Visitors 11s Time spend 1 Views" at bounding box center [790, 392] width 779 height 61
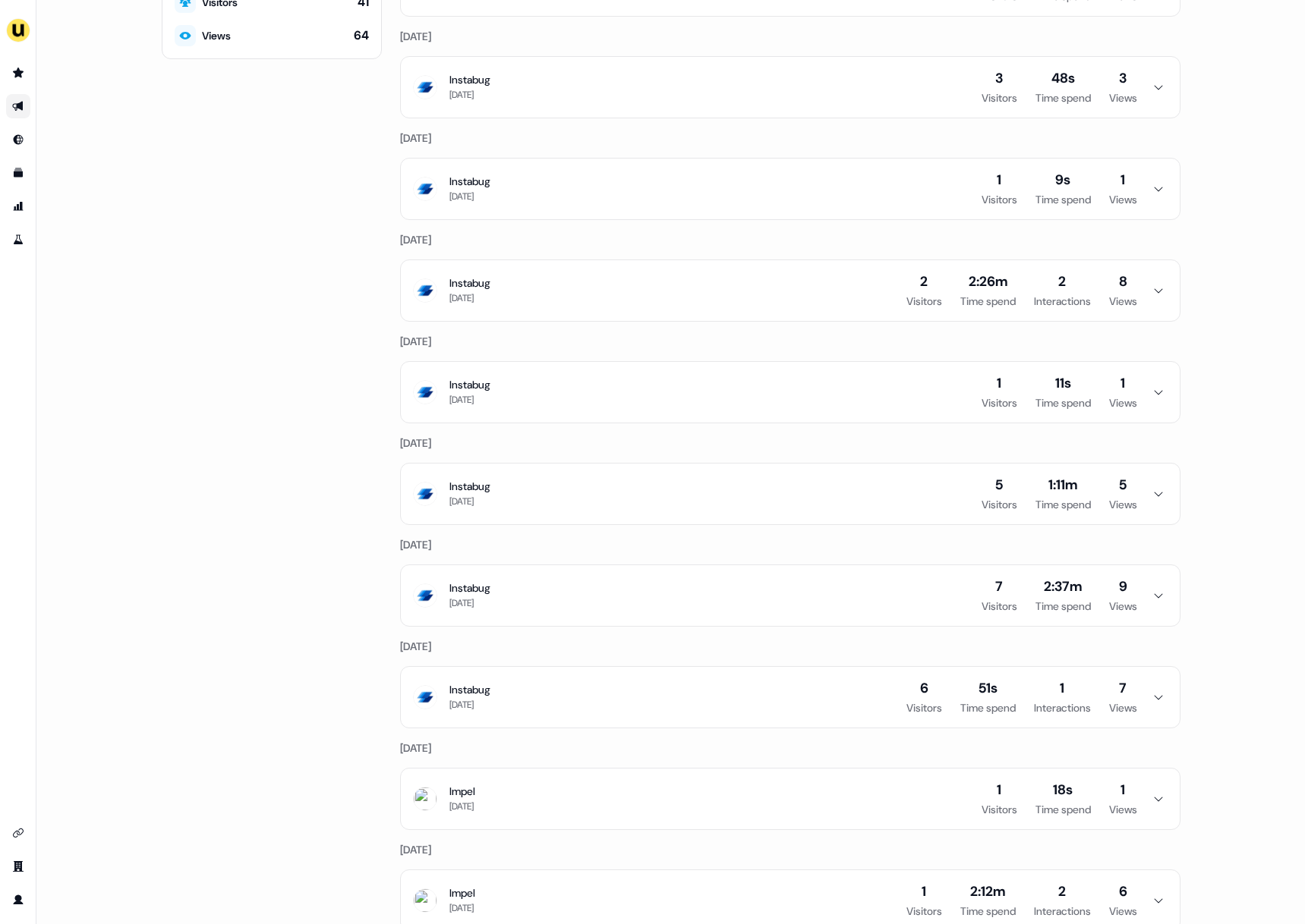
click at [618, 271] on button "Instabug [DATE] 2 Visitors 2:26m Time spend 2 Interactions 8 Views" at bounding box center [790, 290] width 779 height 61
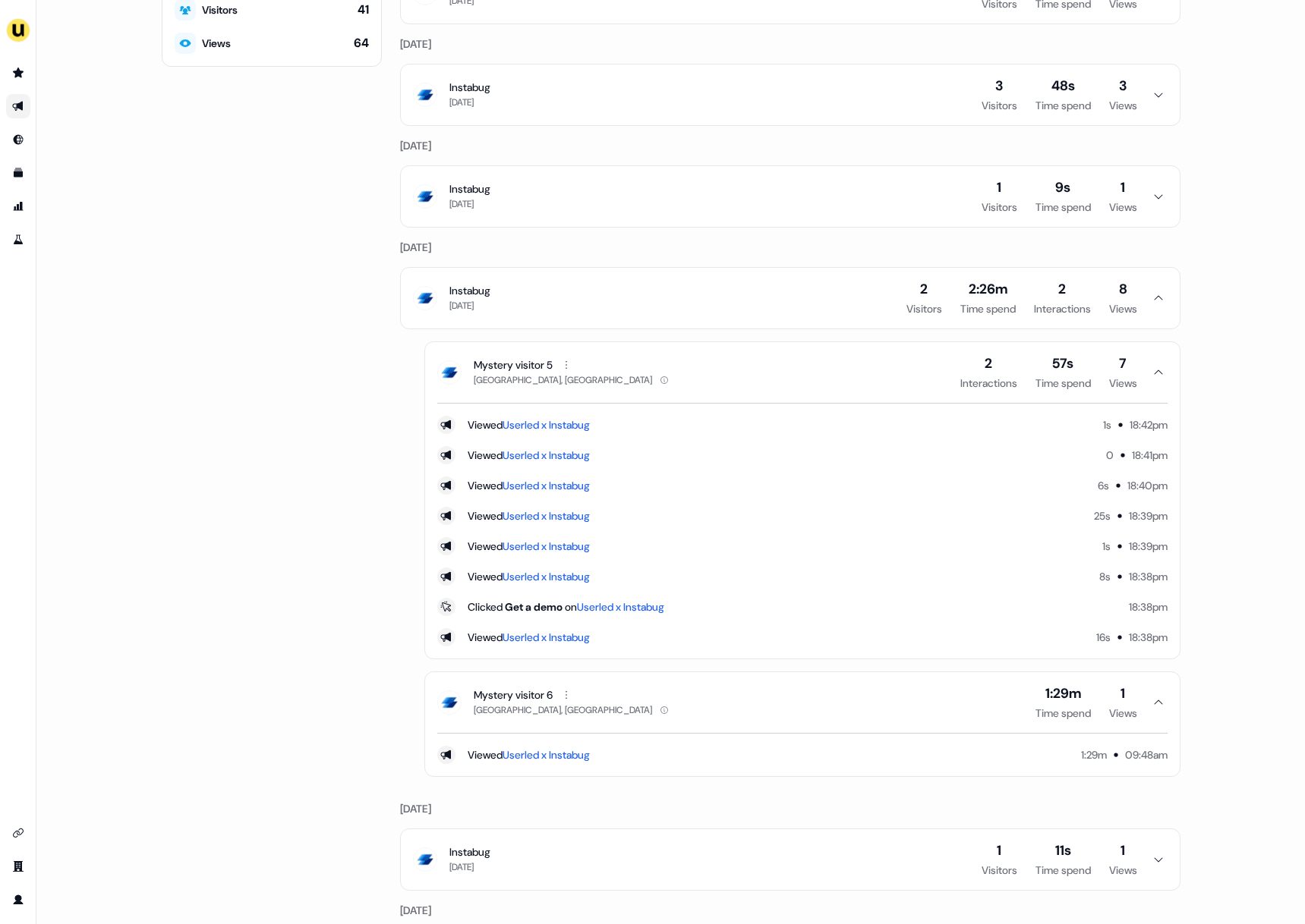
scroll to position [196, 0]
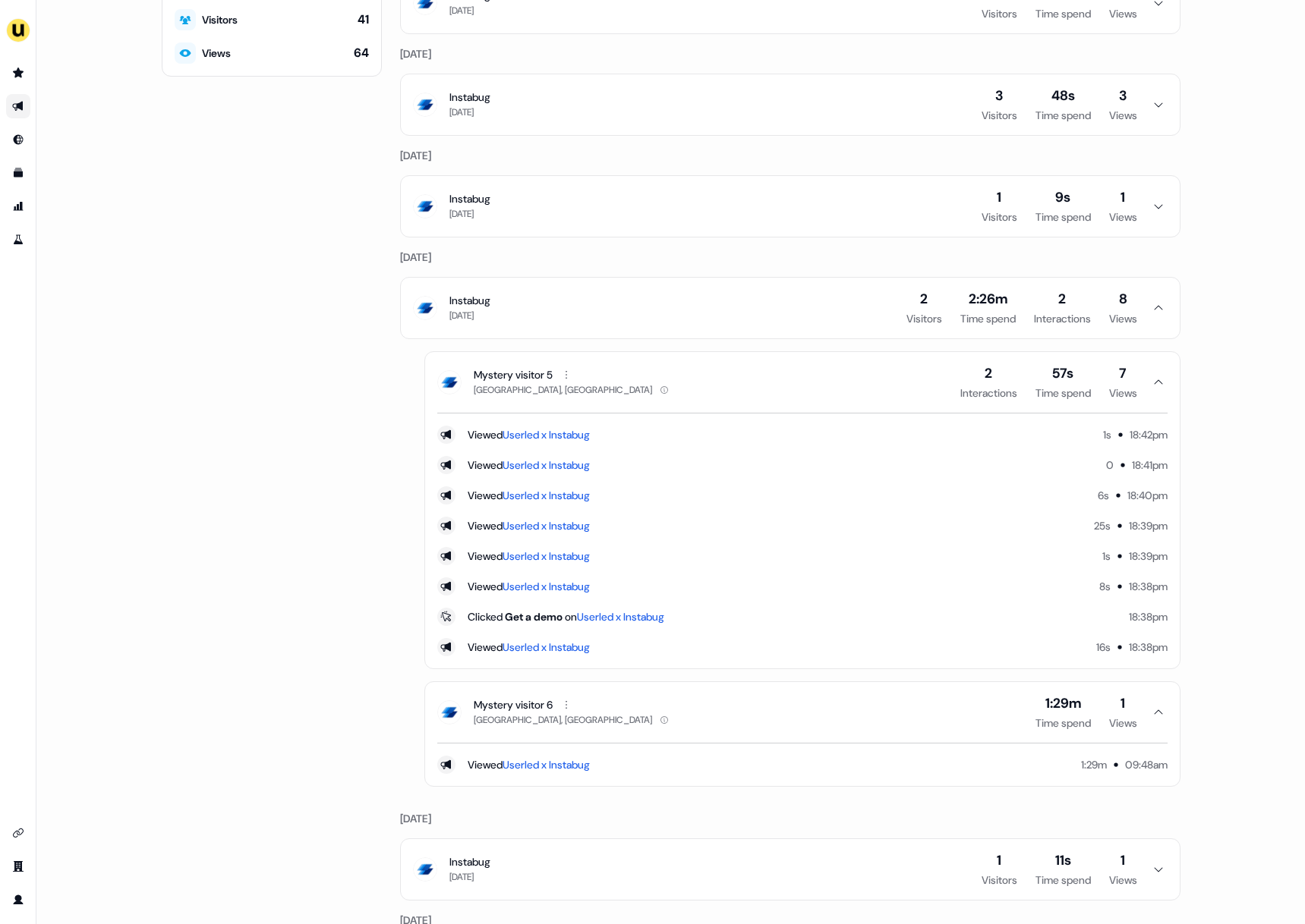
click at [766, 214] on button "Instabug [DATE] 1 Visitors 9s Time spend 1 Views" at bounding box center [790, 206] width 779 height 61
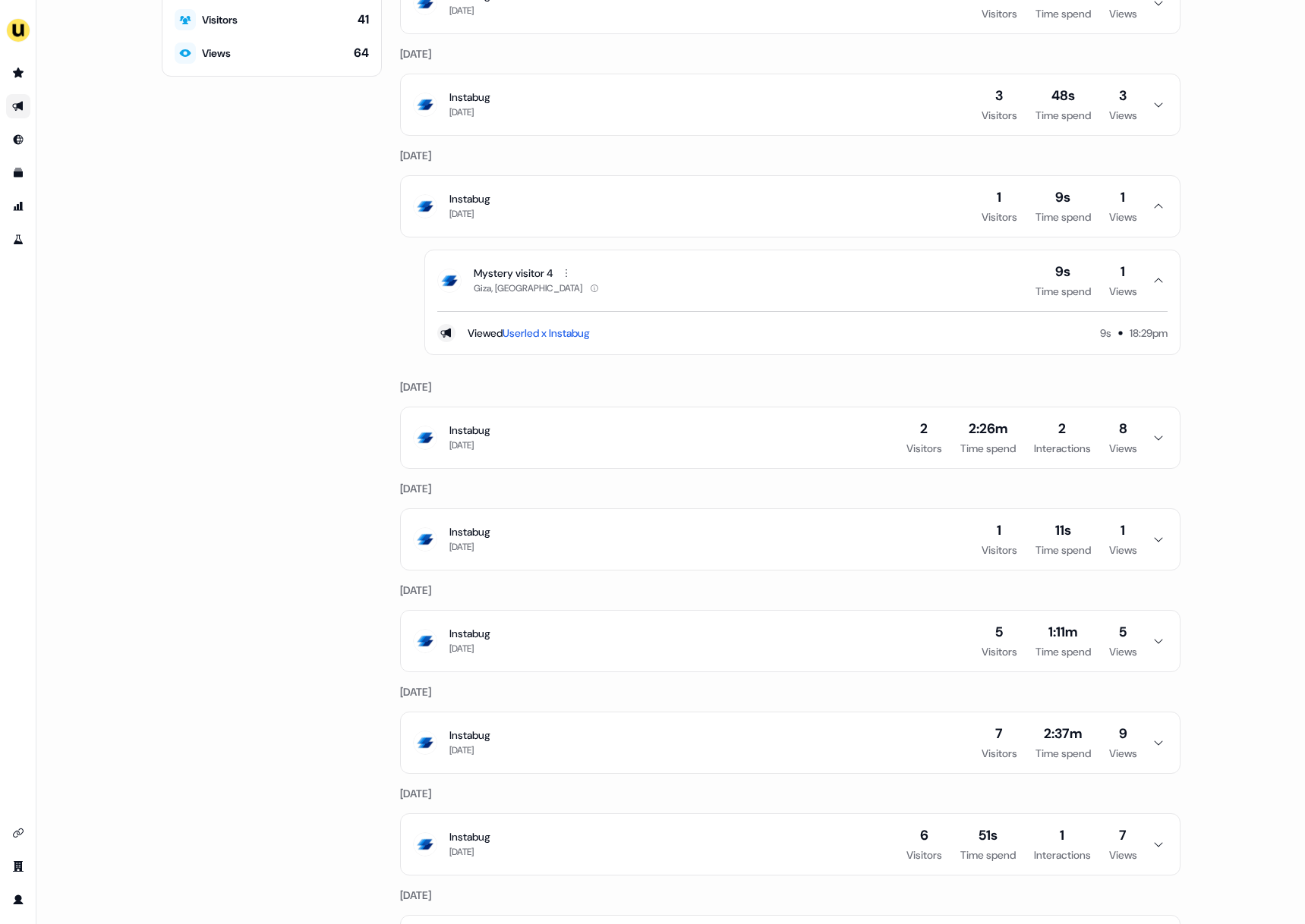
click at [710, 550] on button "Instabug [DATE] 1 Visitors 11s Time spend 1 Views" at bounding box center [790, 539] width 779 height 61
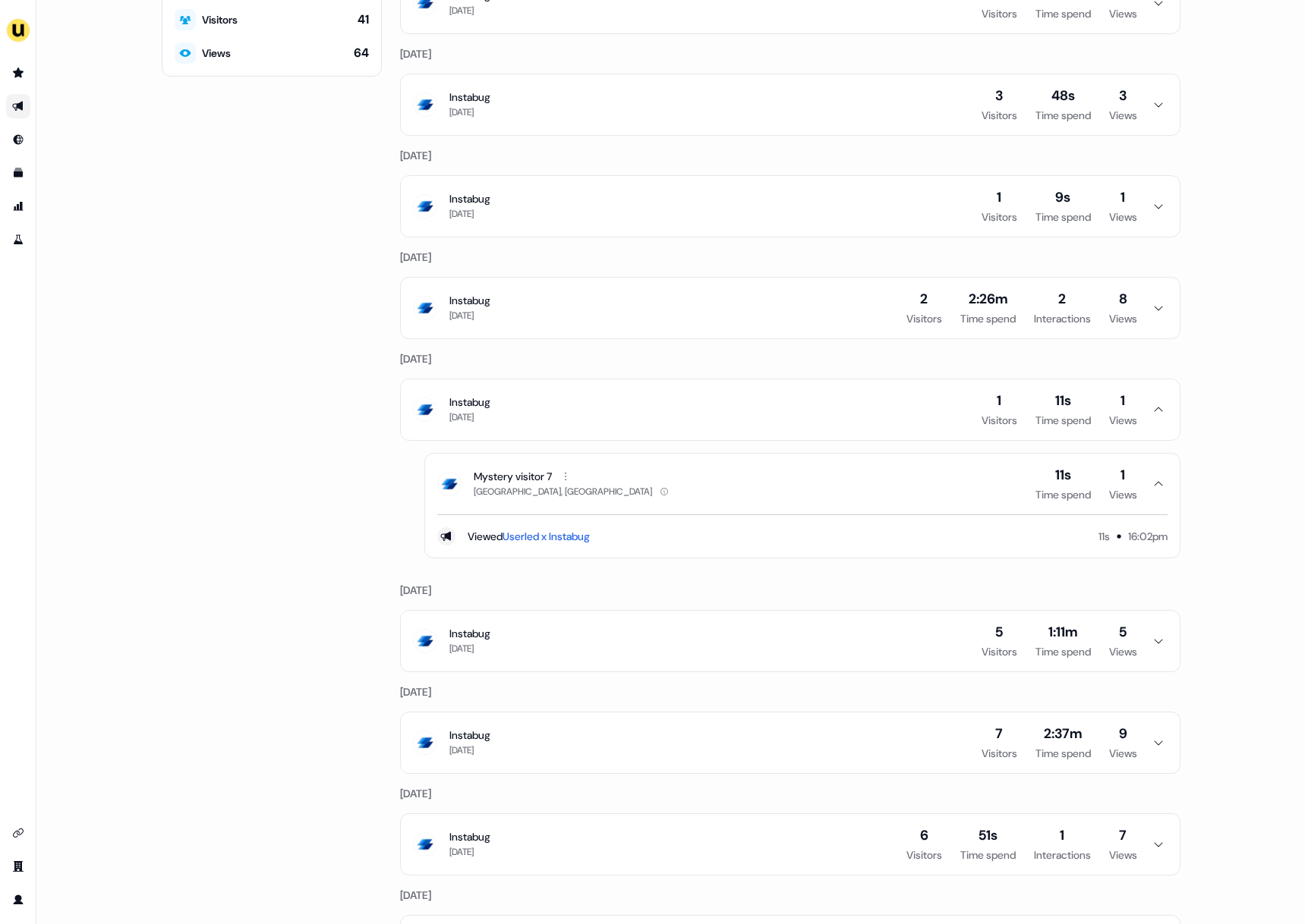
click at [730, 655] on button "Instabug [DATE] 5 Visitors 1:11m Time spend 5 Views" at bounding box center [790, 641] width 779 height 61
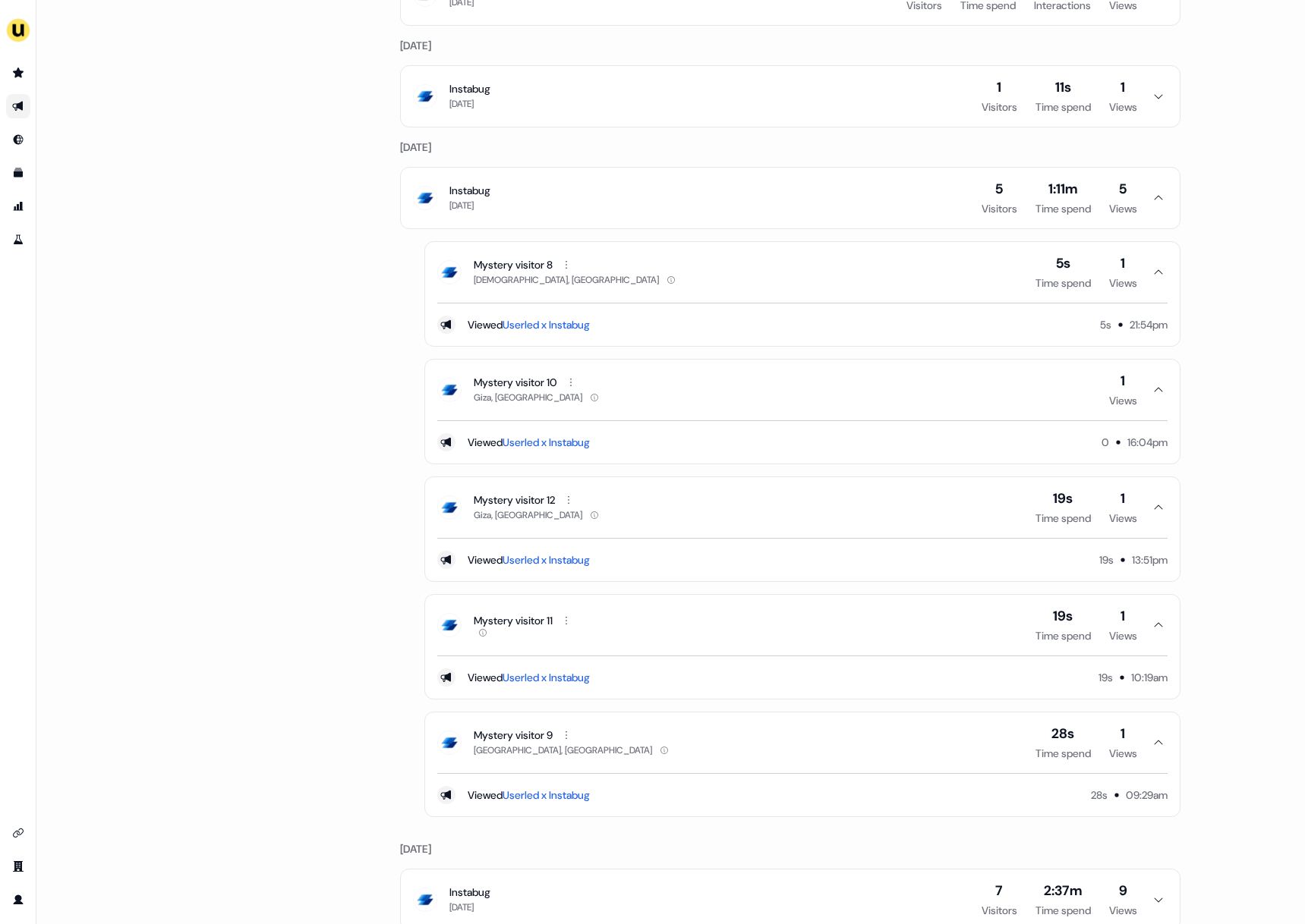
scroll to position [0, 0]
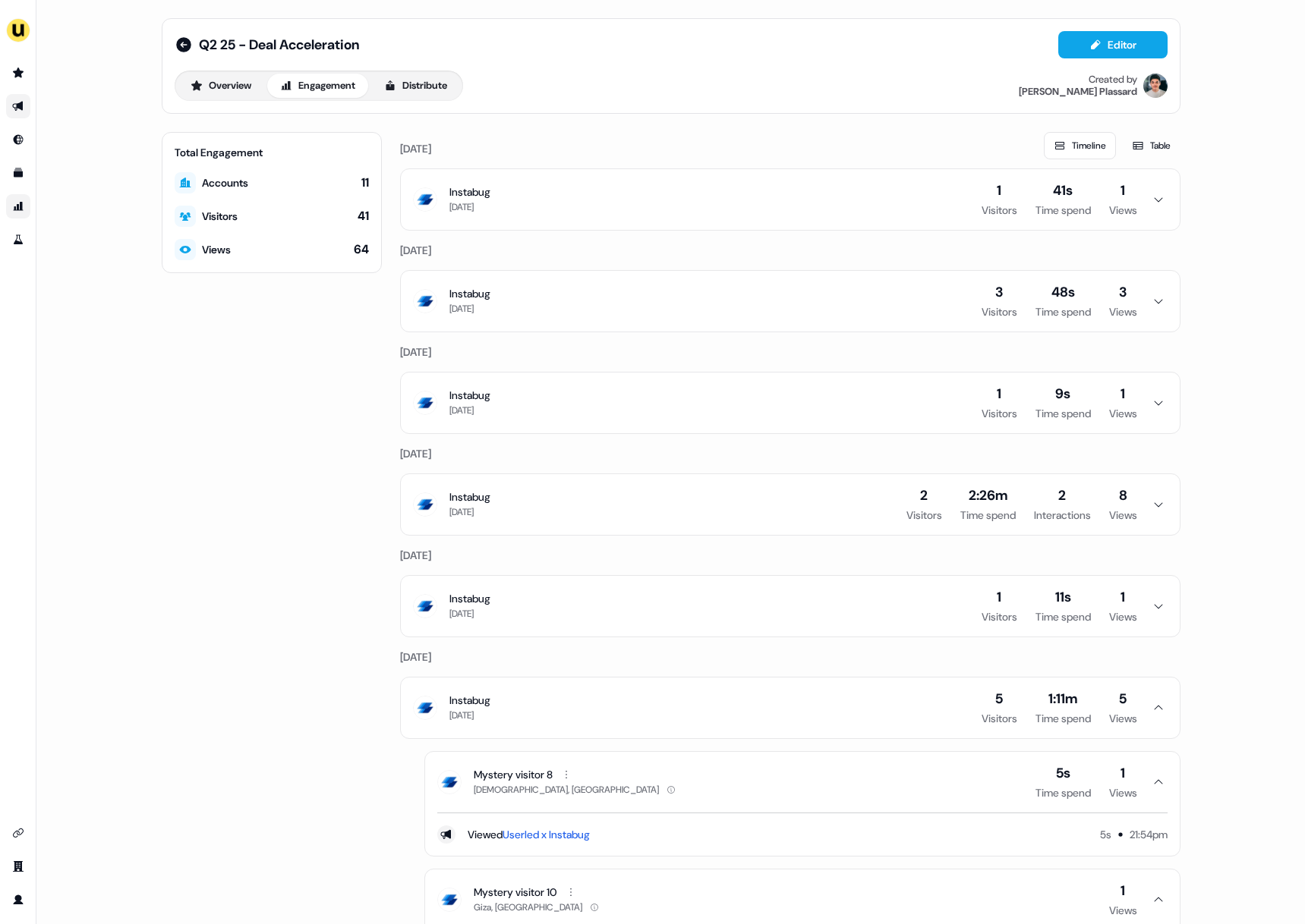
click at [19, 206] on icon "Go to attribution" at bounding box center [19, 206] width 10 height 9
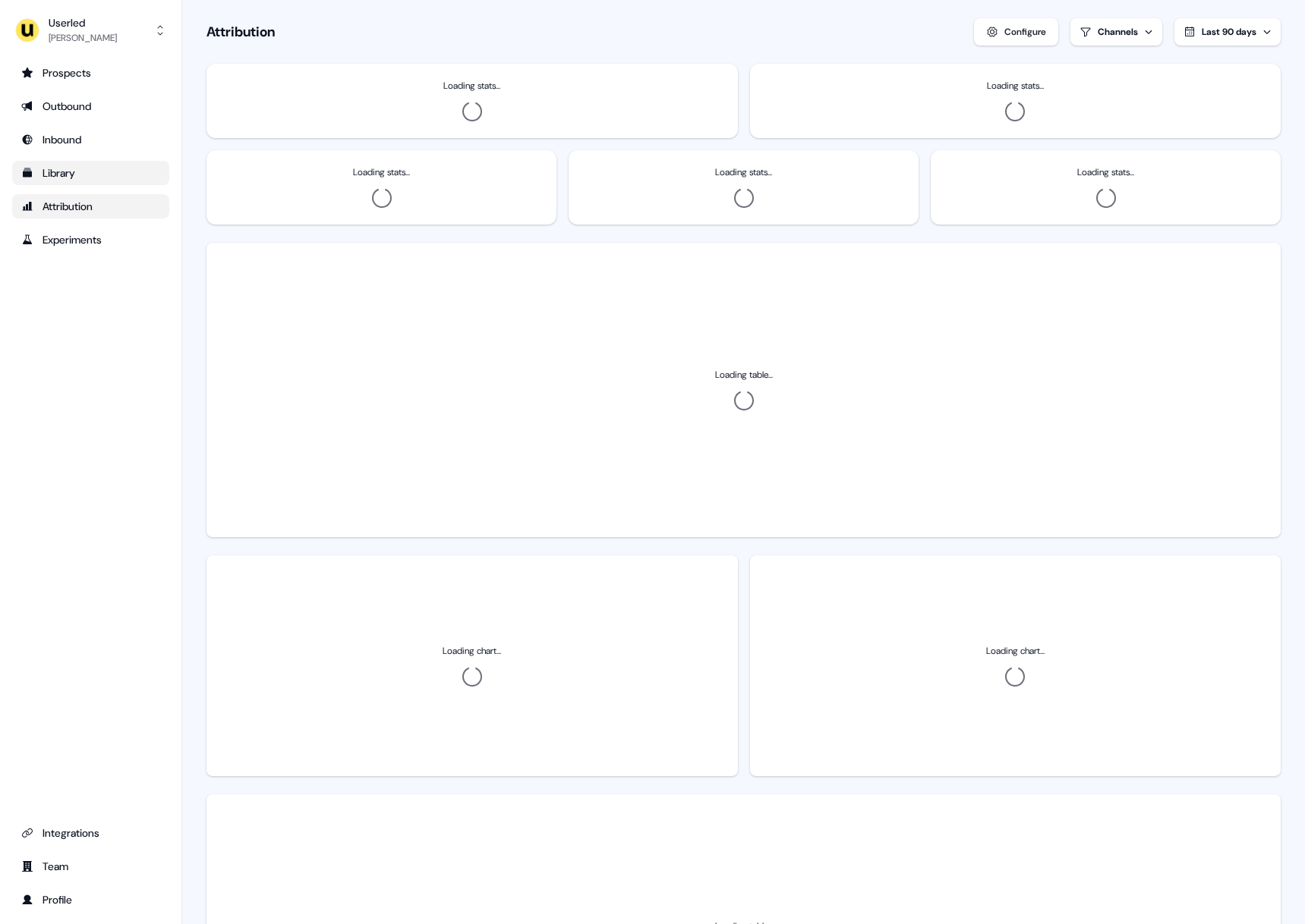
click at [51, 171] on div "Library" at bounding box center [90, 173] width 139 height 15
